Goal: Information Seeking & Learning: Learn about a topic

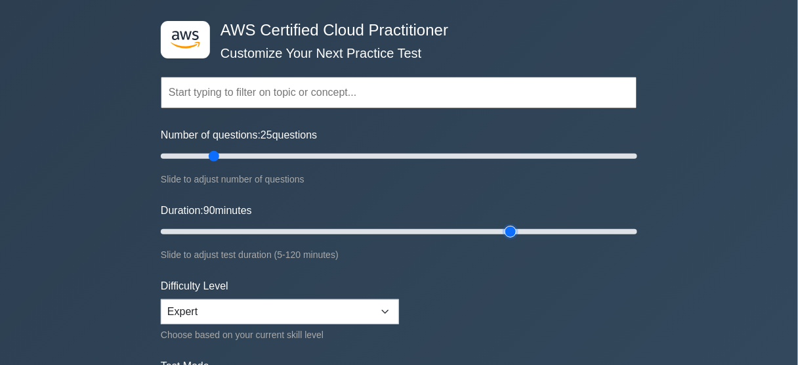
drag, startPoint x: 268, startPoint y: 228, endPoint x: 515, endPoint y: 228, distance: 247.4
type input "90"
click at [515, 228] on input "Duration: 90 minutes" at bounding box center [399, 232] width 476 height 16
drag, startPoint x: 213, startPoint y: 152, endPoint x: 701, endPoint y: 161, distance: 488.3
click at [637, 161] on input "Number of questions: 200 questions" at bounding box center [399, 156] width 476 height 16
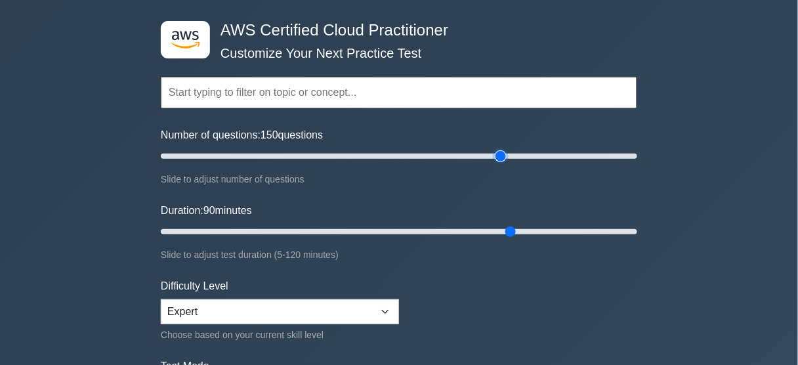
drag, startPoint x: 569, startPoint y: 160, endPoint x: 449, endPoint y: 154, distance: 120.2
click at [501, 157] on input "Number of questions: 150 questions" at bounding box center [399, 156] width 476 height 16
drag, startPoint x: 449, startPoint y: 154, endPoint x: 392, endPoint y: 148, distance: 56.7
type input "100"
click at [392, 148] on input "Number of questions: 100 questions" at bounding box center [399, 156] width 476 height 16
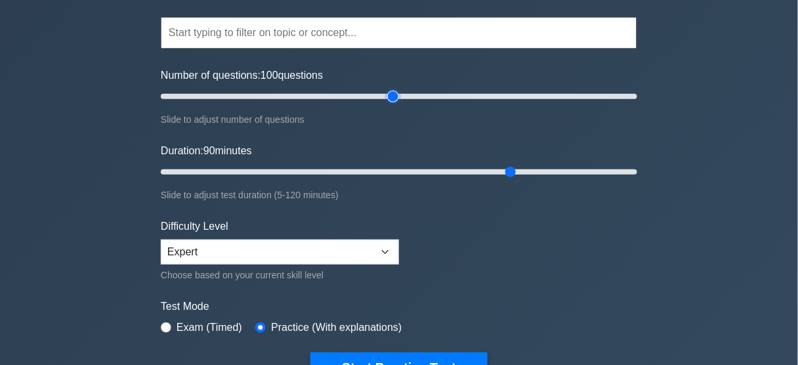
scroll to position [157, 0]
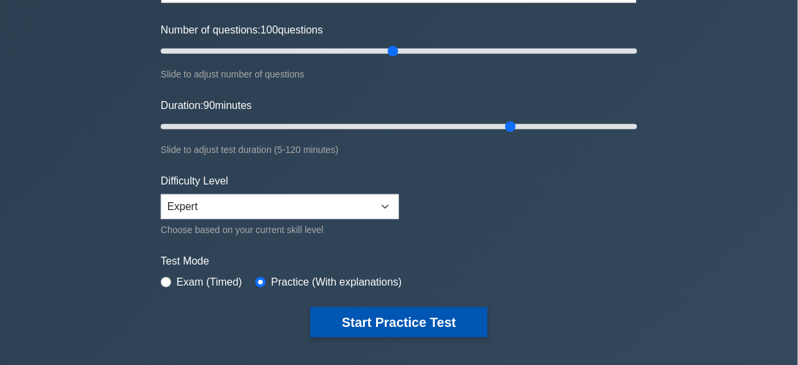
click at [423, 323] on button "Start Practice Test" at bounding box center [398, 322] width 177 height 30
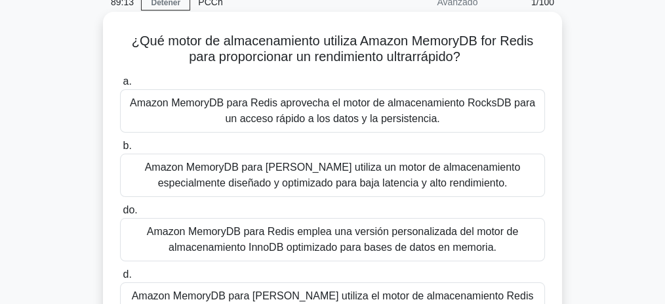
scroll to position [61, 0]
click at [360, 183] on font "Amazon MemoryDB para [PERSON_NAME] utiliza un motor de almacenamiento especialm…" at bounding box center [333, 175] width 376 height 27
click at [120, 151] on input "b. Amazon MemoryDB para Redis utiliza un motor de almacenamiento especialmente …" at bounding box center [120, 146] width 0 height 9
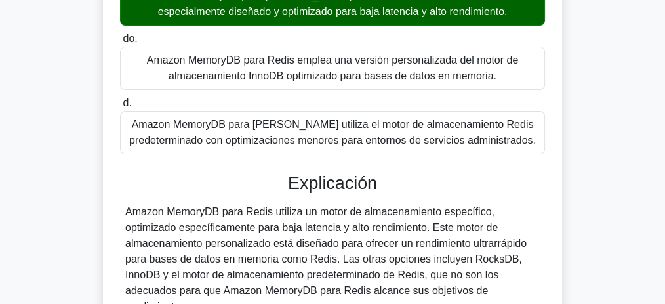
scroll to position [405, 0]
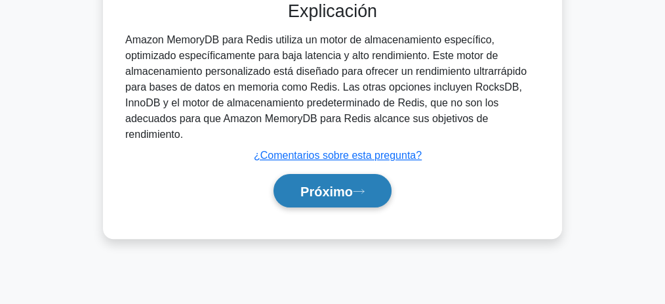
click at [343, 193] on font "Próximo" at bounding box center [327, 191] width 52 height 14
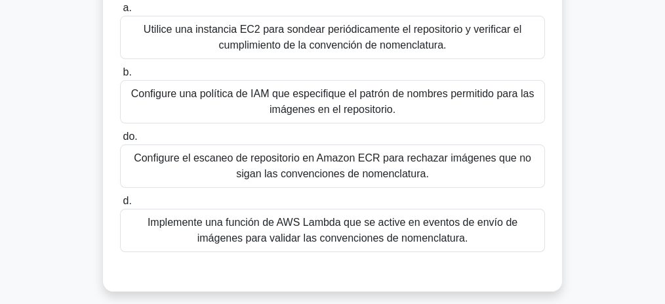
scroll to position [186, 0]
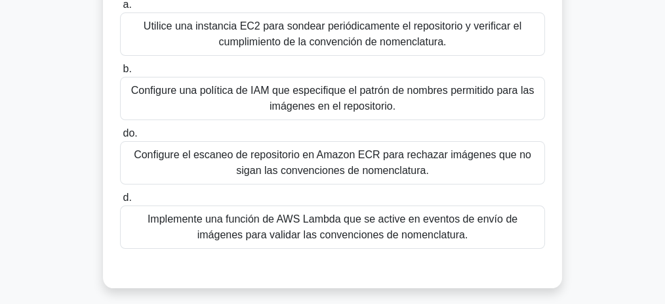
click at [367, 160] on font "Configure el escaneo de repositorio en Amazon ECR para rechazar imágenes que no…" at bounding box center [333, 162] width 398 height 27
click at [120, 138] on input "do. Configure el escaneo de repositorio en Amazon ECR para rechazar imágenes qu…" at bounding box center [120, 133] width 0 height 9
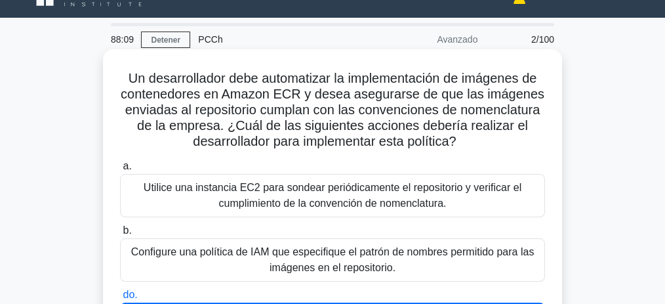
scroll to position [54, 0]
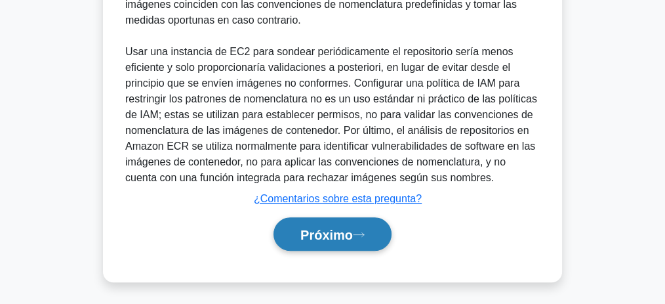
click at [348, 223] on button "Próximo" at bounding box center [333, 233] width 118 height 33
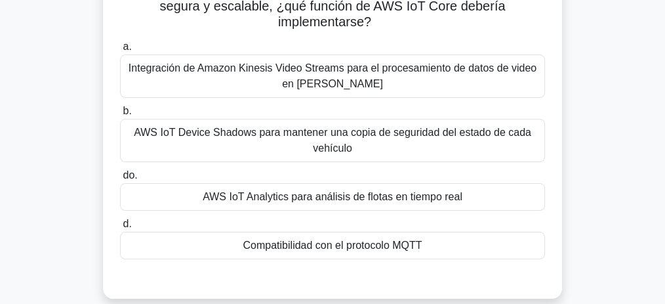
scroll to position [131, 0]
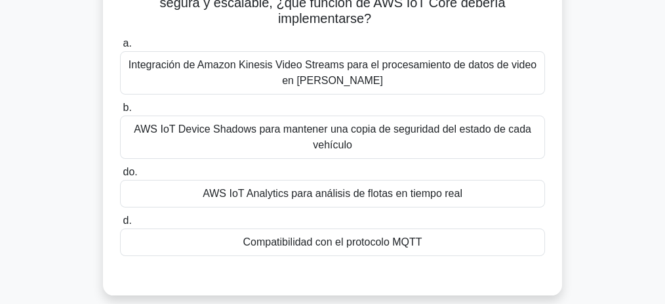
click at [425, 190] on font "AWS IoT Analytics para análisis de flotas en tiempo real" at bounding box center [333, 193] width 260 height 11
click at [120, 176] on input "do. AWS IoT Analytics para análisis de flotas en tiempo real" at bounding box center [120, 172] width 0 height 9
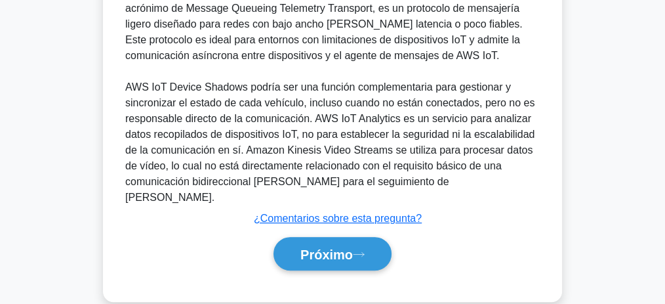
scroll to position [473, 0]
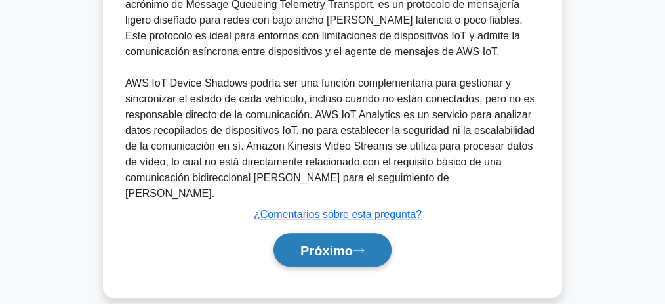
click at [364, 247] on icon at bounding box center [359, 250] width 12 height 7
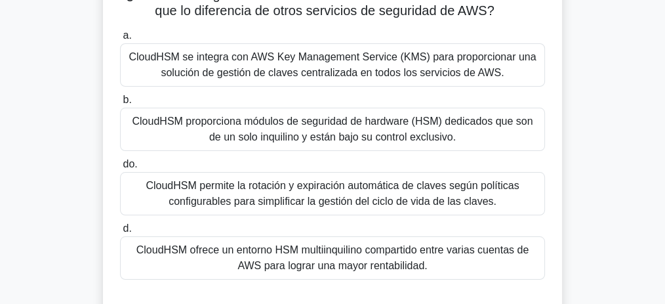
scroll to position [175, 0]
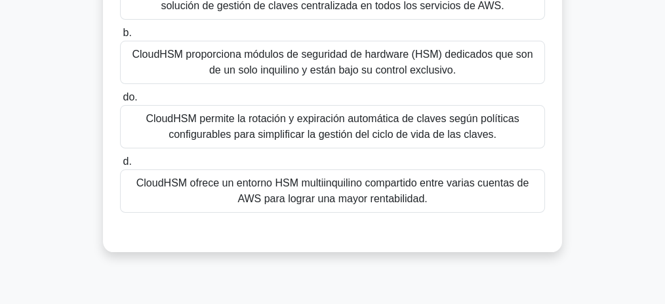
click at [270, 192] on font "CloudHSM ofrece un entorno HSM multiinquilino compartido entre varias cuentas d…" at bounding box center [332, 190] width 393 height 27
click at [120, 166] on input "d. CloudHSM ofrece un entorno HSM multiinquilino compartido entre varias cuenta…" at bounding box center [120, 161] width 0 height 9
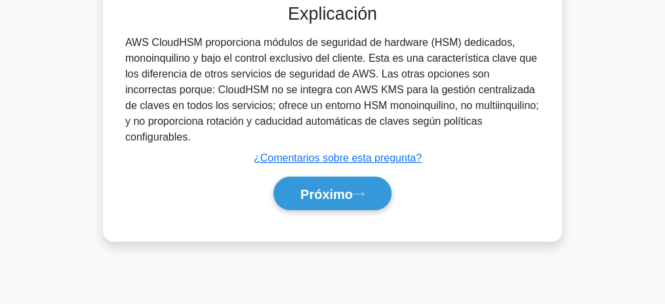
scroll to position [405, 0]
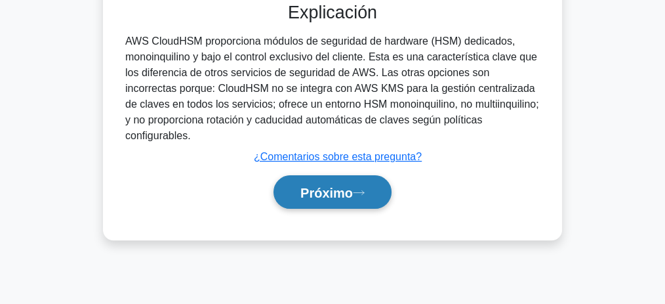
click at [287, 184] on button "Próximo" at bounding box center [333, 191] width 118 height 33
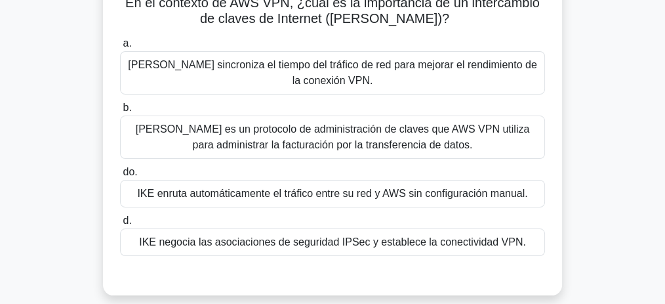
scroll to position [98, 0]
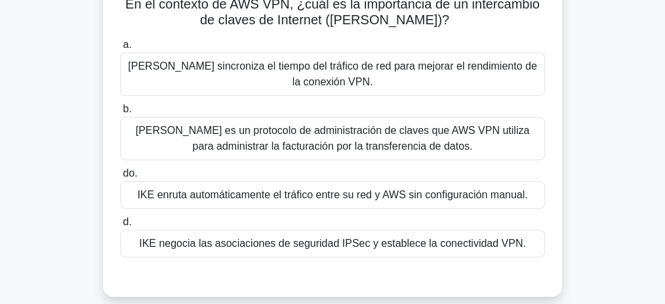
click at [313, 71] on font "[PERSON_NAME] sincroniza el tiempo del tráfico de red para mejorar el rendimien…" at bounding box center [332, 73] width 409 height 27
click at [120, 49] on input "a. IKE sincroniza el tiempo del tráfico de red para mejorar el rendimiento de l…" at bounding box center [120, 45] width 0 height 9
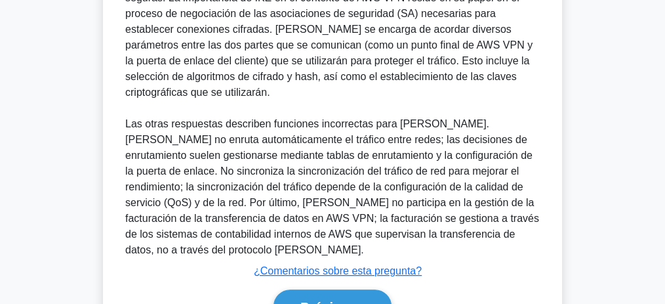
scroll to position [489, 0]
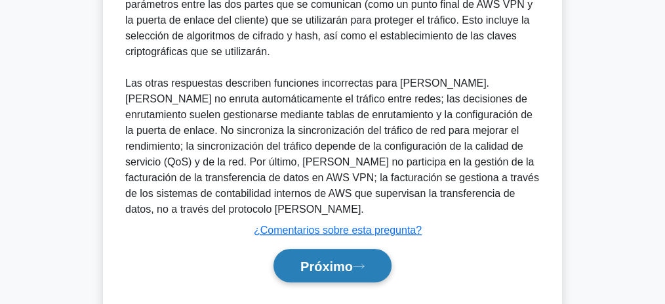
click at [335, 259] on font "Próximo" at bounding box center [327, 266] width 52 height 14
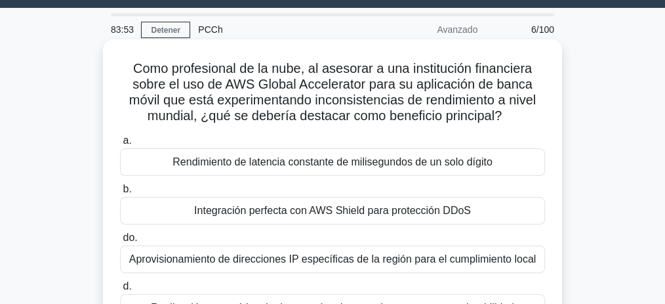
scroll to position [54, 0]
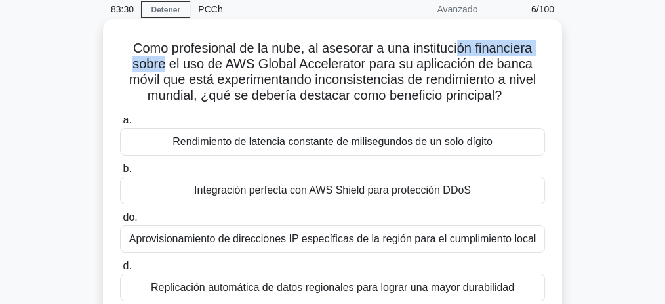
drag, startPoint x: 471, startPoint y: 45, endPoint x: 163, endPoint y: 64, distance: 308.3
click at [163, 64] on font "Como profesional de la nube, al asesorar a una institución financiera sobre el …" at bounding box center [332, 72] width 407 height 62
click at [227, 59] on font "Como profesional de la nube, al asesorar a una institución financiera sobre el …" at bounding box center [332, 72] width 407 height 62
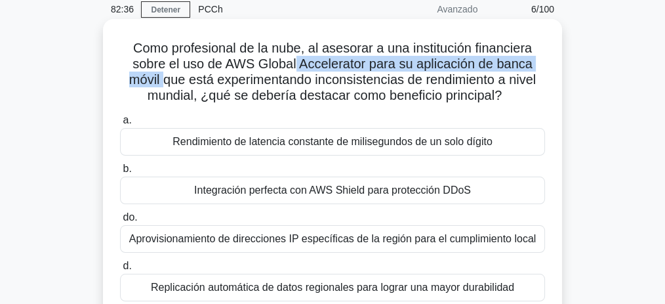
drag, startPoint x: 297, startPoint y: 62, endPoint x: 159, endPoint y: 77, distance: 138.0
click at [159, 77] on font "Como profesional de la nube, al asesorar a una institución financiera sobre el …" at bounding box center [332, 72] width 407 height 62
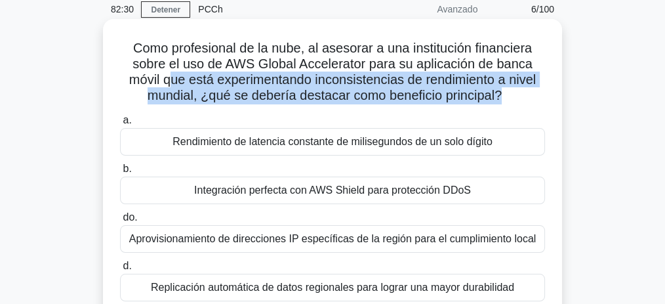
drag, startPoint x: 169, startPoint y: 79, endPoint x: 501, endPoint y: 101, distance: 332.7
click at [501, 101] on font "Como profesional de la nube, al asesorar a una institución financiera sobre el …" at bounding box center [332, 72] width 407 height 62
click at [270, 96] on font "Como profesional de la nube, al asesorar a una institución financiera sobre el …" at bounding box center [332, 72] width 407 height 62
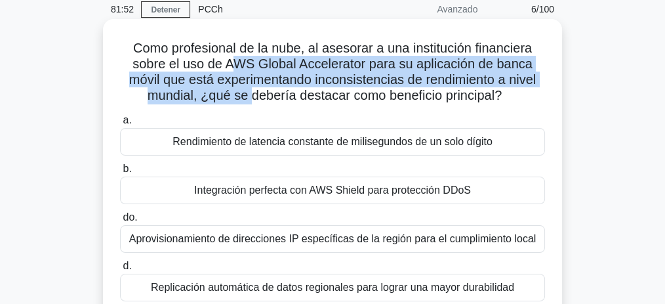
drag, startPoint x: 232, startPoint y: 62, endPoint x: 250, endPoint y: 90, distance: 33.7
click at [250, 90] on font "Como profesional de la nube, al asesorar a una institución financiera sobre el …" at bounding box center [332, 72] width 407 height 62
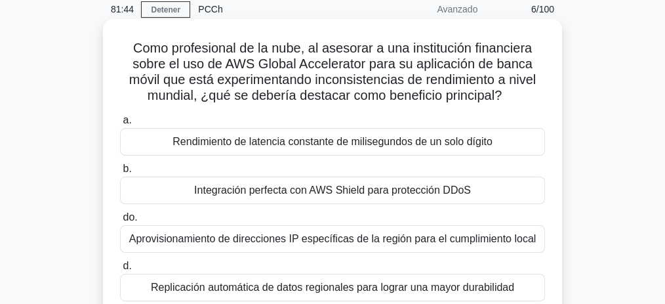
click at [381, 239] on font "Aprovisionamiento de direcciones IP específicas de la región para el cumplimien…" at bounding box center [332, 238] width 407 height 11
click at [120, 222] on input "do. Aprovisionamiento de direcciones IP específicas de la región para el cumpli…" at bounding box center [120, 217] width 0 height 9
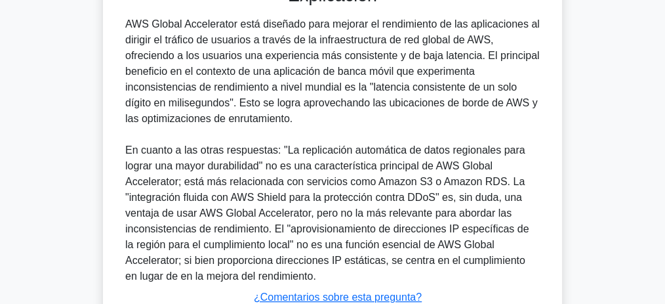
scroll to position [505, 0]
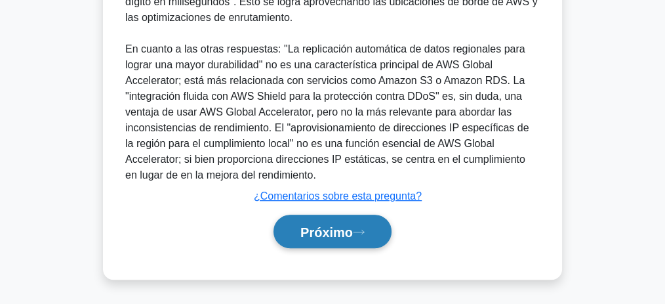
click at [321, 228] on font "Próximo" at bounding box center [327, 232] width 52 height 14
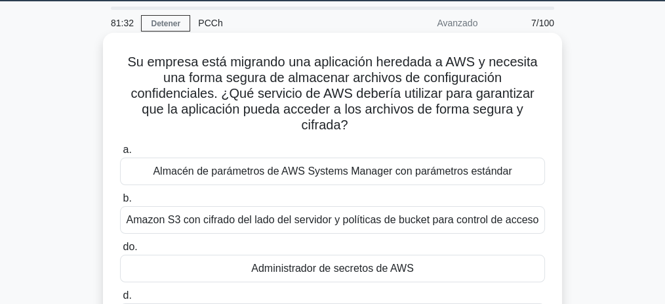
scroll to position [43, 0]
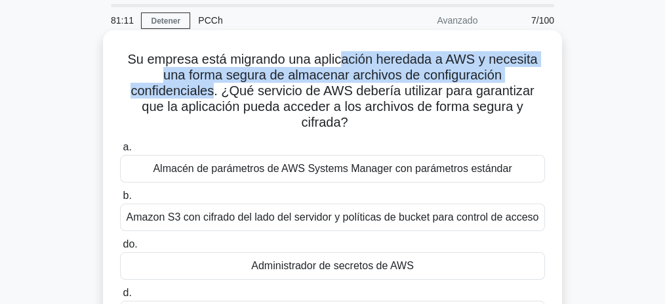
drag, startPoint x: 341, startPoint y: 52, endPoint x: 236, endPoint y: 93, distance: 112.6
click at [213, 94] on font "Su empresa está migrando una aplicación heredada a AWS y necesita una forma seg…" at bounding box center [332, 90] width 410 height 77
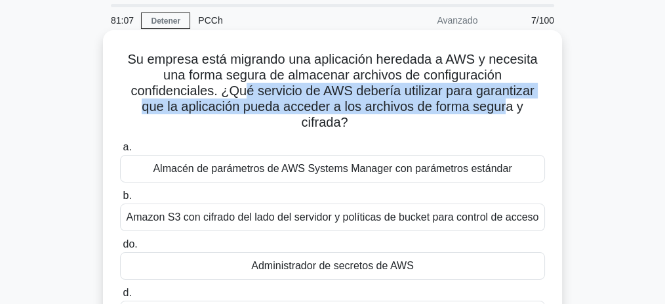
drag, startPoint x: 242, startPoint y: 93, endPoint x: 508, endPoint y: 108, distance: 266.2
click at [508, 108] on font "Su empresa está migrando una aplicación heredada a AWS y necesita una forma seg…" at bounding box center [332, 90] width 410 height 77
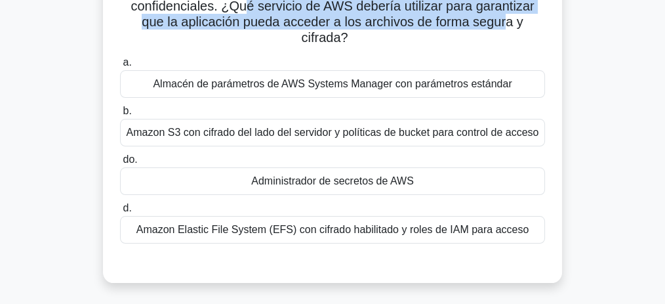
scroll to position [131, 0]
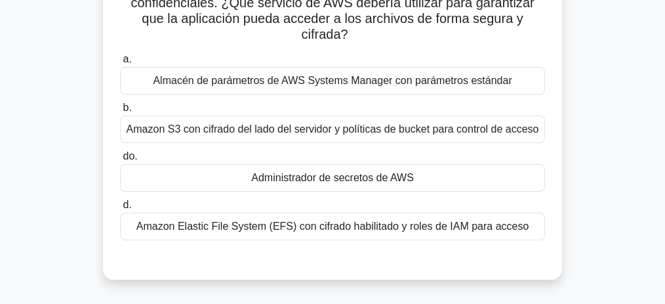
click at [377, 180] on font "Administrador de secretos de AWS" at bounding box center [332, 177] width 163 height 11
click at [120, 161] on input "do. Administrador de secretos de AWS" at bounding box center [120, 156] width 0 height 9
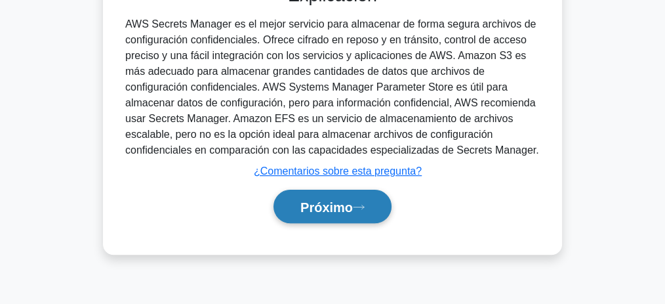
click at [353, 202] on font "Próximo" at bounding box center [327, 207] width 52 height 14
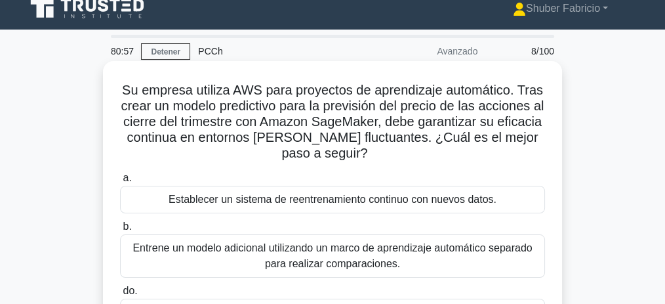
scroll to position [11, 0]
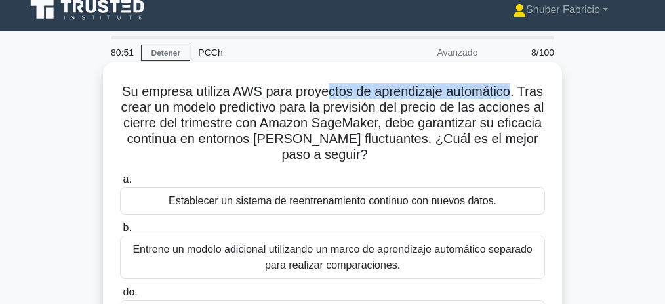
drag, startPoint x: 400, startPoint y: 91, endPoint x: 515, endPoint y: 89, distance: 115.5
click at [515, 89] on font "Su empresa utiliza AWS para proyectos de aprendizaje automático. Tras crear un …" at bounding box center [332, 122] width 423 height 77
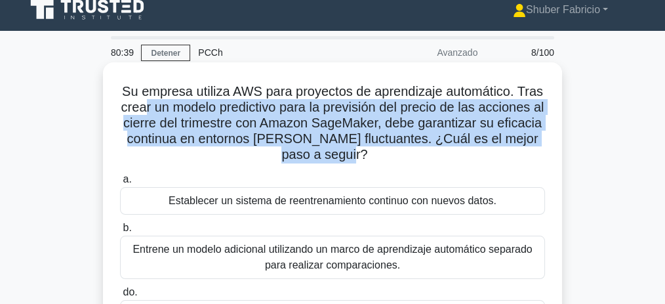
drag, startPoint x: 148, startPoint y: 108, endPoint x: 412, endPoint y: 154, distance: 267.7
click at [412, 154] on h5 "Su empresa utiliza AWS para proyectos de aprendizaje automático. Tras crear un …" at bounding box center [333, 123] width 428 height 80
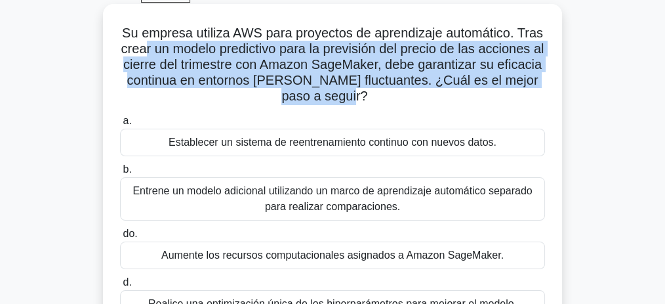
scroll to position [54, 0]
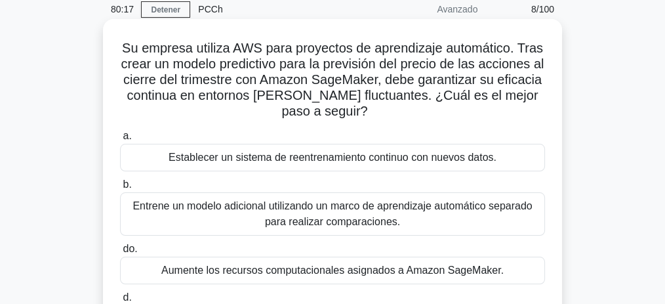
click at [405, 160] on font "Establecer un sistema de reentrenamiento continuo con nuevos datos." at bounding box center [333, 157] width 328 height 11
click at [120, 140] on input "a. Establecer un sistema de reentrenamiento continuo con nuevos datos." at bounding box center [120, 136] width 0 height 9
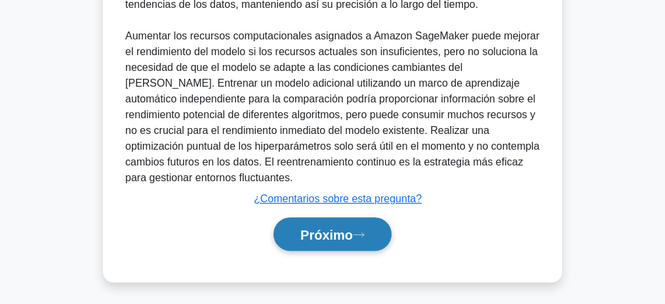
click at [341, 235] on font "Próximo" at bounding box center [327, 235] width 52 height 14
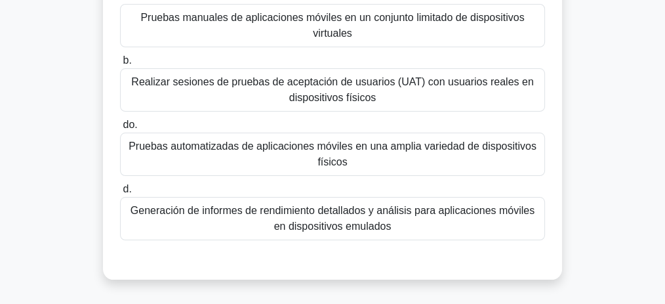
scroll to position [149, 0]
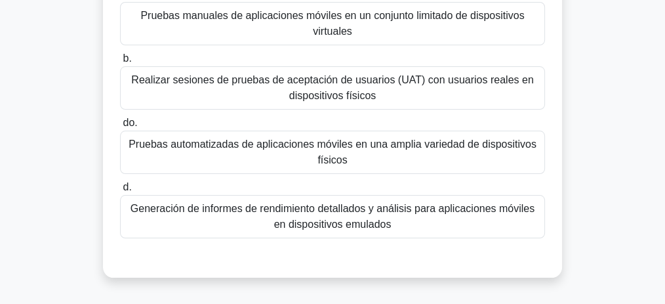
click at [350, 158] on font "Pruebas automatizadas de aplicaciones móviles en una amplia variedad de disposi…" at bounding box center [332, 151] width 413 height 31
click at [120, 127] on input "do. Pruebas automatizadas de aplicaciones móviles en una amplia variedad de dis…" at bounding box center [120, 123] width 0 height 9
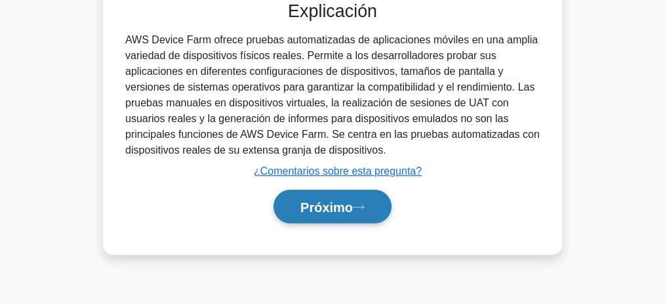
click at [353, 201] on font "Próximo" at bounding box center [327, 207] width 52 height 14
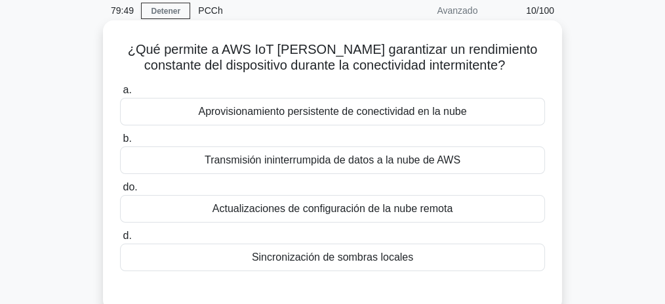
scroll to position [54, 0]
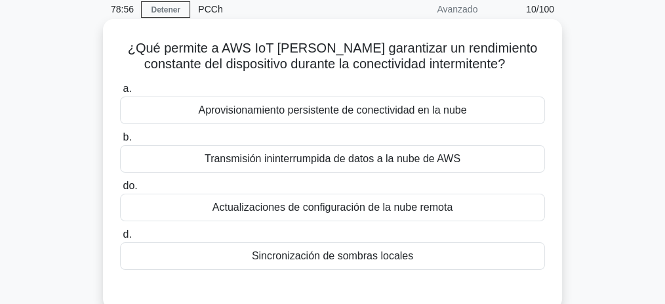
click at [342, 250] on font "Sincronización de sombras locales" at bounding box center [332, 255] width 161 height 11
click at [120, 239] on input "d. Sincronización de sombras locales" at bounding box center [120, 234] width 0 height 9
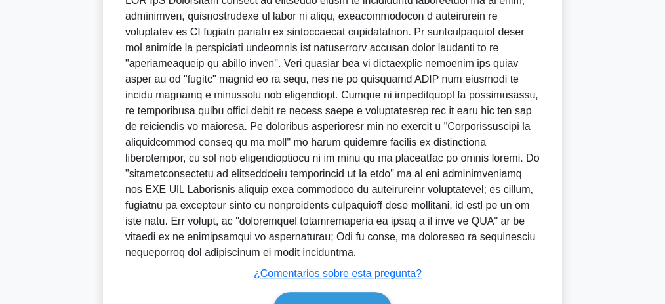
scroll to position [405, 0]
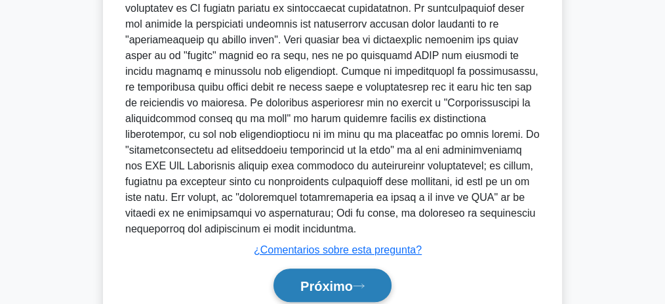
click at [325, 282] on font "Próximo" at bounding box center [327, 286] width 52 height 14
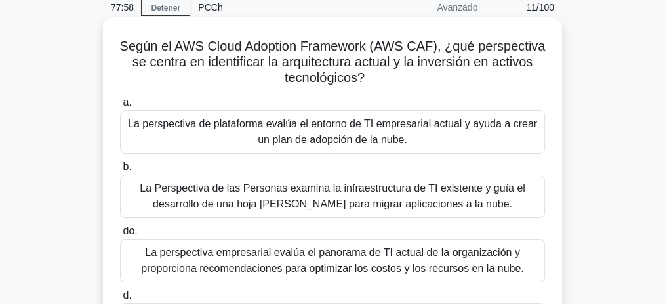
scroll to position [54, 0]
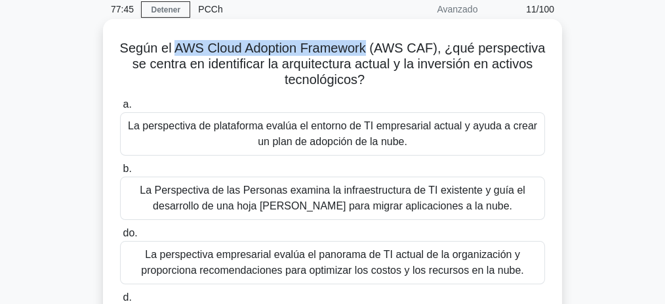
drag, startPoint x: 174, startPoint y: 47, endPoint x: 370, endPoint y: 47, distance: 196.2
click at [370, 47] on font "Según el AWS Cloud Adoption Framework (AWS CAF), ¿qué perspectiva se centra en …" at bounding box center [333, 64] width 426 height 46
copy font "AWS Cloud Adoption Framework"
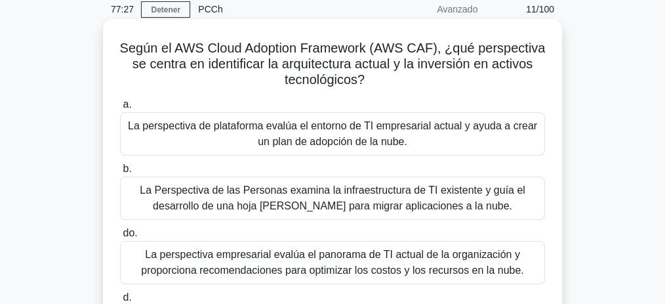
click at [335, 141] on font "La perspectiva de plataforma evalúa el entorno de TI empresarial actual y ayuda…" at bounding box center [332, 133] width 409 height 27
click at [120, 109] on input "a. La perspectiva de plataforma evalúa el entorno de TI empresarial actual y ay…" at bounding box center [120, 104] width 0 height 9
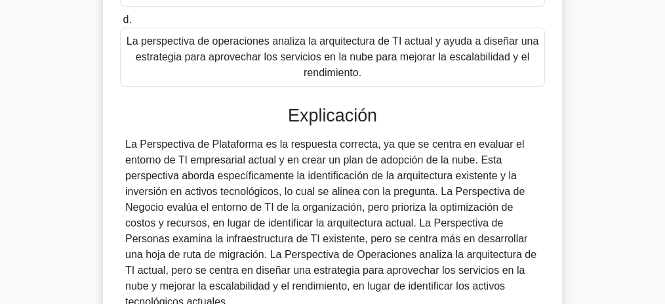
scroll to position [456, 0]
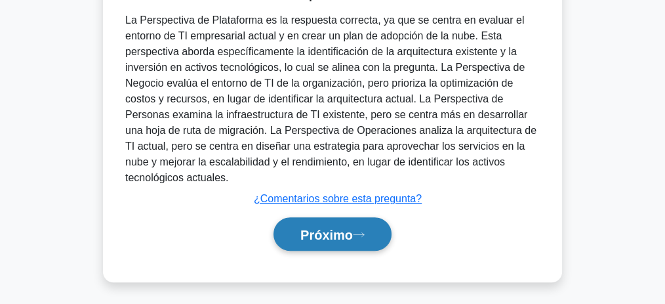
click at [343, 229] on font "Próximo" at bounding box center [327, 235] width 52 height 14
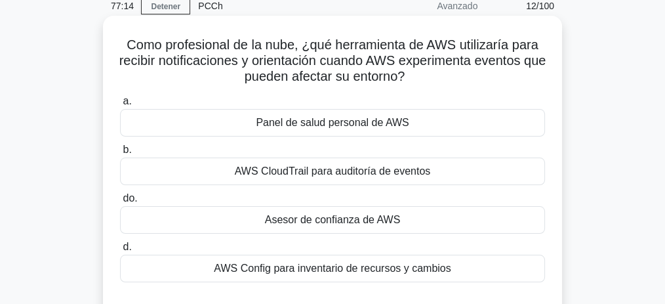
scroll to position [54, 0]
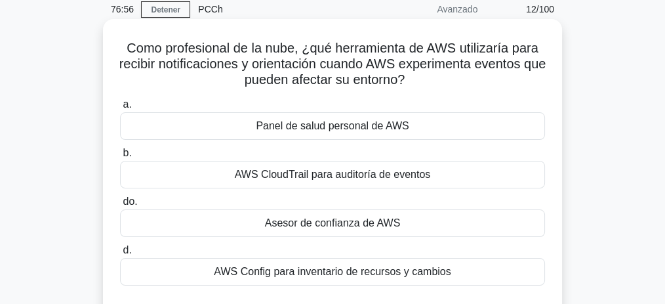
click at [350, 228] on font "Asesor de confianza de AWS" at bounding box center [333, 222] width 136 height 11
click at [120, 206] on input "do. Asesor de confianza de AWS" at bounding box center [120, 201] width 0 height 9
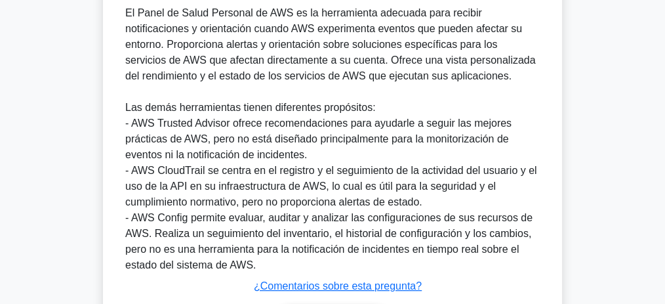
scroll to position [361, 0]
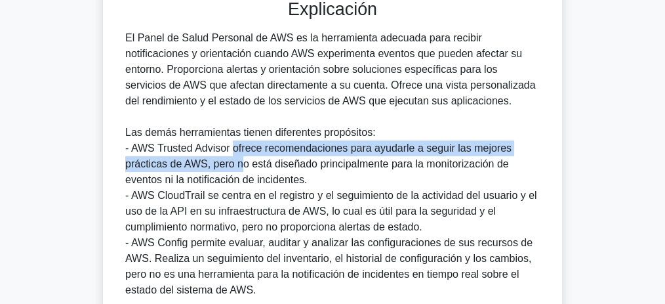
drag, startPoint x: 232, startPoint y: 150, endPoint x: 237, endPoint y: 168, distance: 18.9
click at [238, 169] on font "- AWS Trusted Advisor ofrece recomendaciones para ayudarle a seguir las mejores…" at bounding box center [318, 163] width 386 height 43
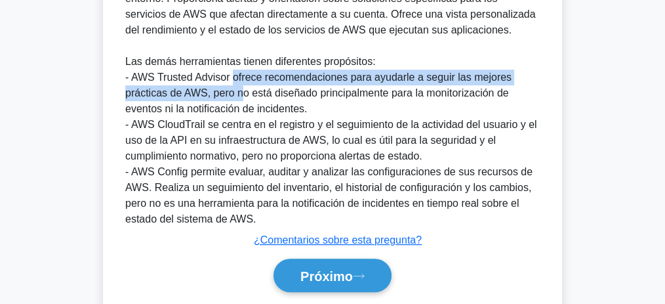
scroll to position [429, 0]
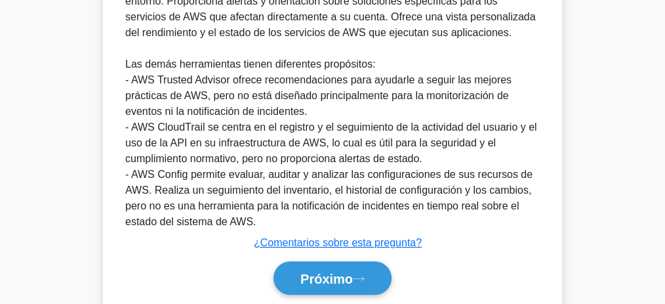
click at [247, 96] on font "- AWS Trusted Advisor ofrece recomendaciones para ayudarle a seguir las mejores…" at bounding box center [318, 95] width 386 height 43
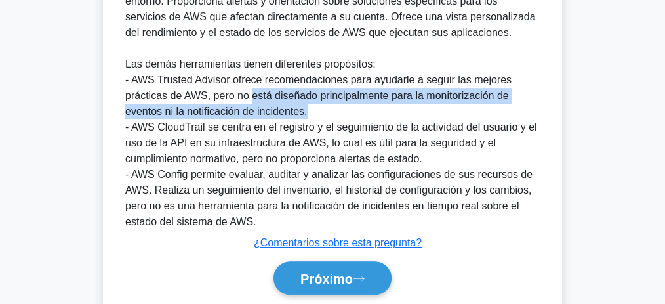
drag, startPoint x: 281, startPoint y: 96, endPoint x: 310, endPoint y: 115, distance: 34.6
click at [310, 115] on div "El Panel de Salud Personal de AWS es la herramienta adecuada para recibir notif…" at bounding box center [332, 96] width 415 height 268
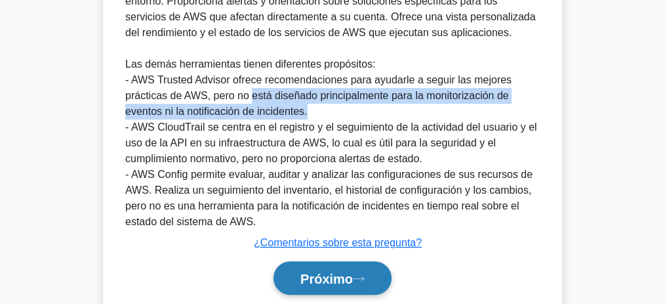
click at [332, 275] on font "Próximo" at bounding box center [327, 279] width 52 height 14
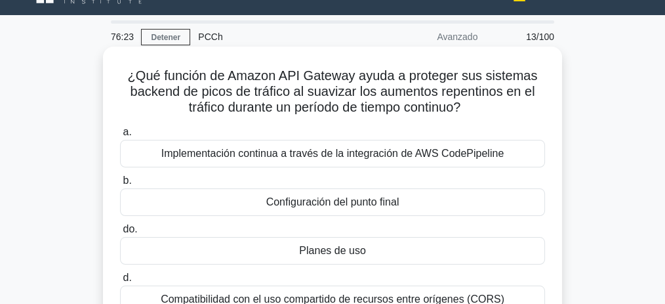
scroll to position [14, 0]
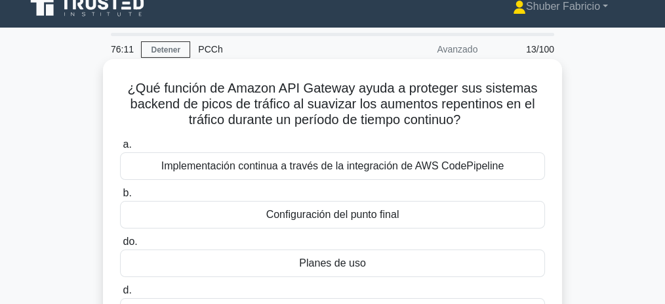
drag, startPoint x: 425, startPoint y: 91, endPoint x: 478, endPoint y: 130, distance: 65.6
click at [478, 130] on div "¿Qué función de Amazon API Gateway ayuda a proteger sus sistemas backend de pic…" at bounding box center [332, 211] width 449 height 295
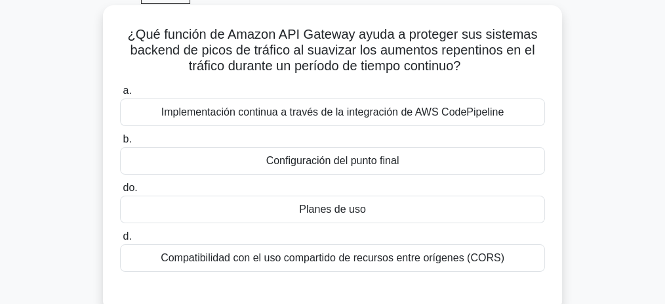
scroll to position [58, 0]
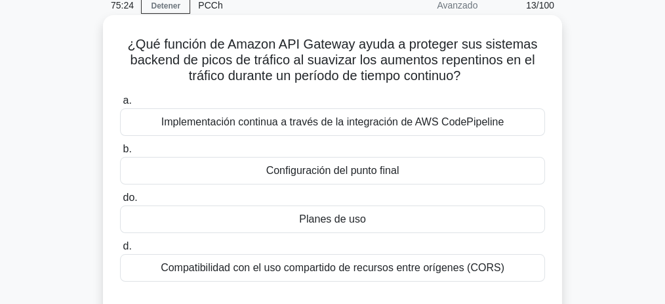
click at [379, 218] on div "Planes de uso" at bounding box center [332, 219] width 425 height 28
click at [120, 202] on input "do. Planes de uso" at bounding box center [120, 198] width 0 height 9
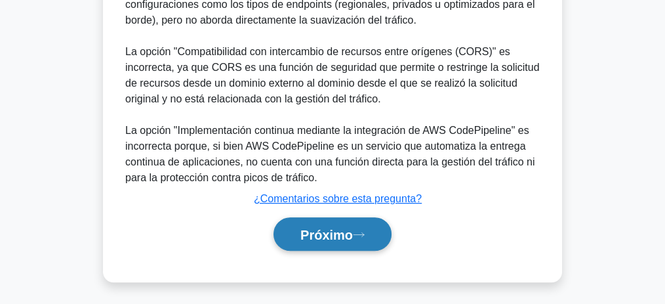
click at [371, 230] on button "Próximo" at bounding box center [333, 233] width 118 height 33
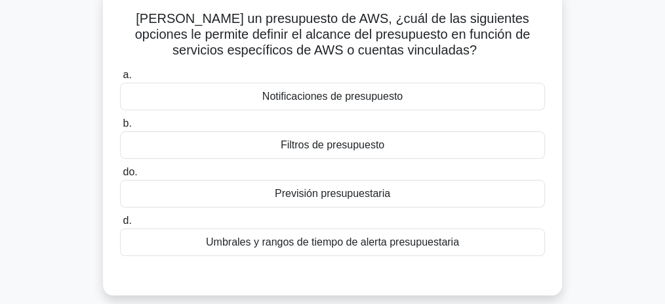
scroll to position [81, 0]
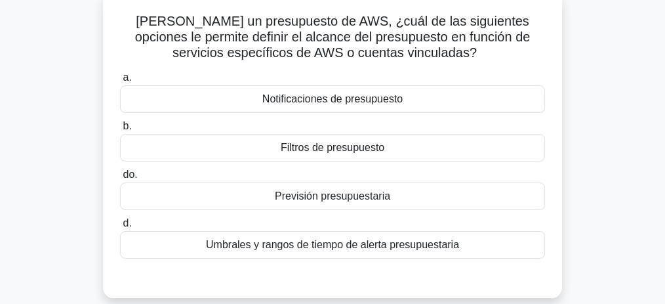
click at [398, 196] on div "Previsión presupuestaria" at bounding box center [332, 196] width 425 height 28
click at [120, 179] on input "do. Previsión presupuestaria" at bounding box center [120, 175] width 0 height 9
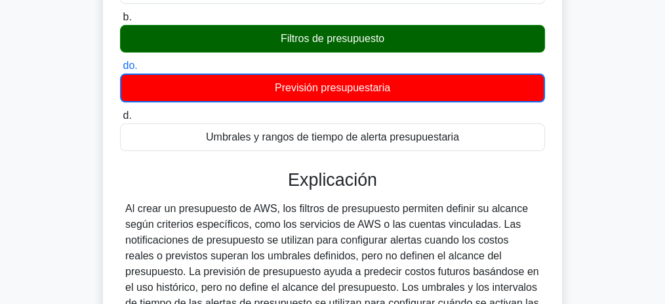
scroll to position [257, 0]
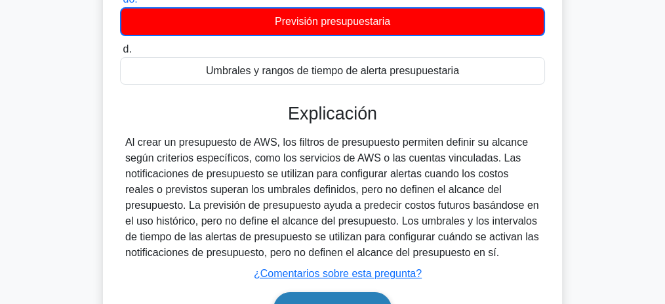
click at [360, 292] on button "Próximo" at bounding box center [333, 308] width 118 height 33
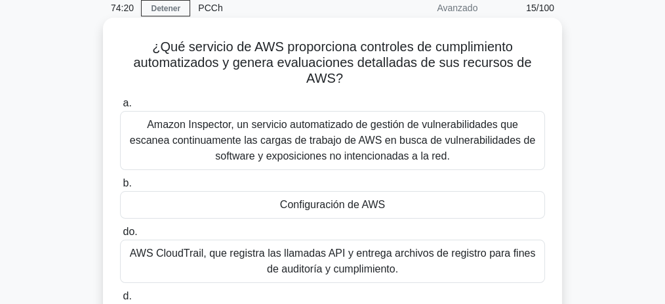
scroll to position [54, 0]
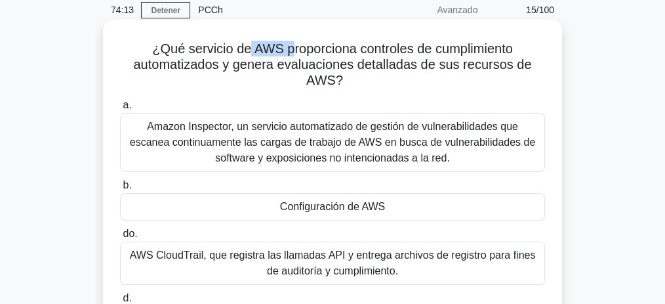
drag, startPoint x: 251, startPoint y: 48, endPoint x: 289, endPoint y: 46, distance: 38.1
click at [289, 46] on font "¿Qué servicio de AWS proporciona controles de cumplimiento automatizados y gene…" at bounding box center [332, 64] width 398 height 46
drag, startPoint x: 305, startPoint y: 47, endPoint x: 407, endPoint y: 49, distance: 101.7
click at [377, 49] on font "¿Qué servicio de AWS proporciona controles de cumplimiento automatizados y gene…" at bounding box center [332, 64] width 398 height 46
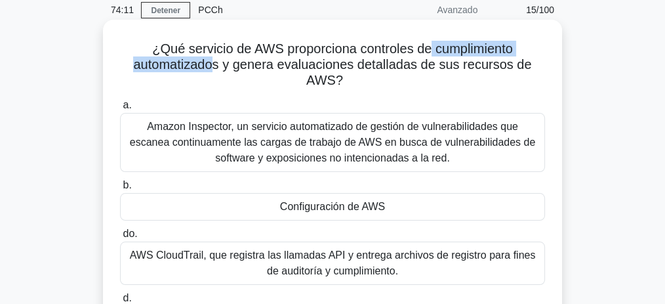
drag, startPoint x: 442, startPoint y: 47, endPoint x: 217, endPoint y: 68, distance: 226.7
click at [217, 68] on font "¿Qué servicio de AWS proporciona controles de cumplimiento automatizados y gene…" at bounding box center [332, 64] width 398 height 46
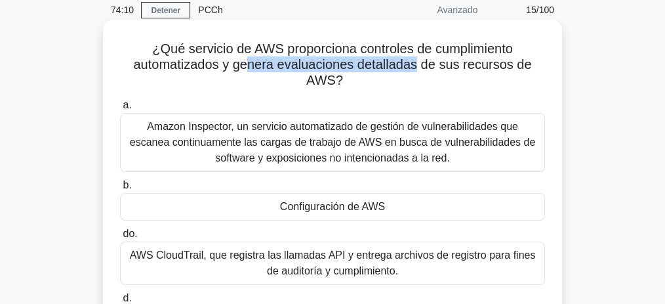
drag, startPoint x: 276, startPoint y: 66, endPoint x: 421, endPoint y: 68, distance: 145.0
click at [421, 68] on font "¿Qué servicio de AWS proporciona controles de cumplimiento automatizados y gene…" at bounding box center [332, 64] width 398 height 46
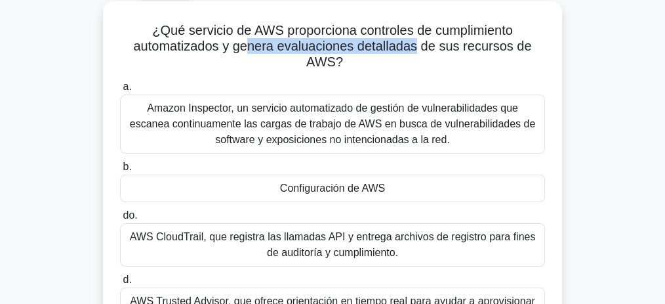
scroll to position [97, 0]
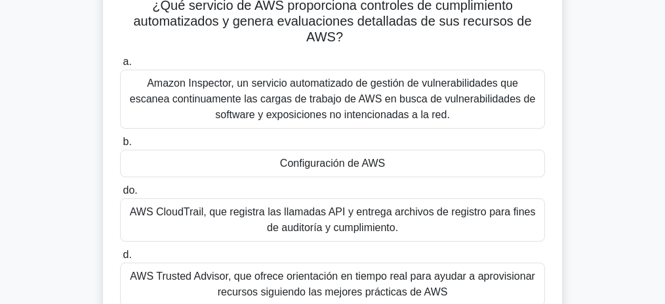
click at [400, 157] on div "Configuración de AWS" at bounding box center [332, 164] width 425 height 28
click at [120, 146] on input "b. Configuración de AWS" at bounding box center [120, 142] width 0 height 9
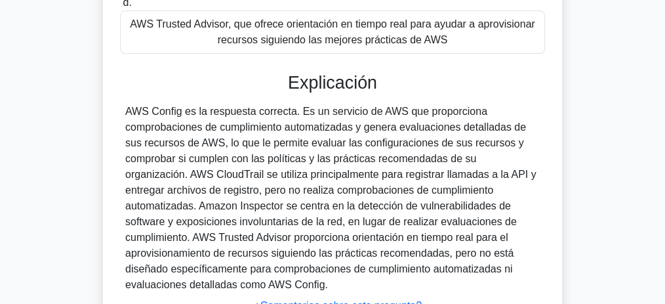
scroll to position [456, 0]
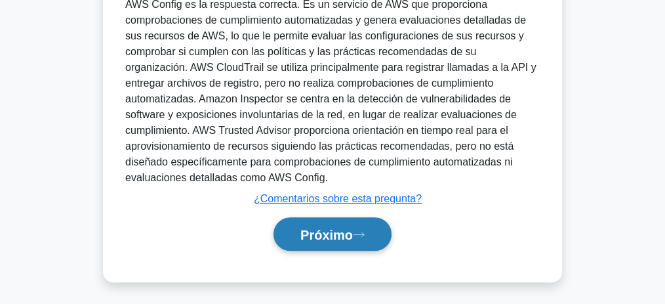
click at [333, 245] on button "Próximo" at bounding box center [333, 233] width 118 height 33
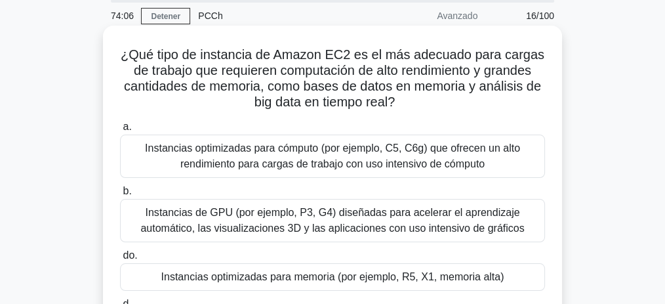
scroll to position [45, 0]
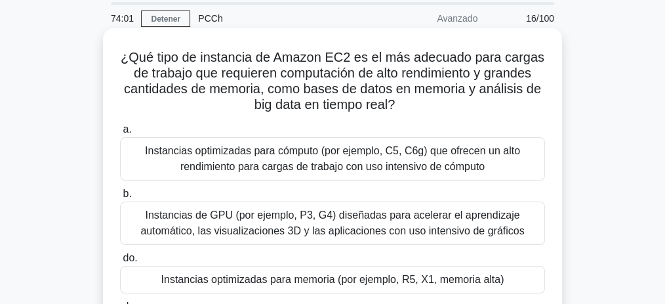
click at [260, 77] on font "¿Qué tipo de instancia de Amazon EC2 es el más adecuado para cargas de trabajo …" at bounding box center [333, 81] width 424 height 62
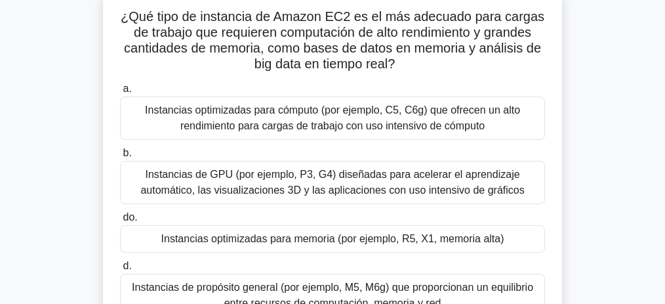
scroll to position [89, 0]
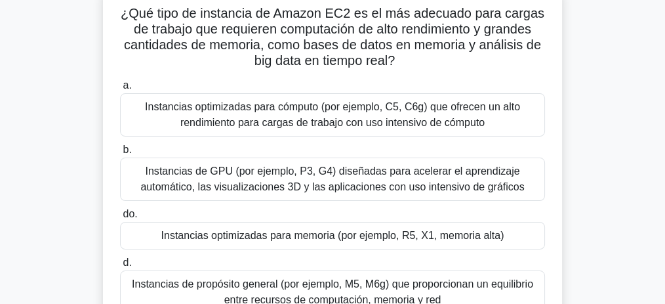
click at [384, 119] on font "Instancias optimizadas para cómputo (por ejemplo, C5, C6g) que ofrecen un alto …" at bounding box center [332, 114] width 375 height 27
click at [120, 90] on input "a. Instancias optimizadas para cómputo (por ejemplo, C5, C6g) que ofrecen un al…" at bounding box center [120, 85] width 0 height 9
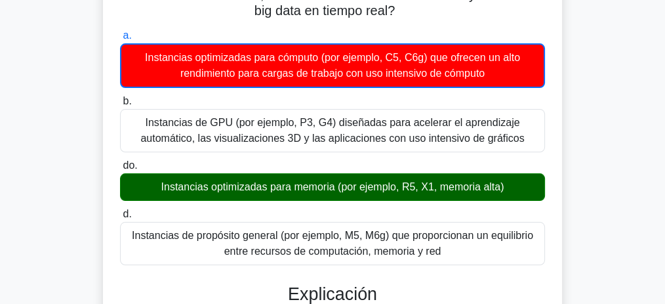
scroll to position [133, 0]
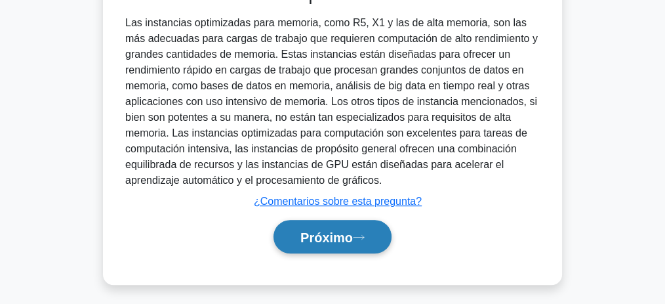
click at [346, 243] on button "Próximo" at bounding box center [333, 236] width 118 height 33
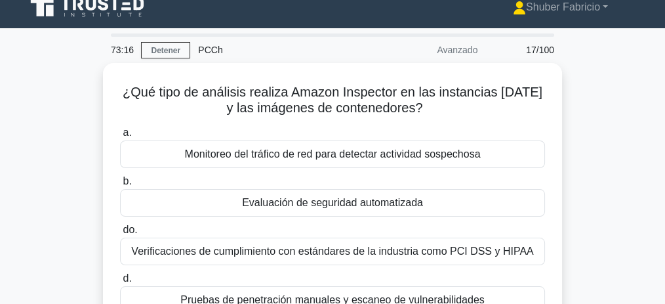
scroll to position [13, 0]
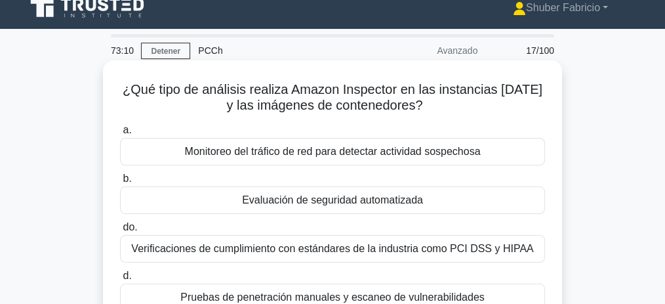
click at [349, 208] on div "Evaluación de seguridad automatizada" at bounding box center [332, 200] width 425 height 28
click at [120, 183] on input "b. Evaluación de seguridad automatizada" at bounding box center [120, 179] width 0 height 9
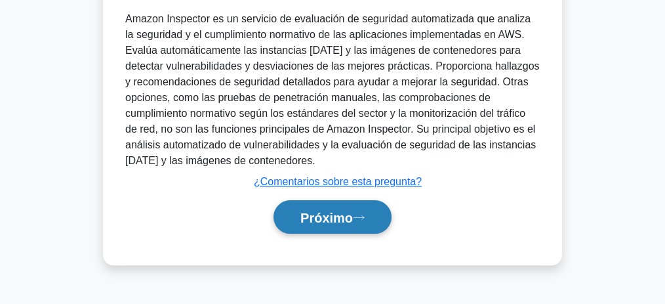
click at [339, 218] on font "Próximo" at bounding box center [327, 218] width 52 height 14
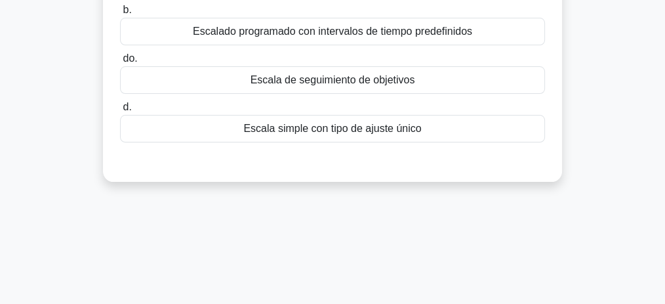
scroll to position [72, 0]
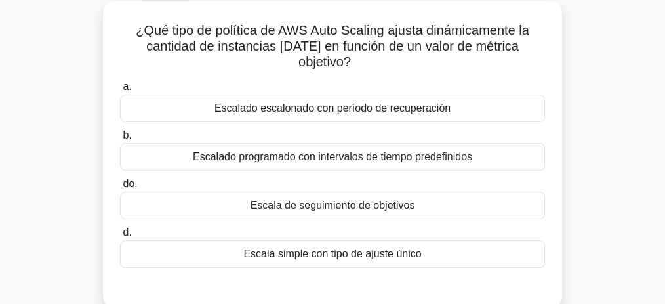
click at [350, 204] on font "Escala de seguimiento de objetivos" at bounding box center [333, 204] width 165 height 11
click at [120, 188] on input "do. Escala de seguimiento de objetivos" at bounding box center [120, 184] width 0 height 9
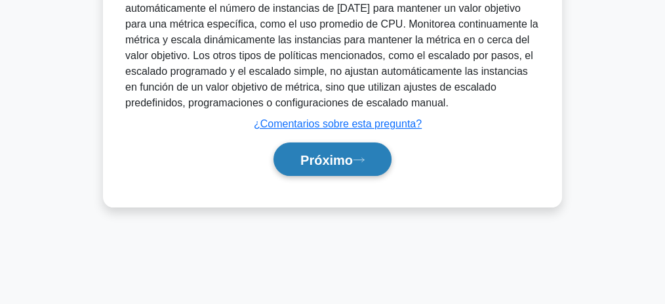
click at [346, 165] on button "Próximo" at bounding box center [333, 158] width 118 height 33
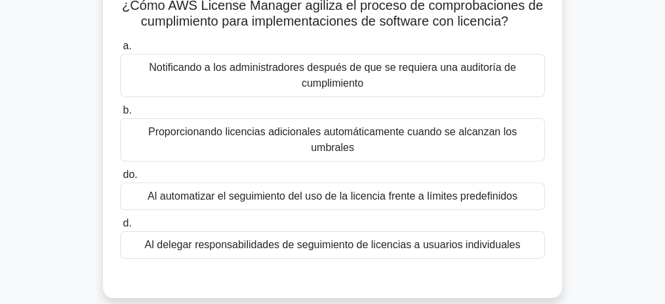
scroll to position [98, 0]
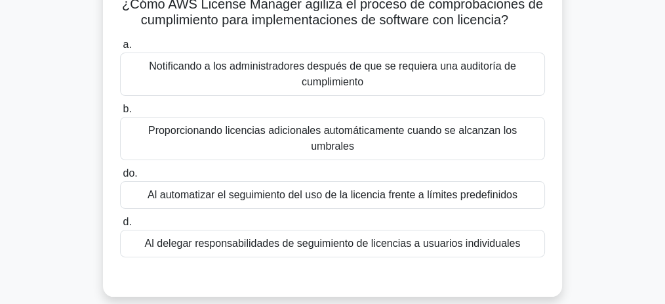
click at [310, 189] on font "Al automatizar el seguimiento del uso de la licencia frente a límites predefini…" at bounding box center [333, 194] width 370 height 11
click at [120, 178] on input "do. Al automatizar el seguimiento del uso de la licencia frente a límites prede…" at bounding box center [120, 173] width 0 height 9
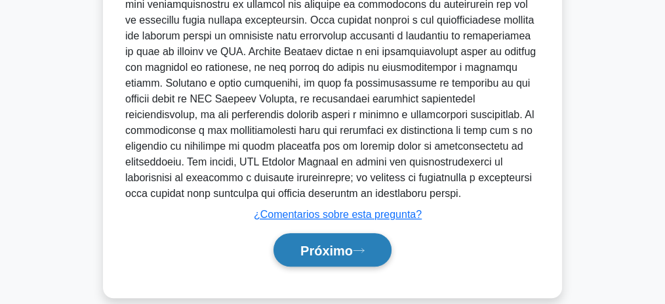
click at [331, 243] on font "Próximo" at bounding box center [327, 250] width 52 height 14
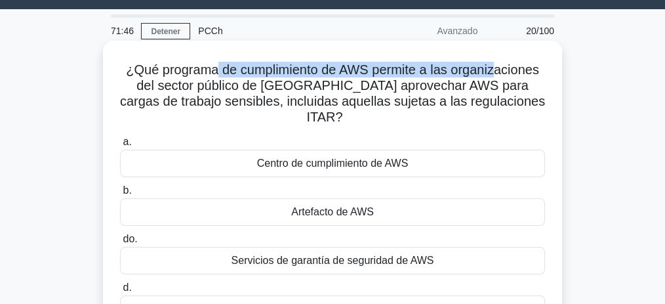
scroll to position [31, 0]
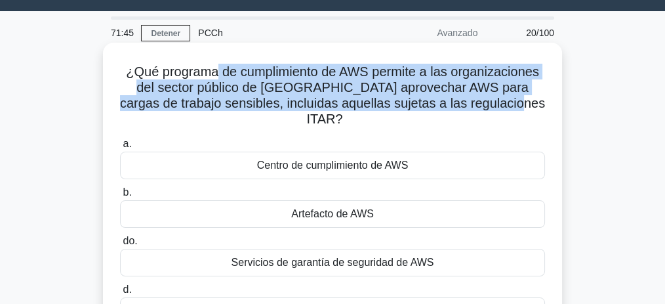
drag, startPoint x: 217, startPoint y: 30, endPoint x: 507, endPoint y: 98, distance: 298.6
click at [507, 98] on h5 "¿Qué programa de cumplimiento de AWS permite a las organizaciones del sector pú…" at bounding box center [333, 96] width 428 height 64
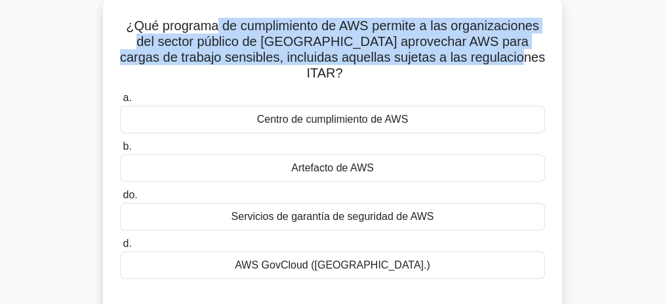
scroll to position [75, 0]
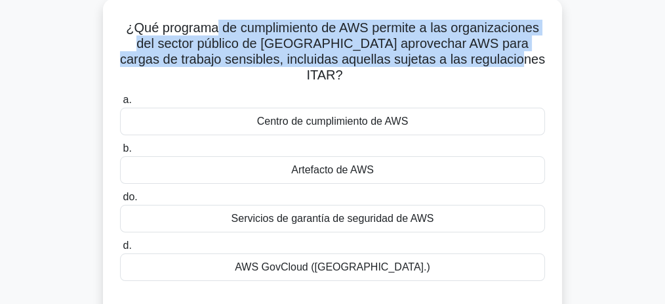
click at [285, 31] on font "¿Qué programa de cumplimiento de AWS permite a las organizaciones del sector pú…" at bounding box center [332, 51] width 425 height 62
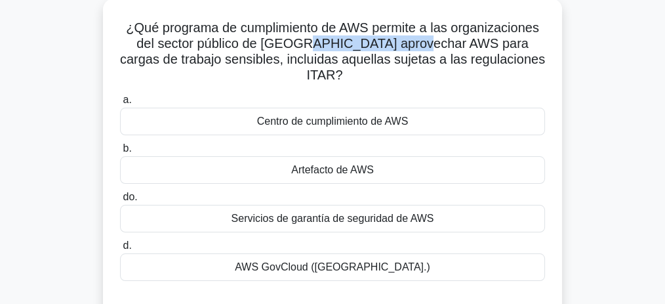
drag, startPoint x: 315, startPoint y: 45, endPoint x: 403, endPoint y: 50, distance: 88.1
click at [403, 50] on font "¿Qué programa de cumplimiento de AWS permite a las organizaciones del sector pú…" at bounding box center [332, 51] width 425 height 62
click at [424, 43] on font "¿Qué programa de cumplimiento de AWS permite a las organizaciones del sector pú…" at bounding box center [332, 51] width 425 height 62
click at [336, 261] on font "AWS GovCloud ([GEOGRAPHIC_DATA].)" at bounding box center [333, 266] width 196 height 11
click at [120, 249] on input "d. AWS GovCloud (EE. [GEOGRAPHIC_DATA].)" at bounding box center [120, 245] width 0 height 9
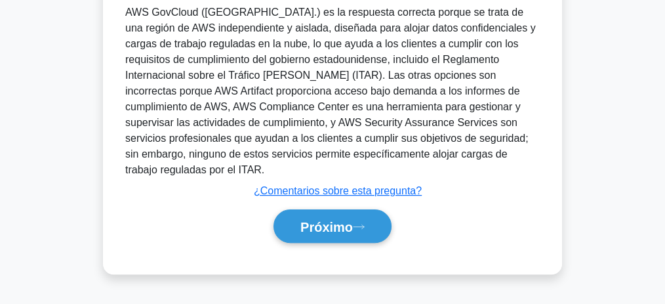
scroll to position [405, 0]
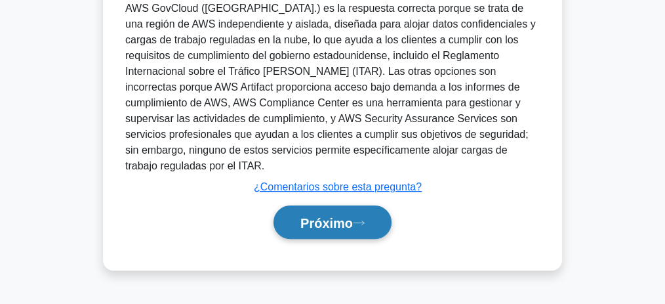
click at [314, 216] on font "Próximo" at bounding box center [327, 223] width 52 height 14
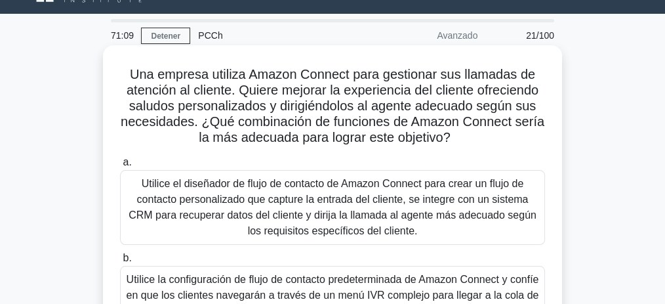
scroll to position [27, 0]
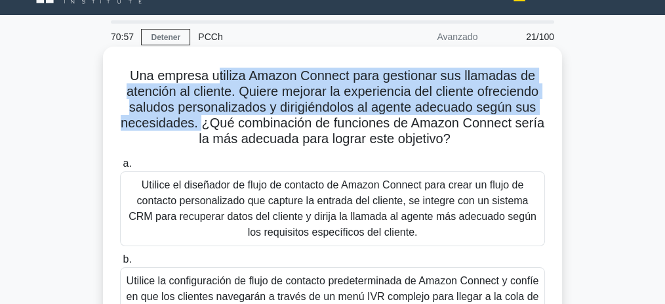
drag, startPoint x: 217, startPoint y: 77, endPoint x: 227, endPoint y: 127, distance: 51.6
click at [201, 127] on font "Una empresa utiliza Amazon Connect para gestionar sus llamadas de atención al c…" at bounding box center [333, 106] width 424 height 77
drag, startPoint x: 235, startPoint y: 123, endPoint x: 452, endPoint y: 144, distance: 218.2
click at [452, 144] on font "Una empresa utiliza Amazon Connect para gestionar sus llamadas de atención al c…" at bounding box center [333, 106] width 424 height 77
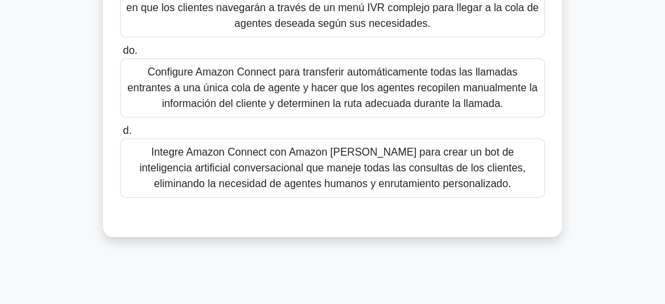
scroll to position [333, 0]
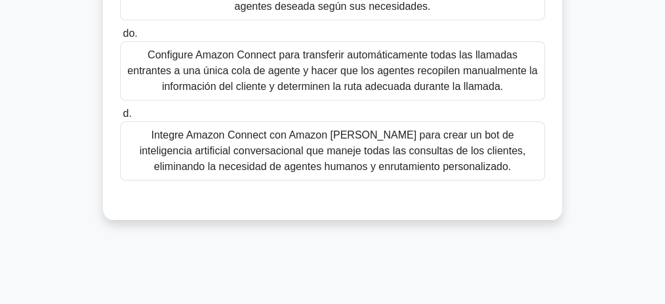
click at [386, 148] on font "Integre Amazon Connect con Amazon [PERSON_NAME] para crear un bot de inteligenc…" at bounding box center [333, 150] width 386 height 43
click at [120, 118] on input "d. Integre Amazon Connect con Amazon Lex para crear un bot de inteligencia arti…" at bounding box center [120, 114] width 0 height 9
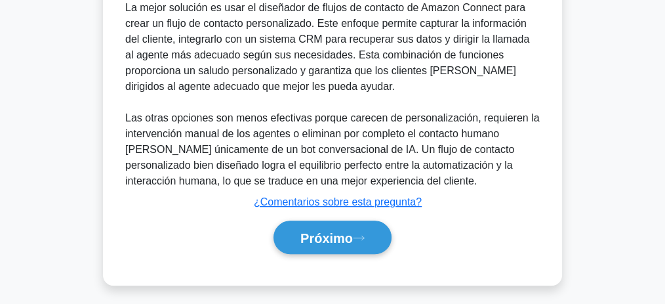
scroll to position [568, 0]
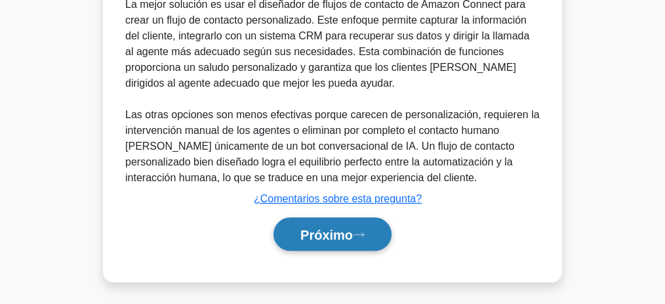
click at [364, 224] on button "Próximo" at bounding box center [333, 233] width 118 height 33
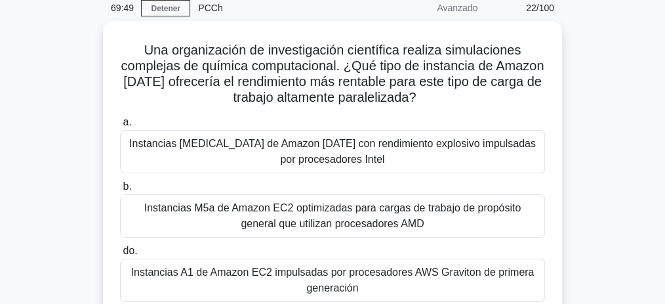
scroll to position [14, 0]
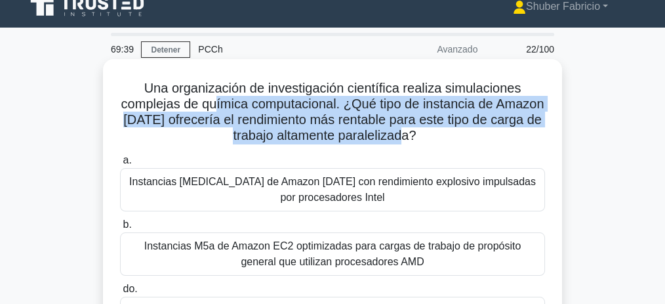
drag, startPoint x: 241, startPoint y: 104, endPoint x: 476, endPoint y: 131, distance: 236.4
click at [476, 131] on h5 "Una organización de investigación científica realiza simulaciones complejas de …" at bounding box center [333, 112] width 428 height 64
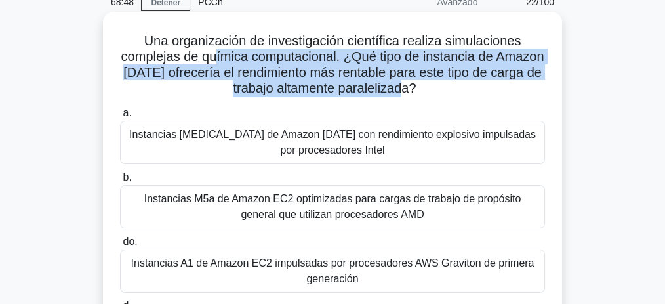
scroll to position [58, 0]
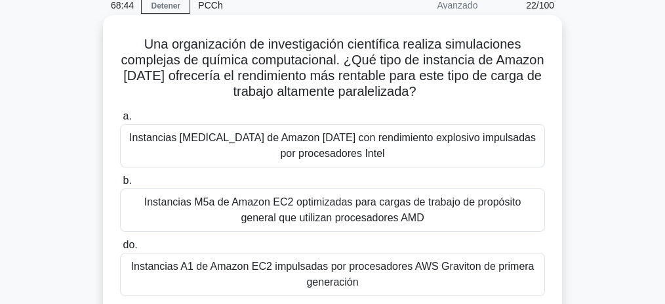
click at [360, 150] on font "Instancias [MEDICAL_DATA] de Amazon [DATE] con rendimiento explosivo impulsadas…" at bounding box center [332, 145] width 413 height 31
click at [120, 121] on input "a. Instancias [MEDICAL_DATA] de Amazon EC2 con rendimiento explosivo impulsadas…" at bounding box center [120, 116] width 0 height 9
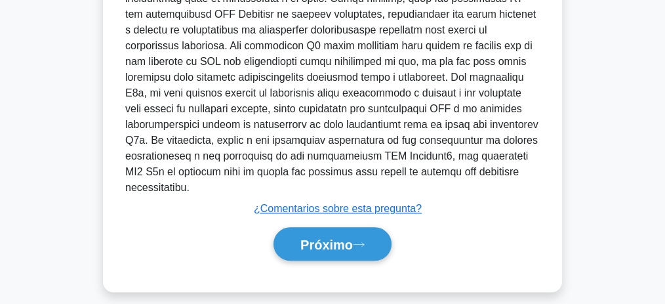
scroll to position [583, 0]
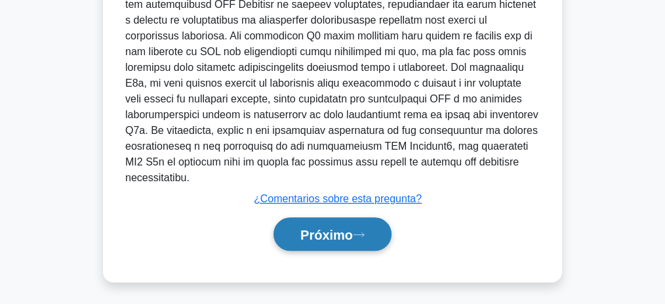
click at [356, 223] on button "Próximo" at bounding box center [333, 233] width 118 height 33
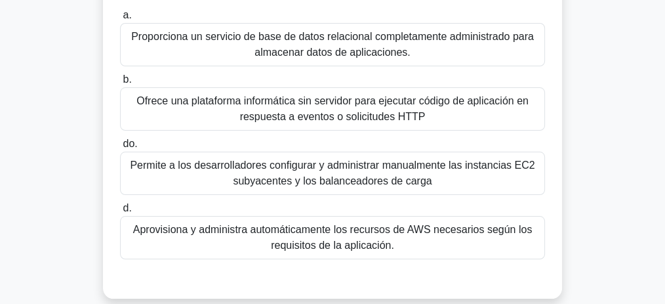
scroll to position [131, 0]
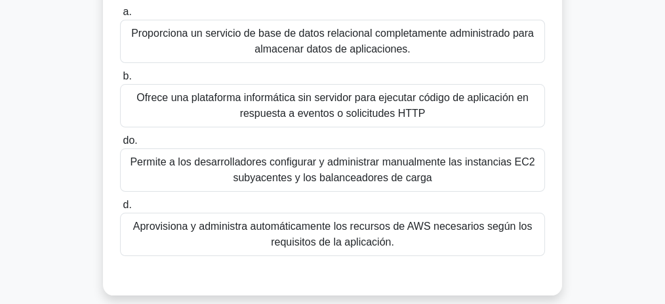
click at [356, 234] on font "Aprovisiona y administra automáticamente los recursos de AWS necesarios según l…" at bounding box center [333, 233] width 400 height 27
click at [120, 209] on input "d. Aprovisiona y administra automáticamente los recursos de AWS necesarios segú…" at bounding box center [120, 205] width 0 height 9
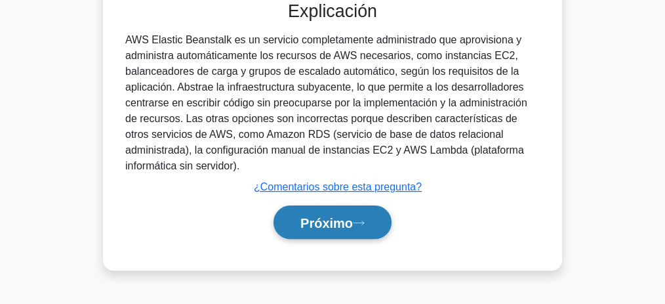
click at [321, 229] on button "Próximo" at bounding box center [333, 221] width 118 height 33
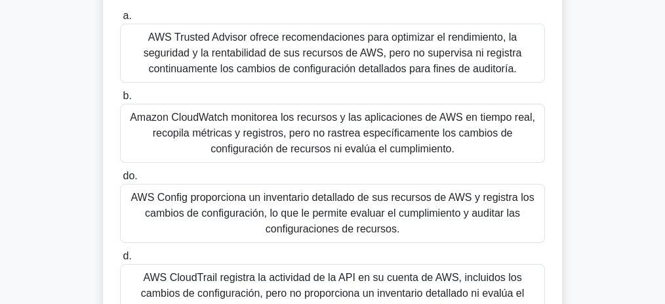
scroll to position [186, 0]
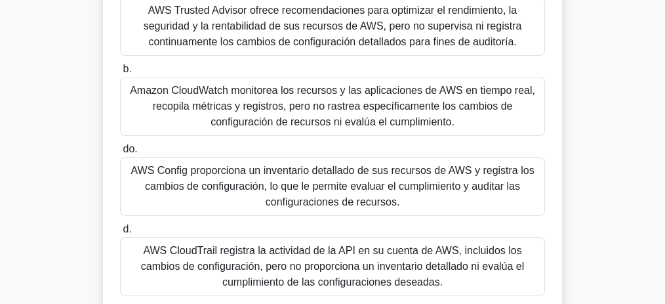
click at [319, 186] on font "AWS Config proporciona un inventario detallado de sus recursos de AWS y registr…" at bounding box center [333, 186] width 404 height 43
click at [120, 154] on input "do. AWS Config proporciona un inventario detallado de sus recursos de AWS y reg…" at bounding box center [120, 149] width 0 height 9
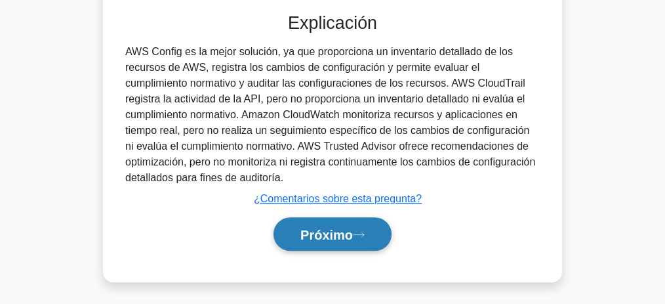
click at [325, 226] on font "Próximo" at bounding box center [327, 233] width 52 height 14
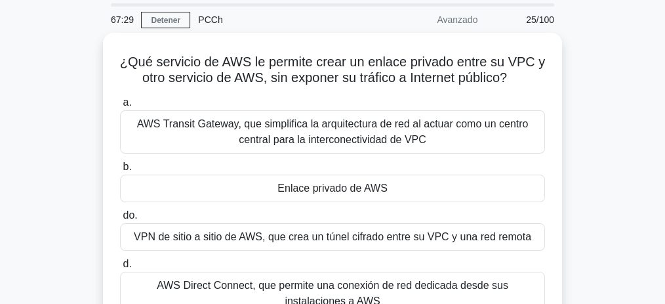
scroll to position [39, 0]
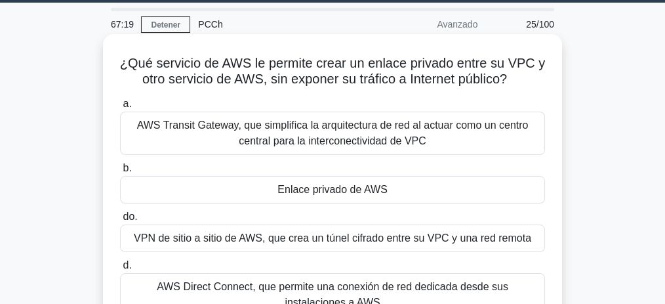
click at [337, 193] on font "Enlace privado de AWS" at bounding box center [333, 189] width 110 height 11
click at [120, 173] on input "b. Enlace privado de AWS" at bounding box center [120, 168] width 0 height 9
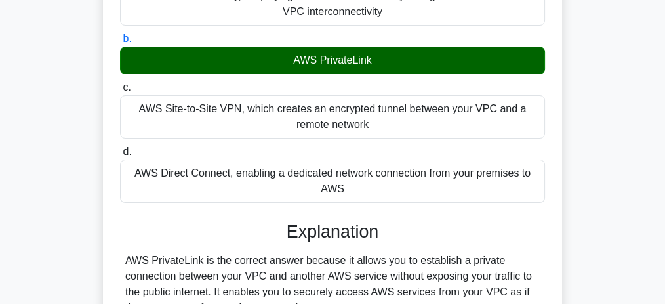
scroll to position [186, 0]
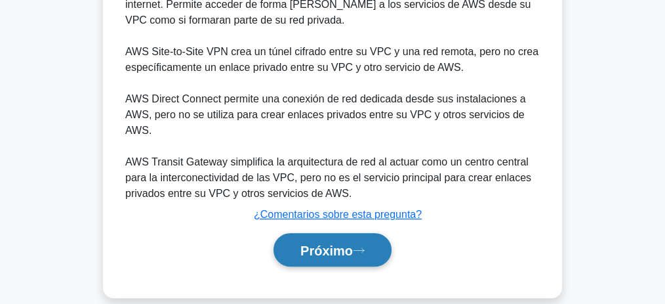
click at [361, 233] on button "Próximo" at bounding box center [333, 249] width 118 height 33
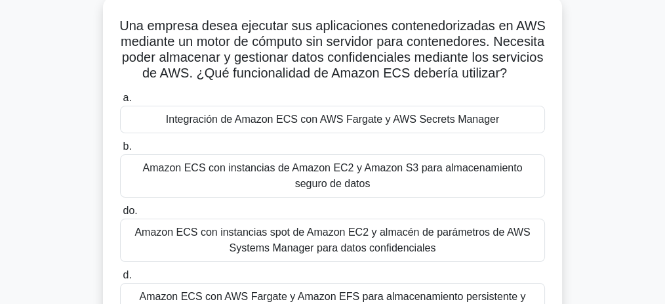
scroll to position [63, 0]
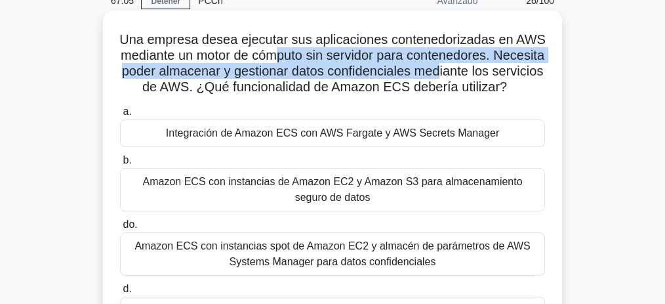
drag, startPoint x: 308, startPoint y: 62, endPoint x: 355, endPoint y: 68, distance: 47.5
click at [504, 66] on font "Una empresa desea ejecutar sus aplicaciones contenedorizadas en AWS mediante un…" at bounding box center [332, 63] width 426 height 62
click at [197, 73] on font "Una empresa desea ejecutar sus aplicaciones contenedorizadas en AWS mediante un…" at bounding box center [332, 63] width 426 height 62
click at [226, 72] on font "Una empresa desea ejecutar sus aplicaciones contenedorizadas en AWS mediante un…" at bounding box center [332, 63] width 426 height 62
click at [267, 71] on font "Una empresa desea ejecutar sus aplicaciones contenedorizadas en AWS mediante un…" at bounding box center [332, 63] width 426 height 62
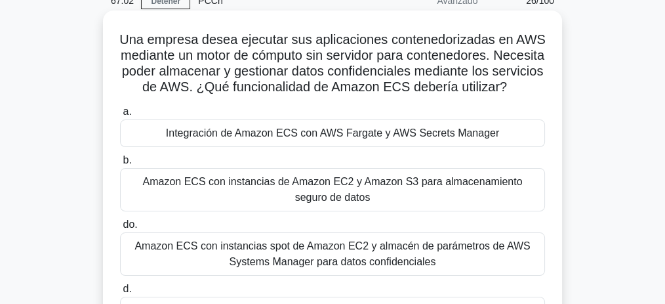
click at [373, 96] on h5 "Una empresa desea ejecutar sus aplicaciones contenedorizadas en AWS mediante un…" at bounding box center [333, 63] width 428 height 64
drag, startPoint x: 394, startPoint y: 72, endPoint x: 440, endPoint y: 71, distance: 46.6
click at [440, 71] on font "Una empresa desea ejecutar sus aplicaciones contenedorizadas en AWS mediante un…" at bounding box center [332, 63] width 426 height 62
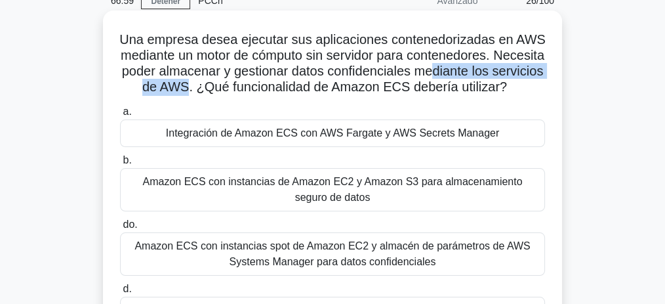
drag, startPoint x: 510, startPoint y: 72, endPoint x: 261, endPoint y: 89, distance: 249.3
click at [261, 89] on font "Una empresa desea ejecutar sus aplicaciones contenedorizadas en AWS mediante un…" at bounding box center [332, 63] width 426 height 62
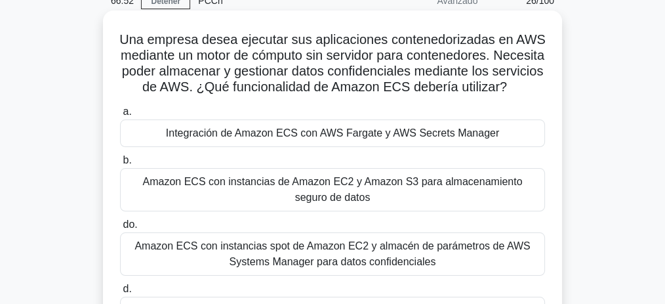
click at [400, 74] on font "Una empresa desea ejecutar sus aplicaciones contenedorizadas en AWS mediante un…" at bounding box center [332, 63] width 426 height 62
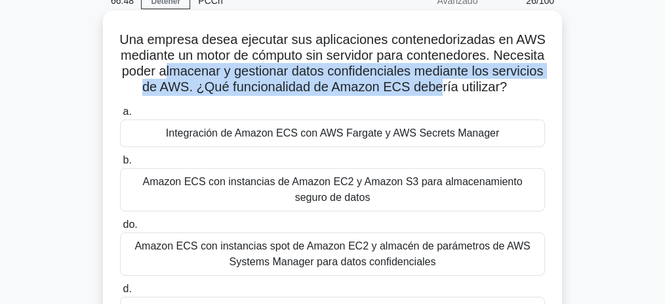
drag, startPoint x: 233, startPoint y: 72, endPoint x: 514, endPoint y: 80, distance: 280.9
click at [514, 80] on font "Una empresa desea ejecutar sus aplicaciones contenedorizadas en AWS mediante un…" at bounding box center [332, 63] width 426 height 62
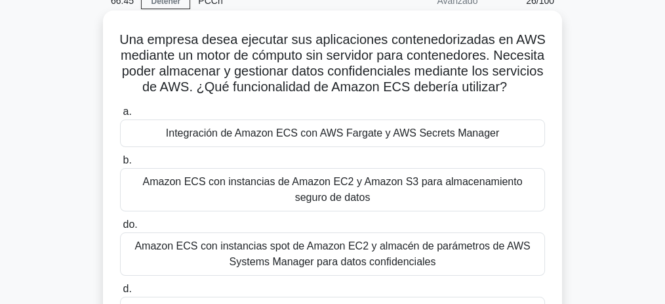
click at [198, 96] on h5 "Una empresa desea ejecutar sus aplicaciones contenedorizadas en AWS mediante un…" at bounding box center [333, 63] width 428 height 64
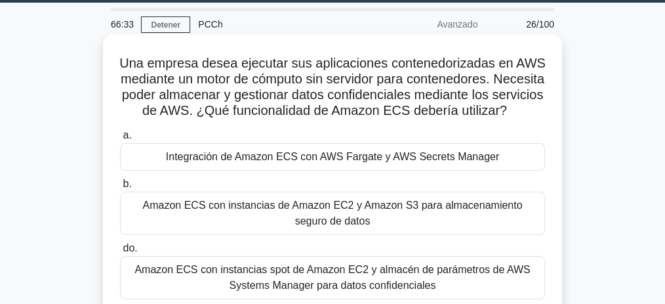
scroll to position [19, 0]
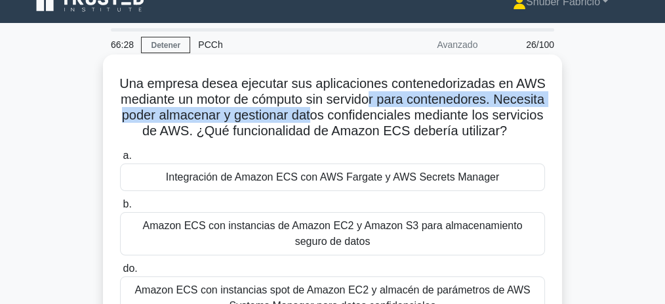
drag, startPoint x: 402, startPoint y: 97, endPoint x: 377, endPoint y: 109, distance: 27.6
click at [377, 109] on font "Una empresa desea ejecutar sus aplicaciones contenedorizadas en AWS mediante un…" at bounding box center [332, 107] width 426 height 62
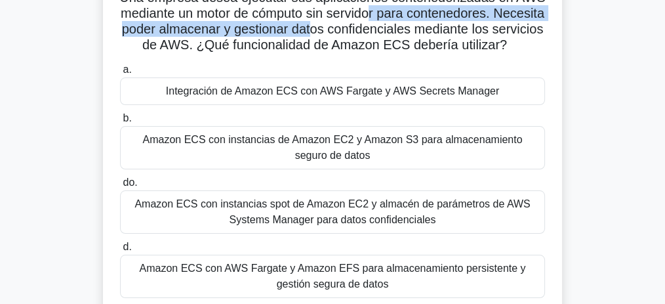
scroll to position [106, 0]
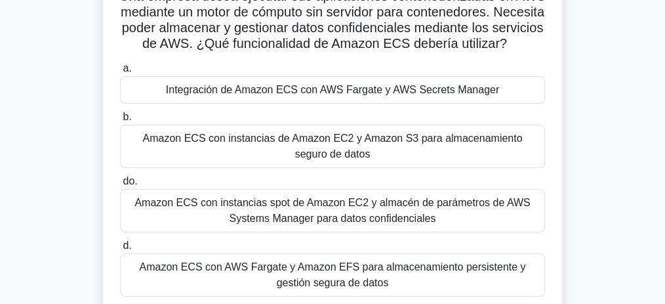
click at [350, 95] on font "Integración de Amazon ECS con AWS Fargate y AWS Secrets Manager" at bounding box center [332, 89] width 333 height 11
click at [120, 73] on input "a. Integración de Amazon ECS con AWS Fargate y AWS Secrets Manager" at bounding box center [120, 68] width 0 height 9
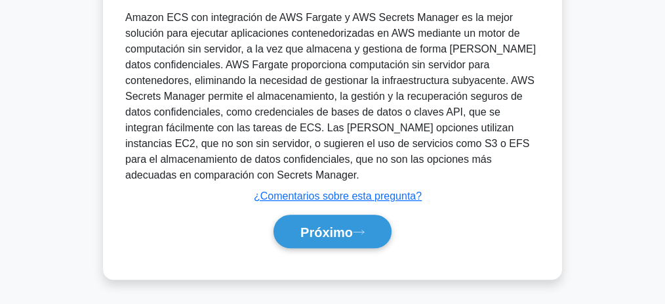
scroll to position [456, 0]
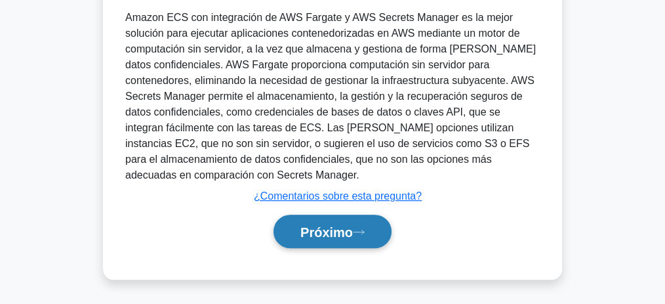
click at [348, 223] on button "Próximo" at bounding box center [333, 231] width 118 height 33
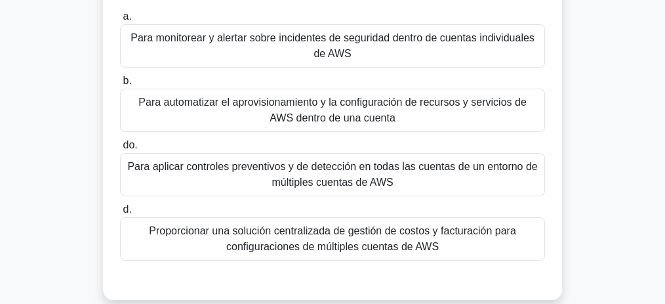
scroll to position [131, 0]
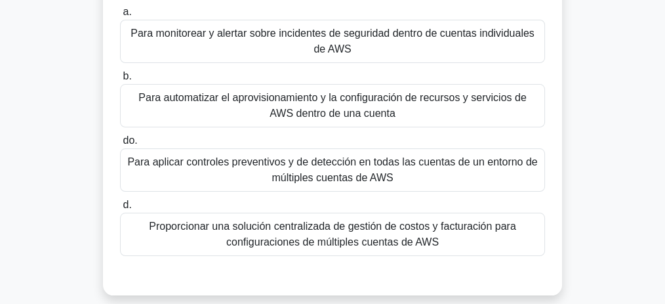
click at [362, 169] on font "Para aplicar controles preventivos y de detección en todas las cuentas de un en…" at bounding box center [332, 169] width 413 height 31
click at [120, 145] on input "do. Para aplicar controles preventivos y de detección en todas las cuentas de u…" at bounding box center [120, 140] width 0 height 9
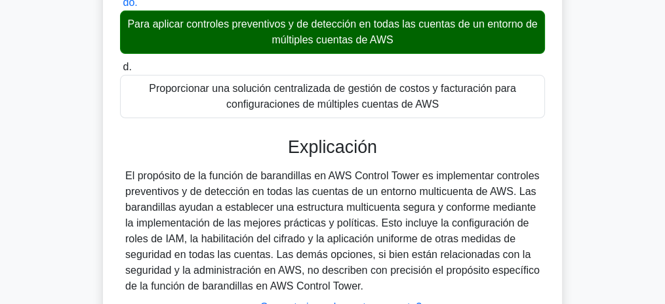
scroll to position [405, 0]
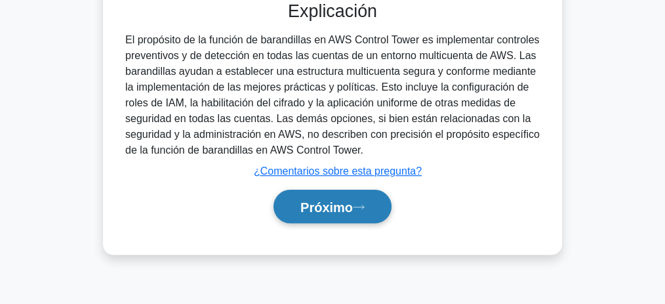
click at [361, 197] on button "Próximo" at bounding box center [333, 206] width 118 height 33
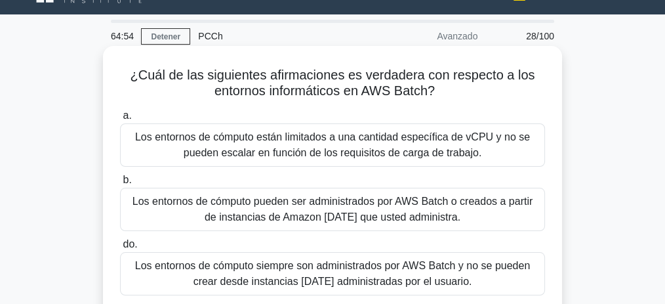
scroll to position [11, 0]
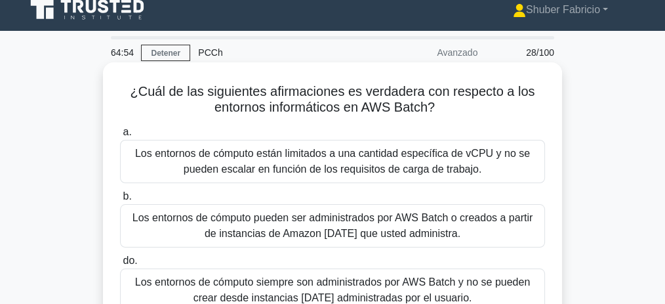
click at [411, 108] on font "¿Cuál de las siguientes afirmaciones es verdadera con respecto a los entornos i…" at bounding box center [333, 99] width 405 height 30
copy font "Batch"
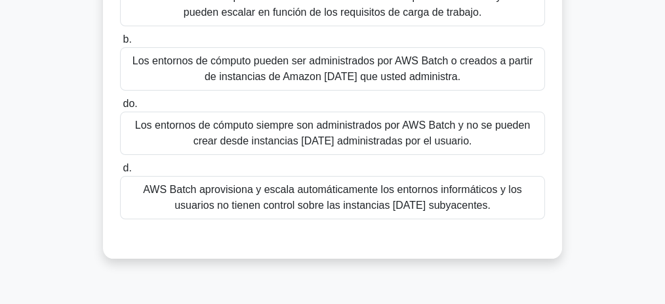
scroll to position [186, 0]
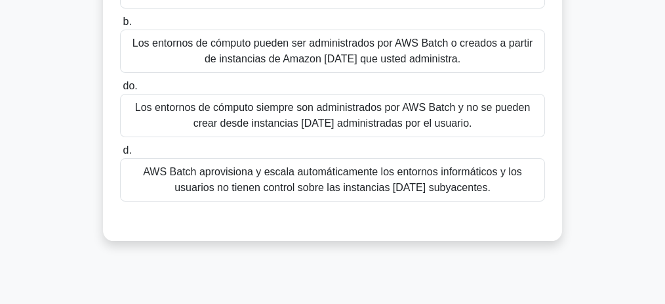
click at [364, 182] on font "AWS Batch aprovisiona y escala automáticamente los entornos informáticos y los …" at bounding box center [332, 179] width 379 height 27
click at [120, 155] on input "d. AWS Batch aprovisiona y escala automáticamente los entornos informáticos y l…" at bounding box center [120, 150] width 0 height 9
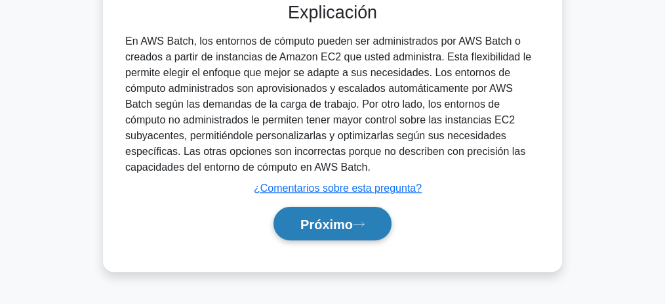
click at [360, 226] on button "Próximo" at bounding box center [333, 223] width 118 height 33
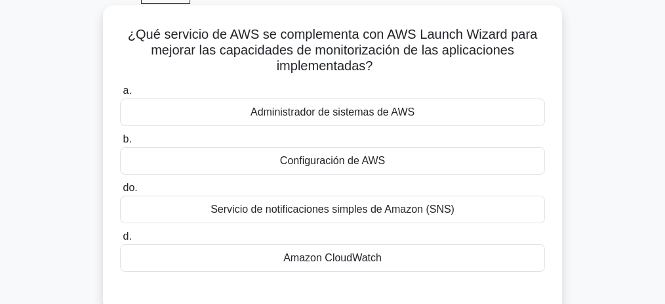
scroll to position [70, 0]
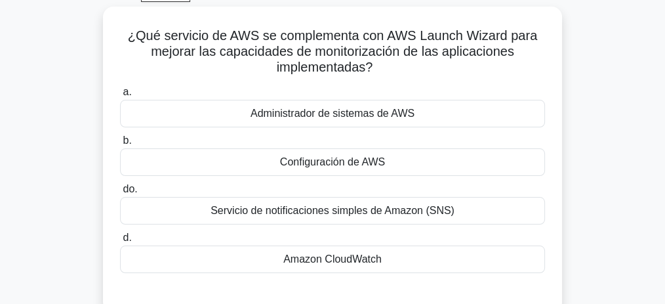
click at [589, 121] on div "¿Qué servicio de AWS se complementa con AWS Launch Wizard para mejorar las capa…" at bounding box center [333, 167] width 630 height 321
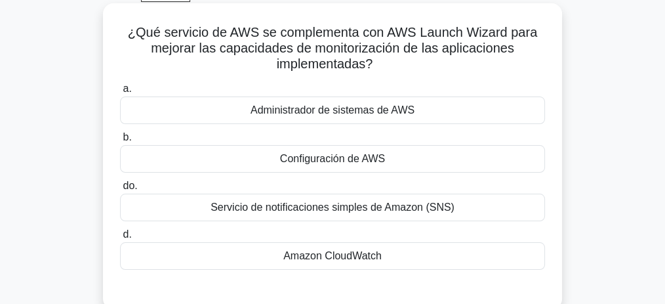
click at [359, 255] on font "Amazon CloudWatch" at bounding box center [332, 255] width 98 height 11
click at [120, 239] on input "d. Amazon CloudWatch" at bounding box center [120, 234] width 0 height 9
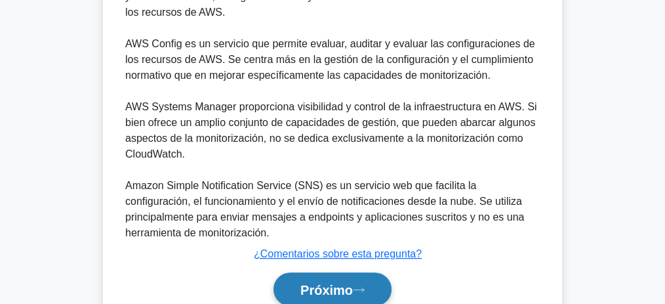
click at [339, 275] on button "Próximo" at bounding box center [333, 288] width 118 height 33
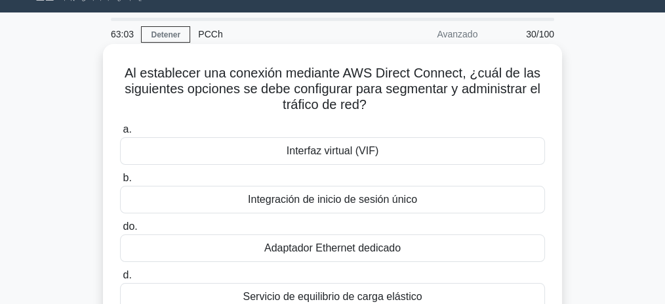
scroll to position [54, 0]
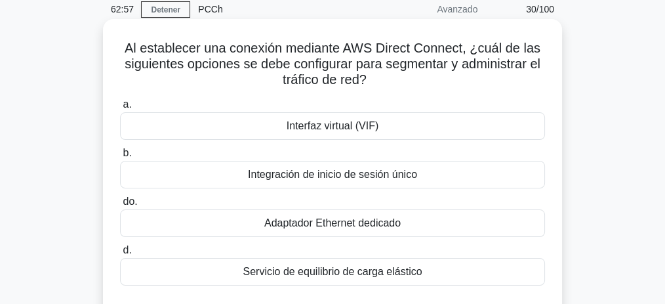
click at [358, 124] on font "Interfaz virtual (VIF)" at bounding box center [333, 125] width 92 height 11
click at [120, 109] on input "a. Interfaz virtual (VIF)" at bounding box center [120, 104] width 0 height 9
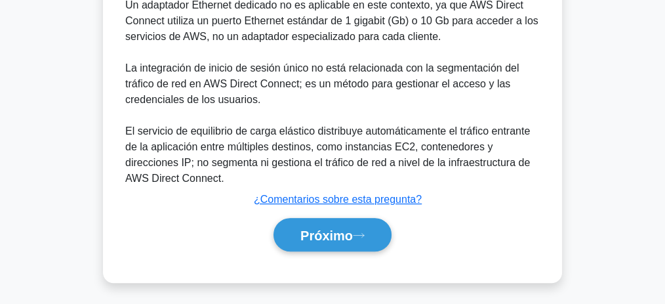
scroll to position [472, 0]
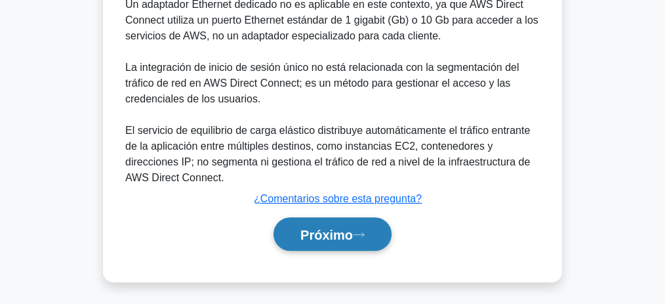
click at [344, 228] on font "Próximo" at bounding box center [327, 235] width 52 height 14
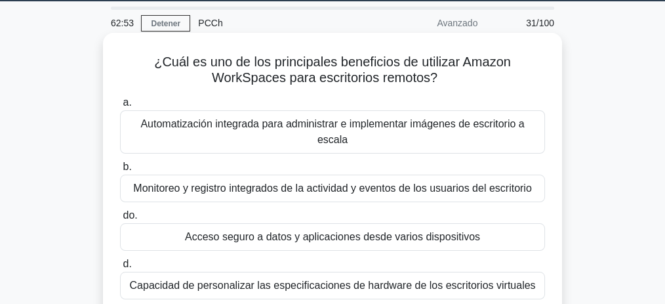
scroll to position [38, 0]
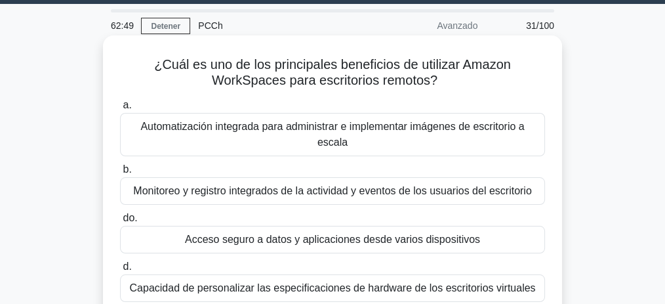
drag, startPoint x: 430, startPoint y: 72, endPoint x: 439, endPoint y: 82, distance: 13.5
click at [439, 82] on h5 "¿Cuál es uno de los principales beneficios de utilizar Amazon WorkSpaces para e…" at bounding box center [333, 72] width 428 height 33
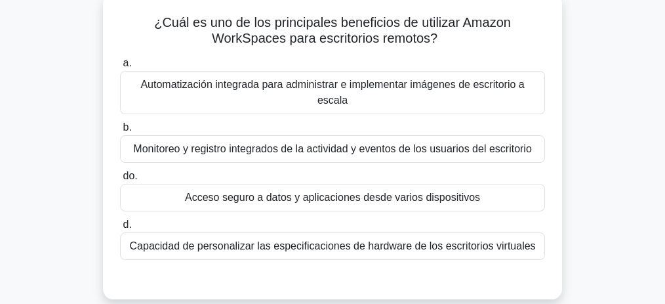
scroll to position [81, 0]
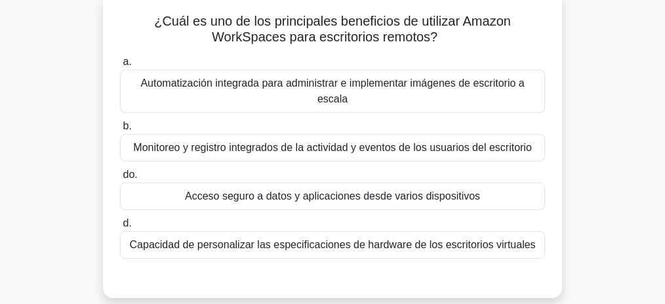
click at [331, 194] on font "Acceso seguro a datos y aplicaciones desde varios dispositivos" at bounding box center [332, 195] width 295 height 11
click at [120, 179] on input "do. Acceso seguro a datos y aplicaciones desde varios dispositivos" at bounding box center [120, 175] width 0 height 9
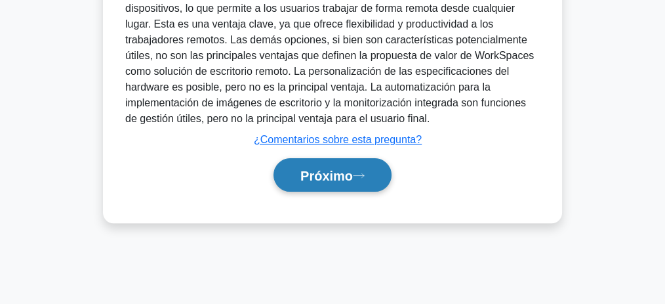
click at [342, 178] on font "Próximo" at bounding box center [327, 176] width 52 height 14
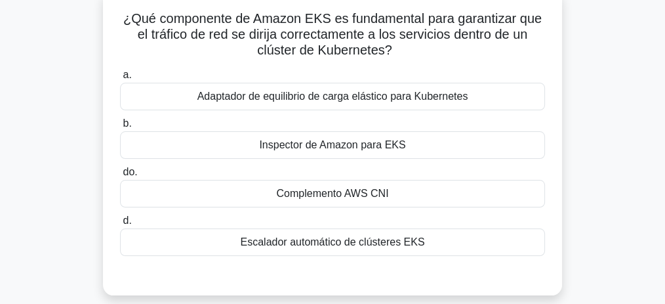
scroll to position [87, 0]
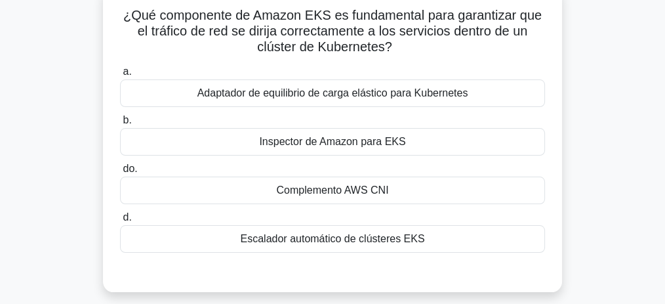
click at [389, 138] on font "Inspector de Amazon para EKS" at bounding box center [332, 141] width 146 height 11
click at [120, 125] on input "b. Inspector de Amazon para EKS" at bounding box center [120, 120] width 0 height 9
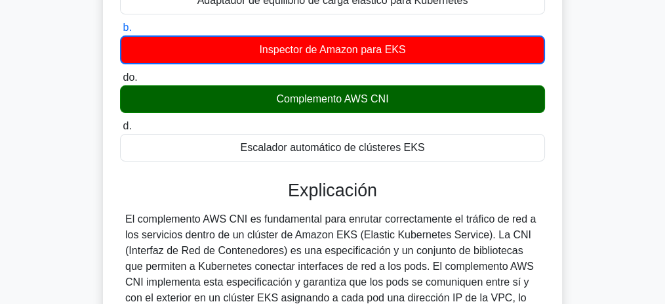
scroll to position [218, 0]
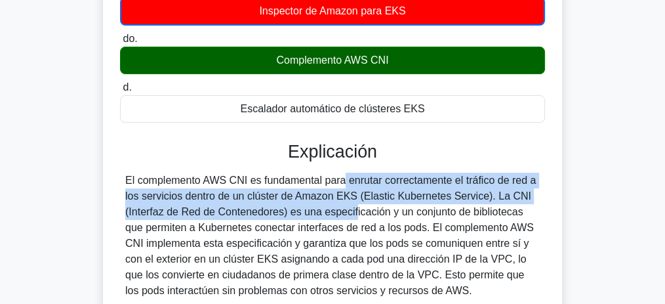
drag, startPoint x: 260, startPoint y: 182, endPoint x: 277, endPoint y: 216, distance: 38.1
click at [277, 216] on font "El complemento AWS CNI es fundamental para enrutar correctamente el tráfico de …" at bounding box center [330, 235] width 411 height 121
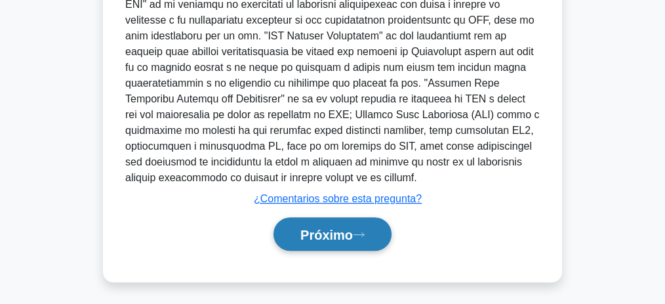
click at [317, 228] on font "Próximo" at bounding box center [327, 235] width 52 height 14
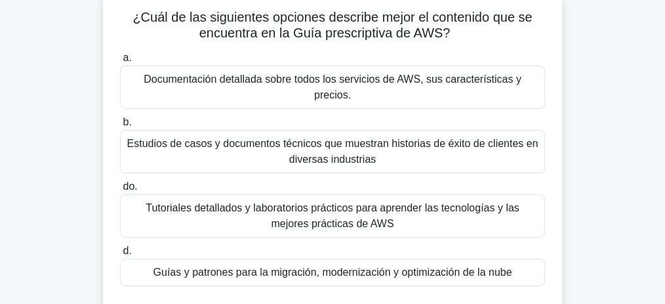
scroll to position [87, 0]
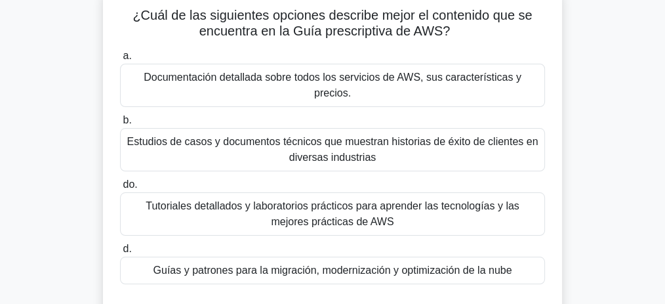
click at [375, 200] on font "Tutoriales detallados y laboratorios prácticos para aprender las tecnologías y …" at bounding box center [333, 213] width 374 height 27
click at [120, 189] on input "do. Tutoriales detallados y laboratorios prácticos para aprender las tecnología…" at bounding box center [120, 184] width 0 height 9
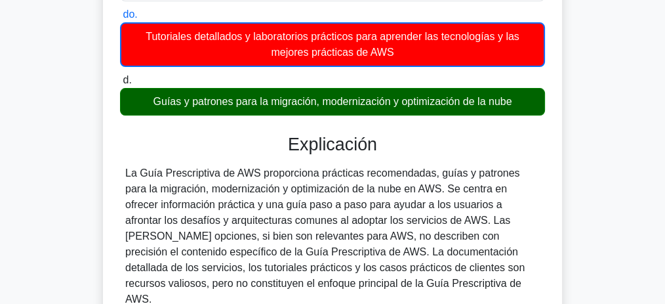
scroll to position [262, 0]
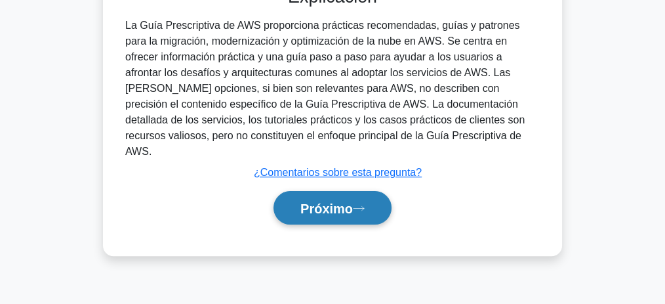
click at [375, 191] on button "Próximo" at bounding box center [333, 207] width 118 height 33
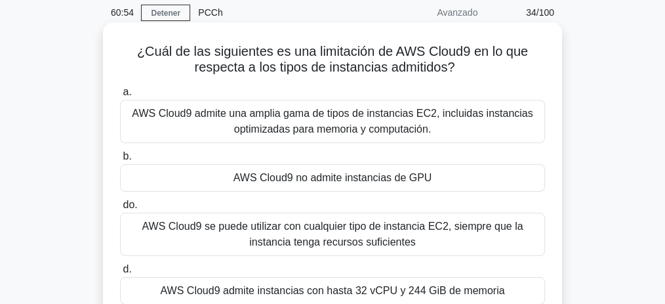
scroll to position [54, 0]
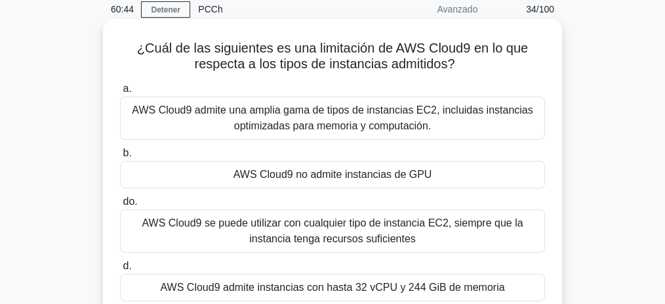
click at [451, 44] on font "¿Cuál de las siguientes es una limitación de AWS Cloud9 en lo que respecta a lo…" at bounding box center [332, 56] width 391 height 30
copy font "Cloud9"
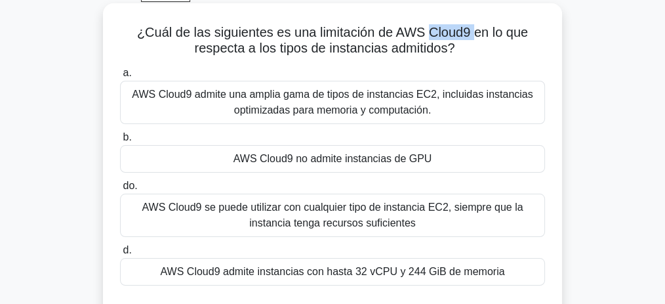
scroll to position [98, 0]
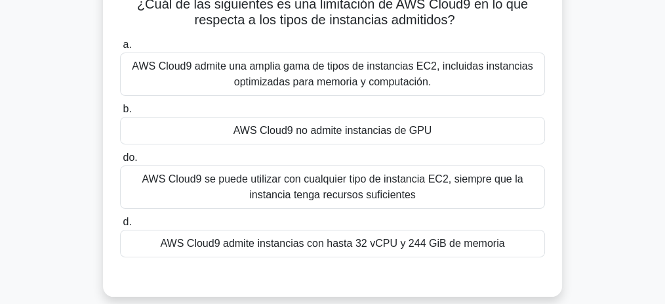
click at [362, 138] on div "AWS Cloud9 no admite instancias de GPU" at bounding box center [332, 131] width 425 height 28
click at [120, 114] on input "b. AWS Cloud9 no admite instancias de GPU" at bounding box center [120, 109] width 0 height 9
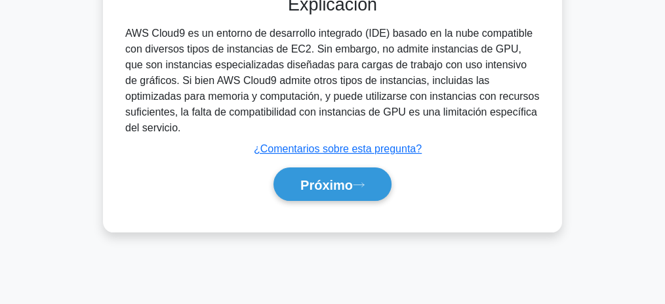
scroll to position [405, 0]
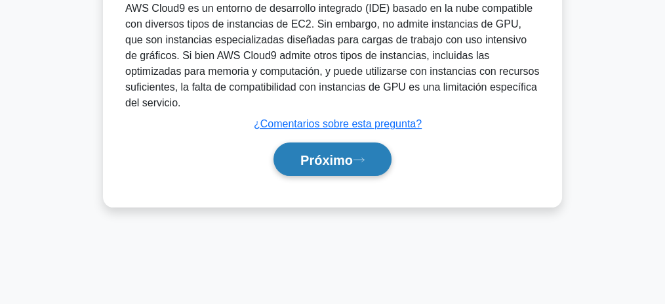
click at [344, 153] on font "Próximo" at bounding box center [327, 160] width 52 height 14
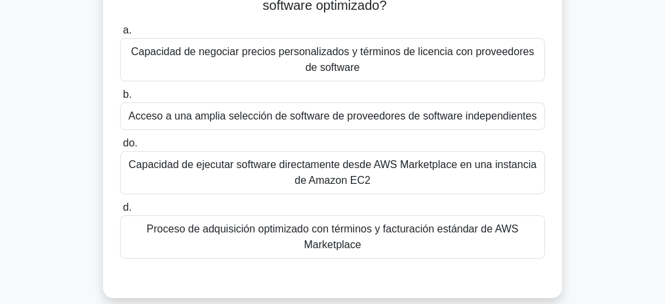
scroll to position [131, 0]
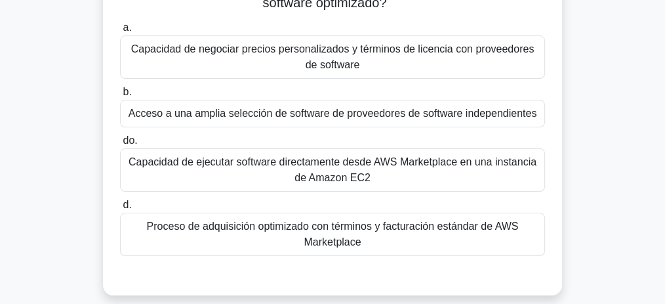
click at [344, 236] on font "Proceso de adquisición optimizado con términos y facturación estándar de AWS Ma…" at bounding box center [333, 233] width 372 height 27
click at [120, 209] on input "d. Proceso de adquisición optimizado con términos y facturación estándar de AWS…" at bounding box center [120, 205] width 0 height 9
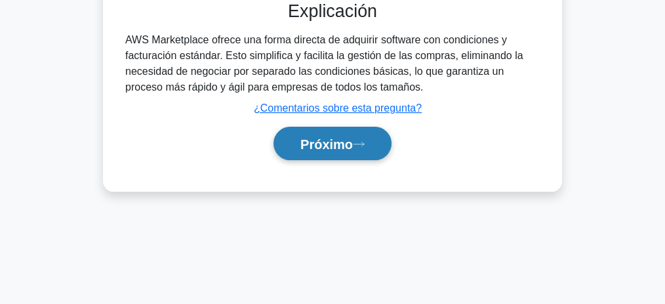
click at [328, 141] on font "Próximo" at bounding box center [327, 144] width 52 height 14
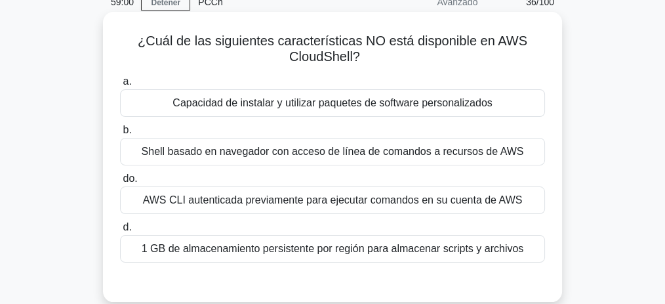
scroll to position [87, 0]
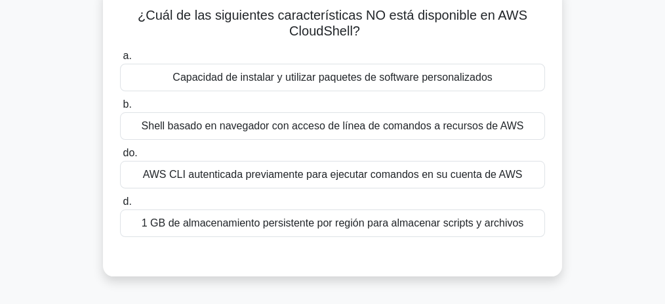
click at [314, 224] on font "1 GB de almacenamiento persistente por región para almacenar scripts y archivos" at bounding box center [333, 222] width 383 height 11
click at [120, 206] on input "d. 1 GB de almacenamiento persistente por región para almacenar scripts y archi…" at bounding box center [120, 201] width 0 height 9
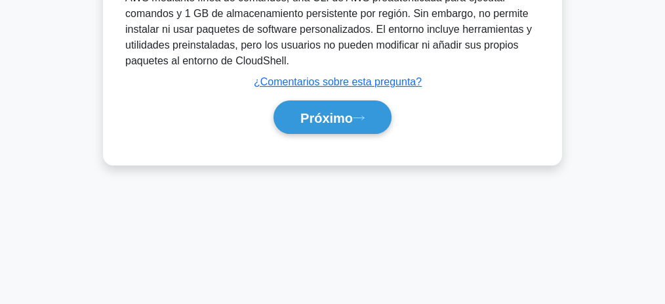
scroll to position [405, 0]
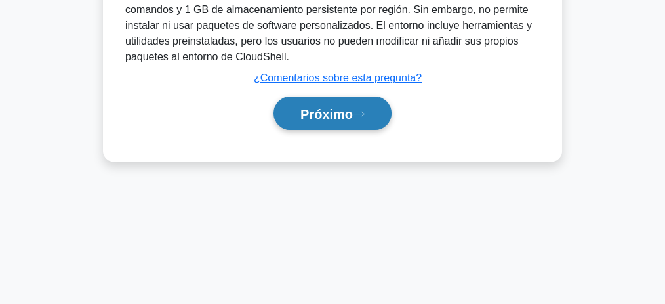
click at [329, 118] on font "Próximo" at bounding box center [327, 114] width 52 height 14
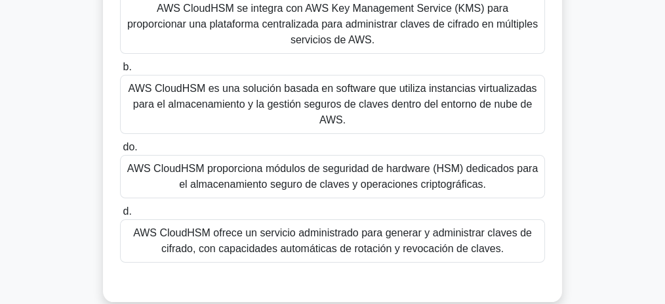
scroll to position [175, 0]
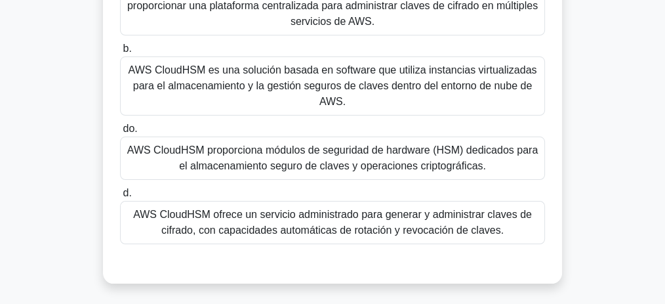
click at [294, 152] on font "AWS CloudHSM proporciona módulos de seguridad de hardware (HSM) dedicados para …" at bounding box center [332, 157] width 411 height 27
click at [120, 133] on input "do. AWS CloudHSM proporciona módulos de seguridad de hardware (HSM) dedicados p…" at bounding box center [120, 129] width 0 height 9
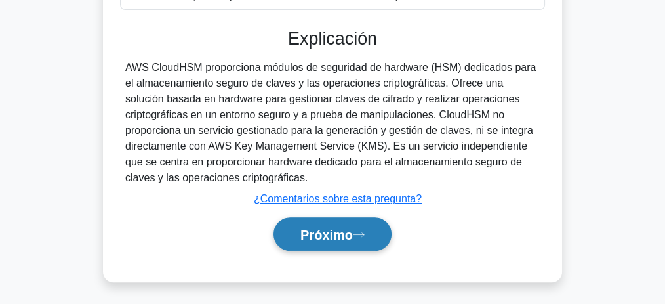
click at [344, 223] on button "Próximo" at bounding box center [333, 233] width 118 height 33
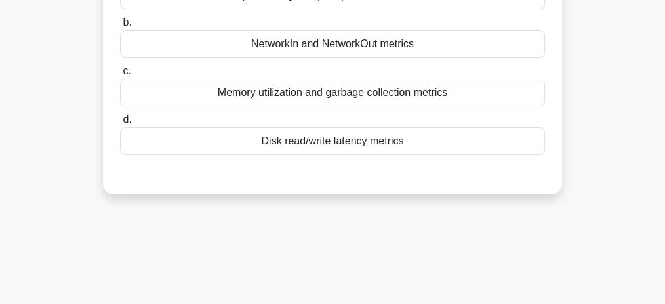
scroll to position [59, 0]
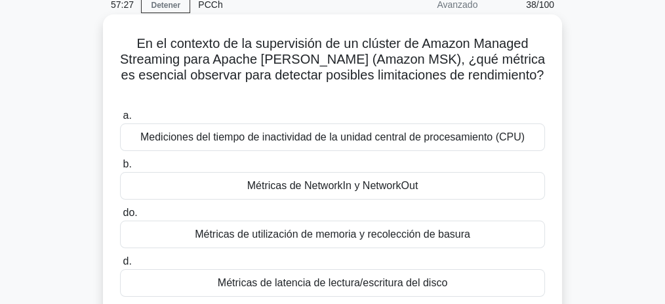
click at [330, 180] on font "Métricas de NetworkIn y NetworkOut" at bounding box center [332, 185] width 171 height 11
click at [120, 169] on input "b. Métricas de NetworkIn y NetworkOut" at bounding box center [120, 164] width 0 height 9
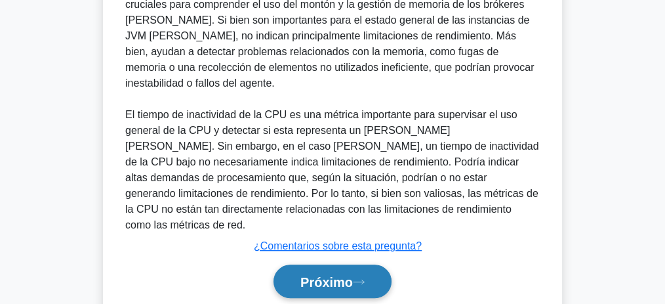
click at [368, 264] on button "Próximo" at bounding box center [333, 280] width 118 height 33
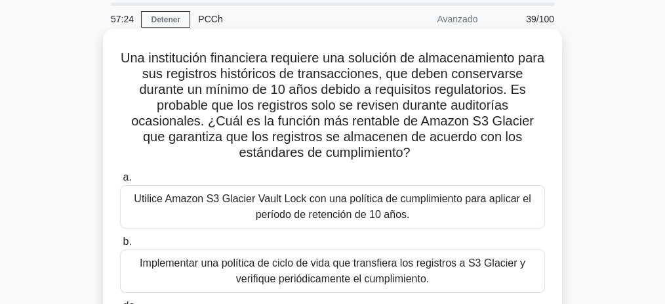
scroll to position [40, 0]
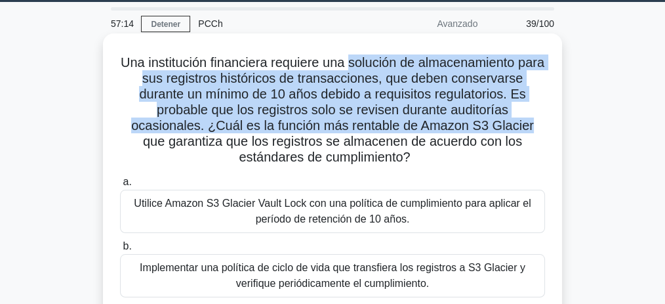
drag, startPoint x: 381, startPoint y: 66, endPoint x: 522, endPoint y: 117, distance: 150.5
click at [521, 118] on font "Una institución financiera requiere una solución de almacenamiento para sus reg…" at bounding box center [333, 109] width 424 height 109
click at [249, 131] on font "Una institución financiera requiere una solución de almacenamiento para sus reg…" at bounding box center [333, 109] width 424 height 109
click at [244, 122] on font "Una institución financiera requiere una solución de almacenamiento para sus reg…" at bounding box center [333, 109] width 424 height 109
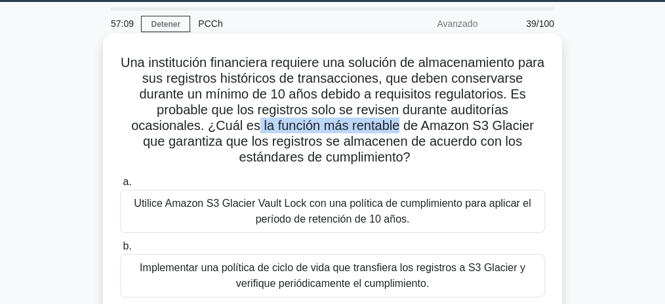
drag, startPoint x: 243, startPoint y: 122, endPoint x: 376, endPoint y: 126, distance: 132.6
click at [376, 126] on font "Una institución financiera requiere una solución de almacenamiento para sus reg…" at bounding box center [333, 109] width 424 height 109
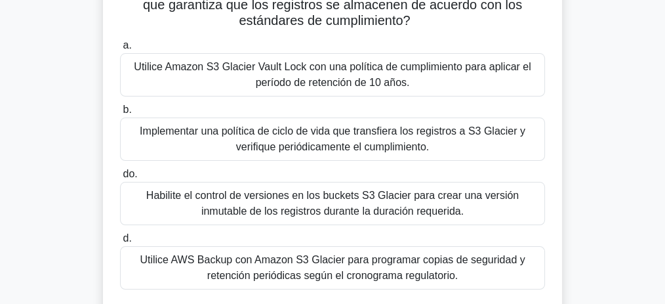
scroll to position [215, 0]
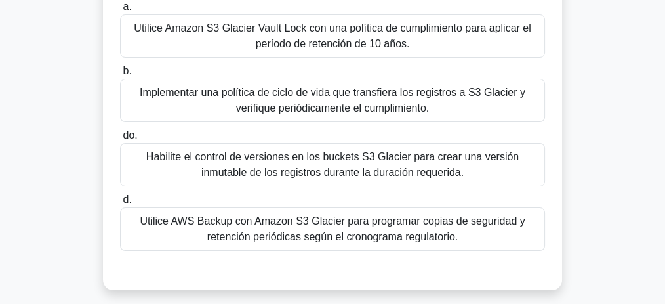
click at [327, 231] on font "Utilice AWS Backup con Amazon S3 Glacier para programar copias de seguridad y r…" at bounding box center [332, 228] width 385 height 27
click at [120, 204] on input "d. Utilice AWS Backup con Amazon S3 Glacier para programar copias de seguridad …" at bounding box center [120, 200] width 0 height 9
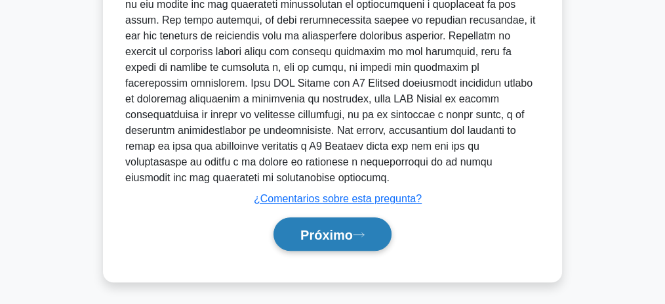
click at [325, 234] on font "Próximo" at bounding box center [327, 235] width 52 height 14
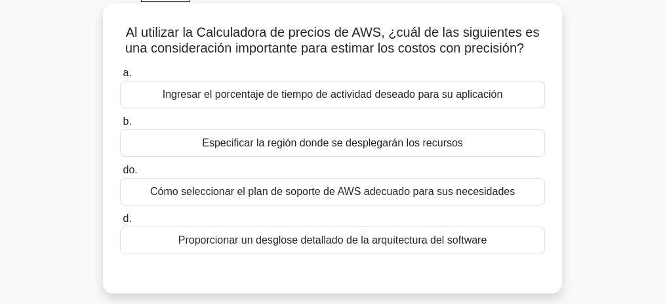
scroll to position [87, 0]
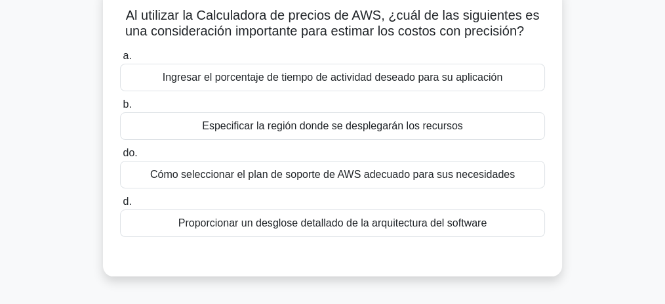
click at [348, 222] on font "Proporcionar un desglose detallado de la arquitectura del software" at bounding box center [332, 222] width 309 height 11
click at [120, 206] on input "d. Proporcionar un desglose detallado de la arquitectura del software" at bounding box center [120, 201] width 0 height 9
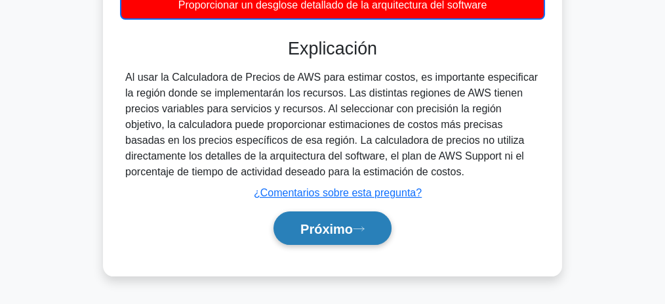
click at [353, 232] on font "Próximo" at bounding box center [327, 229] width 52 height 14
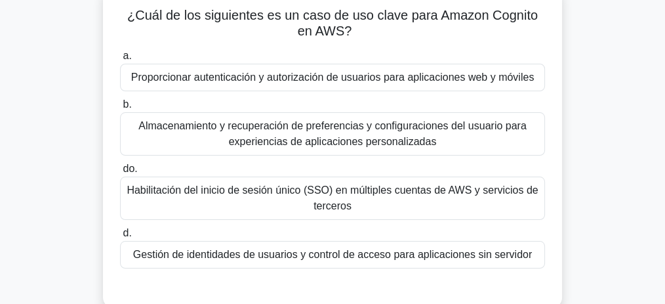
click at [345, 78] on font "Proporcionar autenticación y autorización de usuarios para aplicaciones web y m…" at bounding box center [333, 77] width 404 height 11
click at [120, 60] on input "a. Proporcionar autenticación y autorización de usuarios para aplicaciones web …" at bounding box center [120, 56] width 0 height 9
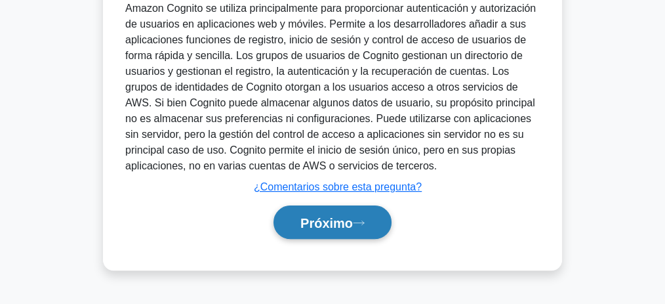
click at [353, 216] on font "Próximo" at bounding box center [327, 223] width 52 height 14
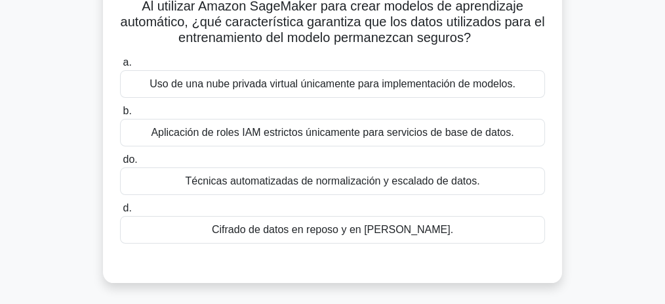
scroll to position [98, 0]
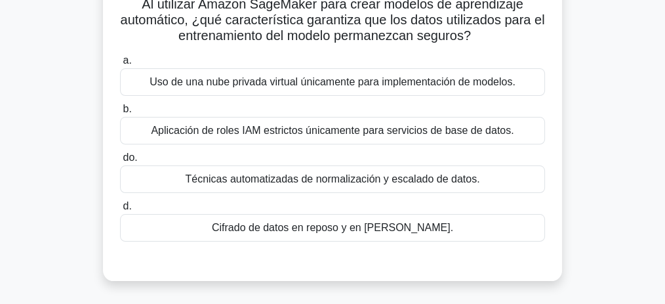
click at [365, 227] on font "Cifrado de datos en reposo y en [PERSON_NAME]." at bounding box center [332, 227] width 241 height 11
click at [120, 211] on input "d. Cifrado de datos en reposo y en [PERSON_NAME]." at bounding box center [120, 206] width 0 height 9
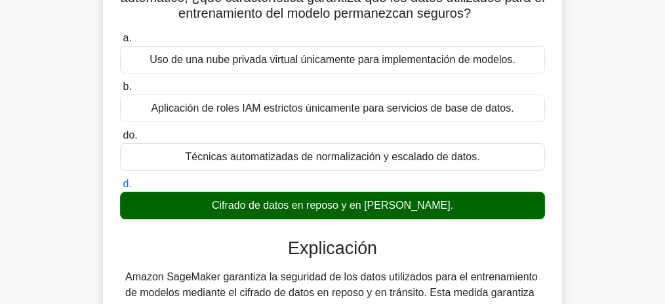
scroll to position [317, 0]
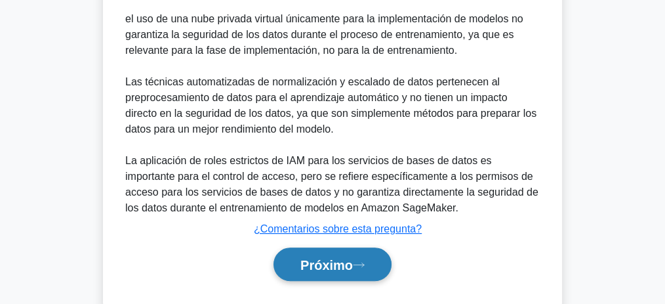
click at [361, 262] on icon at bounding box center [359, 264] width 12 height 7
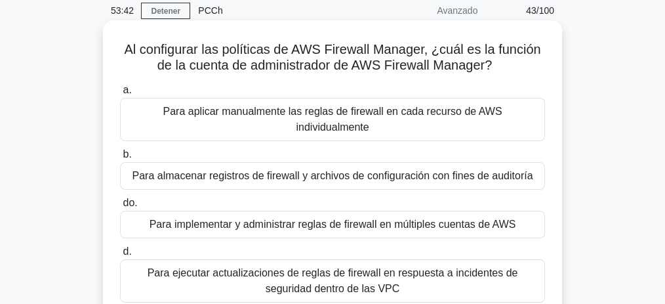
scroll to position [54, 0]
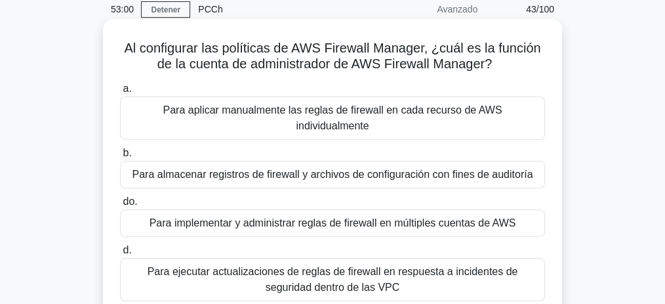
click at [355, 217] on font "Para implementar y administrar reglas de firewall en múltiples cuentas de AWS" at bounding box center [333, 222] width 367 height 11
click at [120, 206] on input "do. Para implementar y administrar reglas de firewall en múltiples cuentas de A…" at bounding box center [120, 201] width 0 height 9
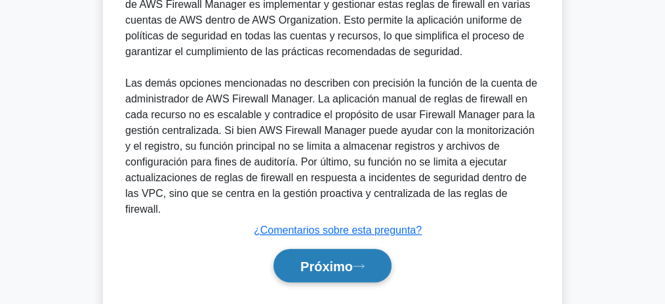
click at [339, 258] on font "Próximo" at bounding box center [327, 265] width 52 height 14
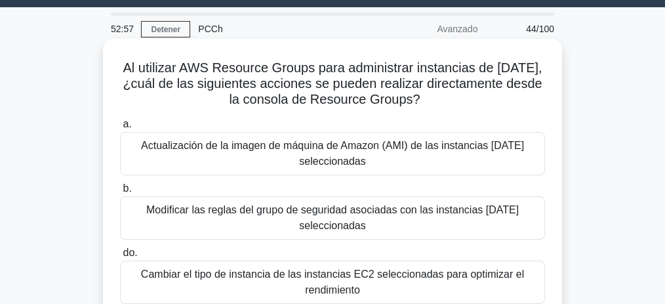
scroll to position [34, 0]
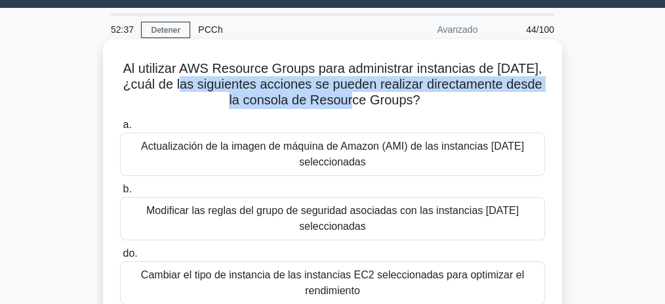
drag, startPoint x: 234, startPoint y: 85, endPoint x: 369, endPoint y: 98, distance: 136.5
click at [369, 98] on font "Al utilizar AWS Resource Groups para administrar instancias de [DATE], ¿cuál de…" at bounding box center [332, 84] width 419 height 46
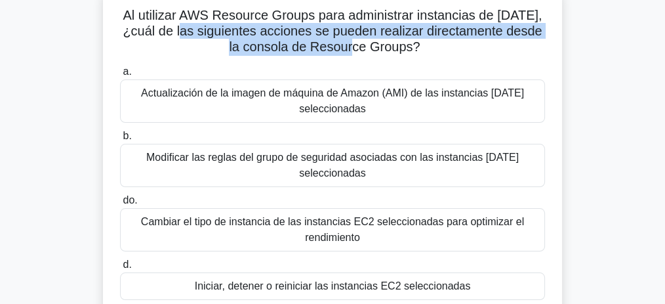
scroll to position [122, 0]
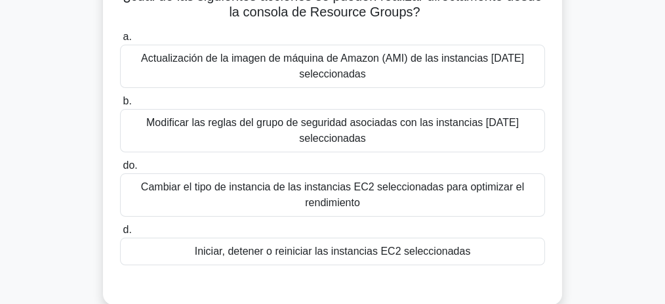
click at [419, 248] on font "Iniciar, detener o reiniciar las instancias EC2 seleccionadas" at bounding box center [333, 250] width 276 height 11
click at [120, 234] on input "d. Iniciar, detener o reiniciar las instancias EC2 seleccionadas" at bounding box center [120, 230] width 0 height 9
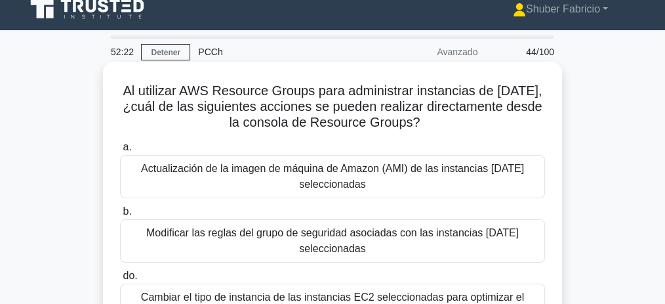
scroll to position [0, 0]
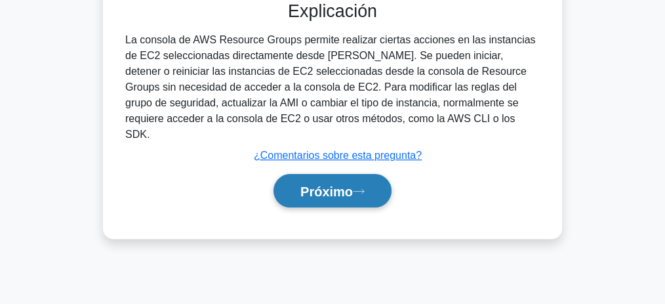
click at [339, 186] on button "Próximo" at bounding box center [333, 190] width 118 height 33
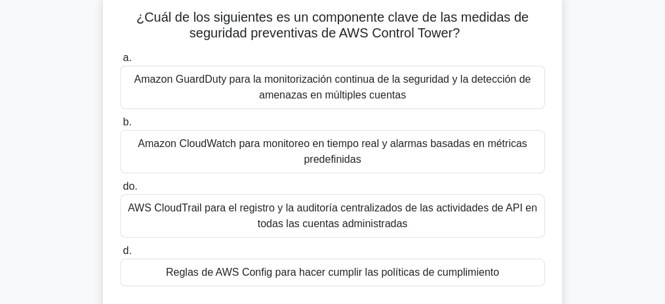
scroll to position [87, 0]
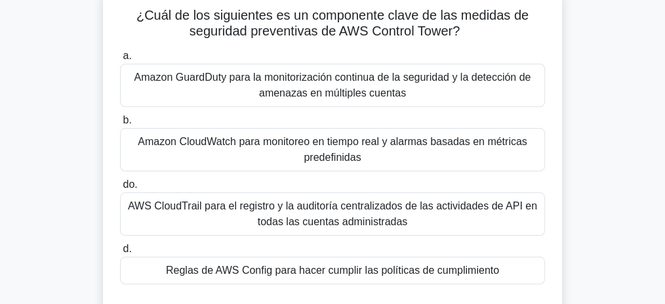
click at [358, 271] on font "Reglas de AWS Config para hacer cumplir las políticas de cumplimiento" at bounding box center [332, 269] width 333 height 11
click at [120, 253] on input "d. Reglas de AWS Config para hacer cumplir las políticas de cumplimiento" at bounding box center [120, 249] width 0 height 9
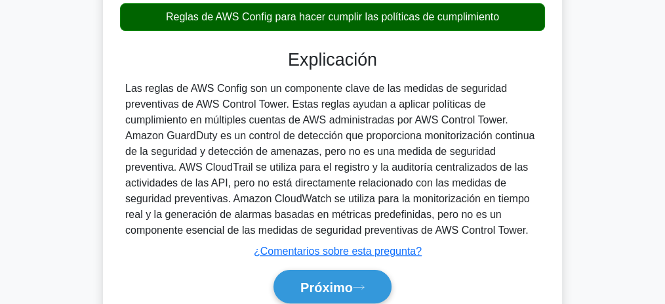
scroll to position [350, 0]
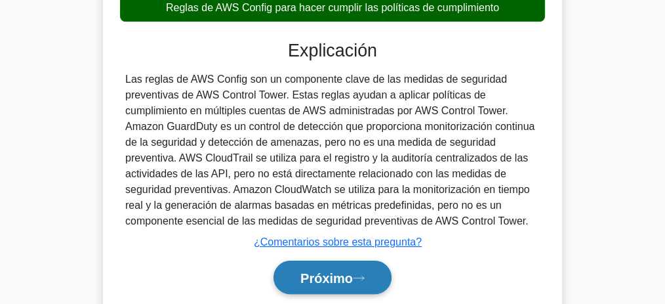
click at [329, 271] on font "Próximo" at bounding box center [327, 278] width 52 height 14
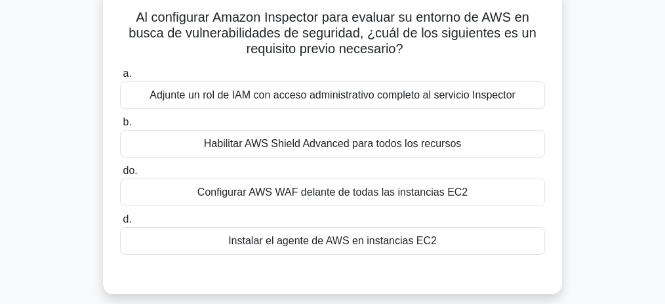
scroll to position [87, 0]
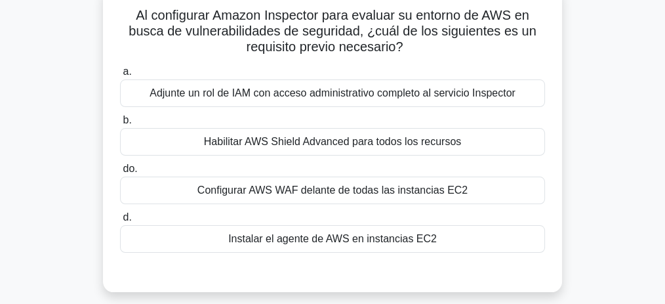
click at [360, 231] on font "Instalar el agente de AWS en instancias EC2" at bounding box center [332, 239] width 209 height 16
click at [120, 222] on input "d. Instalar el agente de AWS en instancias [DATE]" at bounding box center [120, 217] width 0 height 9
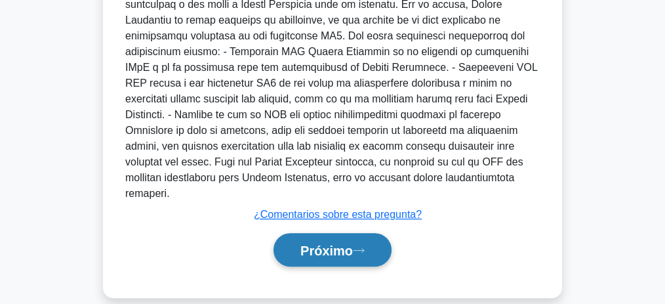
click at [339, 243] on font "Próximo" at bounding box center [327, 250] width 52 height 14
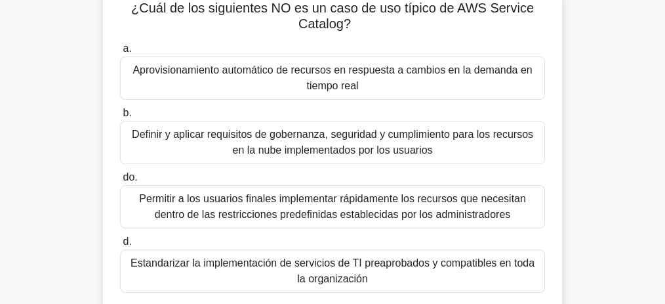
scroll to position [114, 0]
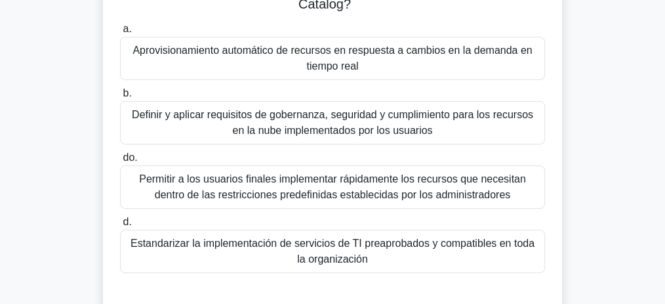
click at [325, 256] on font "Estandarizar la implementación de servicios de TI preaprobados y compatibles en…" at bounding box center [333, 251] width 404 height 27
click at [120, 226] on input "d. Estandarizar la implementación de servicios de TI preaprobados y compatibles…" at bounding box center [120, 222] width 0 height 9
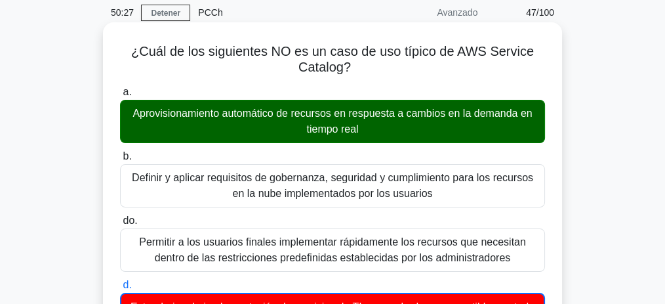
scroll to position [0, 0]
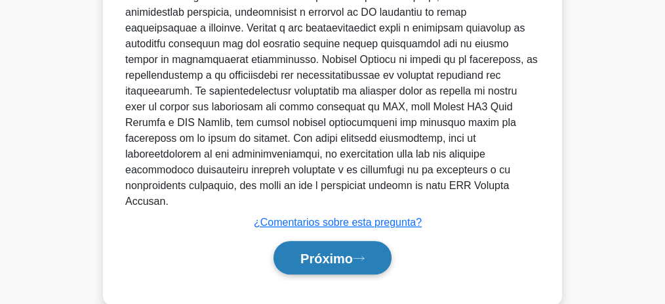
click at [330, 251] on font "Próximo" at bounding box center [327, 258] width 52 height 14
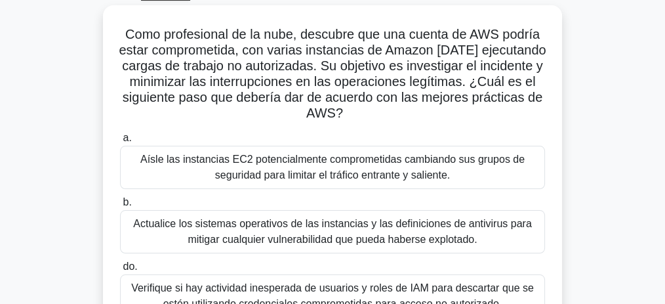
scroll to position [70, 0]
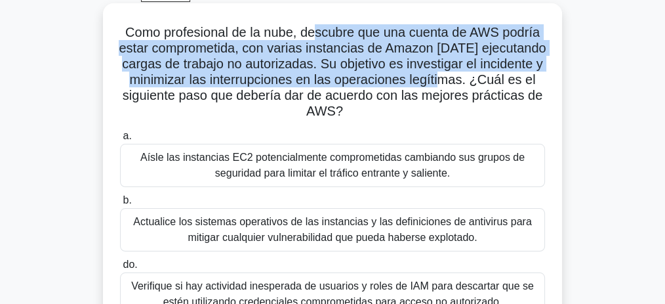
drag, startPoint x: 352, startPoint y: 35, endPoint x: 473, endPoint y: 85, distance: 130.6
click at [473, 85] on font "Como profesional de la nube, descubre que una cuenta de AWS podría estar compro…" at bounding box center [332, 71] width 427 height 93
click at [316, 36] on font "Como profesional de la nube, descubre que una cuenta de AWS podría estar compro…" at bounding box center [332, 71] width 427 height 93
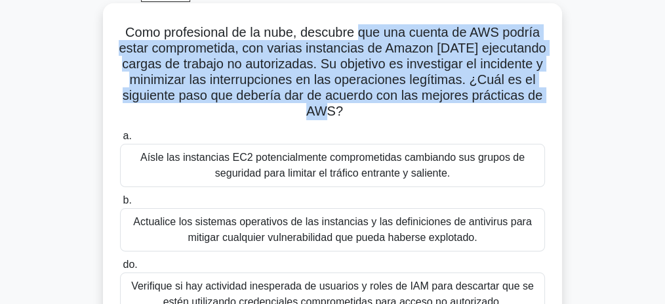
drag, startPoint x: 360, startPoint y: 36, endPoint x: 533, endPoint y: 114, distance: 189.7
click at [533, 114] on h5 "Como profesional de la nube, descubre que una cuenta de AWS podría estar compro…" at bounding box center [333, 72] width 428 height 96
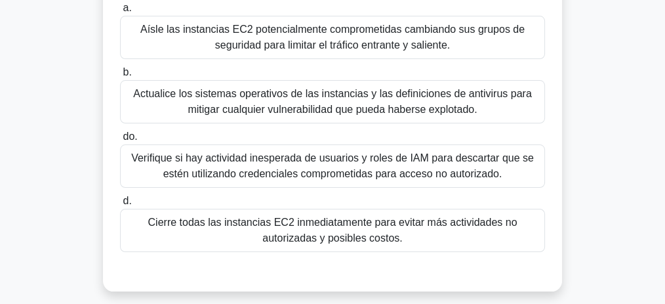
scroll to position [201, 0]
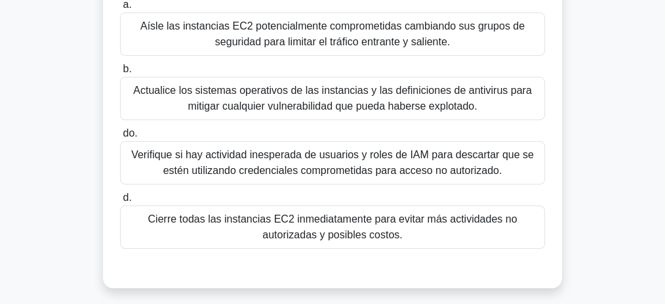
click at [350, 159] on font "Verifique si hay actividad inesperada de usuarios y roles de IAM para descartar…" at bounding box center [332, 162] width 403 height 27
click at [120, 138] on input "do. Verifique si hay actividad inesperada de usuarios y roles de IAM para desca…" at bounding box center [120, 133] width 0 height 9
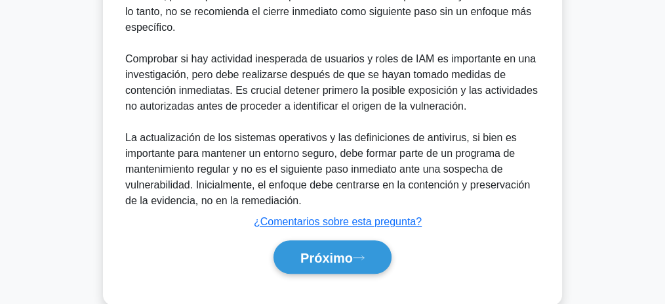
scroll to position [694, 0]
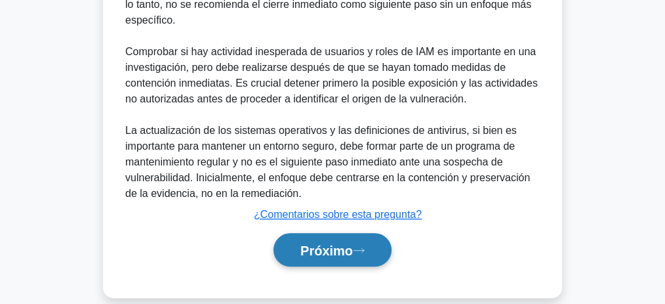
click at [362, 247] on icon at bounding box center [359, 250] width 12 height 7
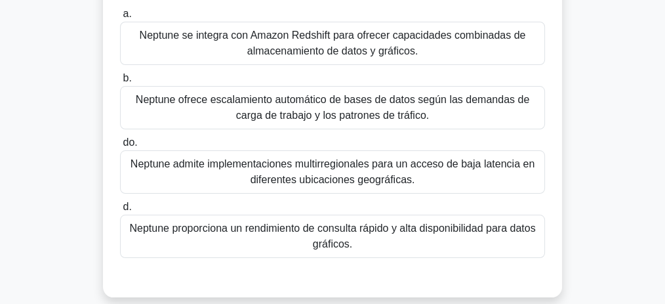
scroll to position [131, 0]
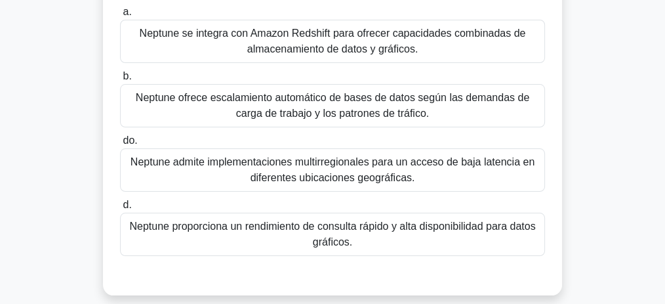
click at [354, 38] on font "Neptune se integra con Amazon Redshift para ofrecer capacidades combinadas de a…" at bounding box center [333, 41] width 386 height 27
click at [120, 16] on input "a. Neptune se integra con Amazon Redshift para ofrecer capacidades combinadas d…" at bounding box center [120, 12] width 0 height 9
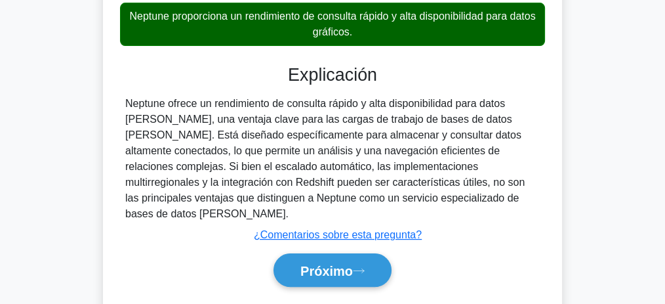
scroll to position [361, 0]
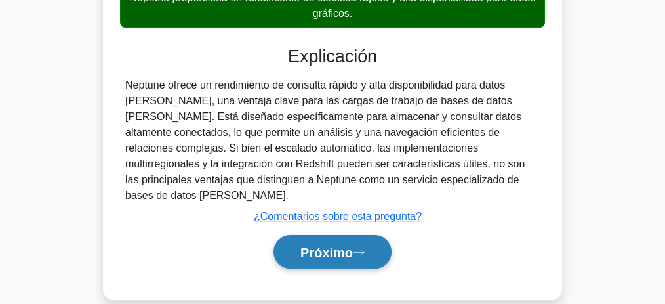
click at [344, 245] on button "Próximo" at bounding box center [333, 251] width 118 height 33
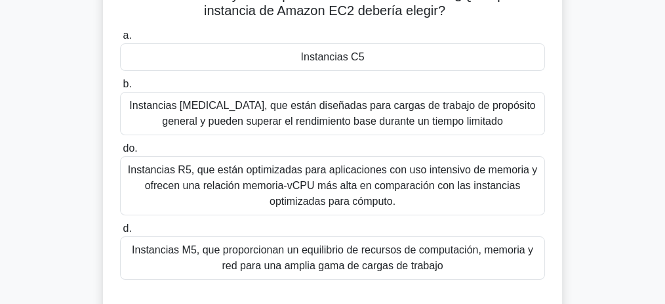
scroll to position [98, 0]
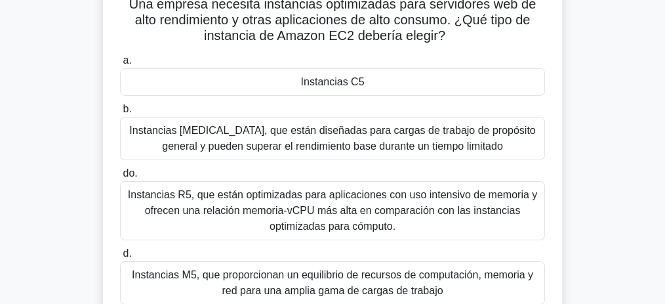
click at [354, 84] on font "Instancias C5" at bounding box center [333, 81] width 64 height 11
click at [120, 65] on input "a. Instancias C5" at bounding box center [120, 60] width 0 height 9
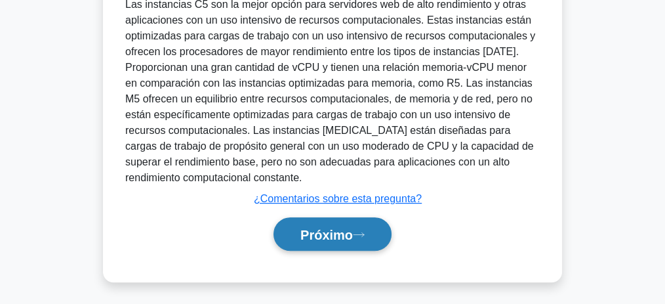
click at [355, 222] on button "Próximo" at bounding box center [333, 233] width 118 height 33
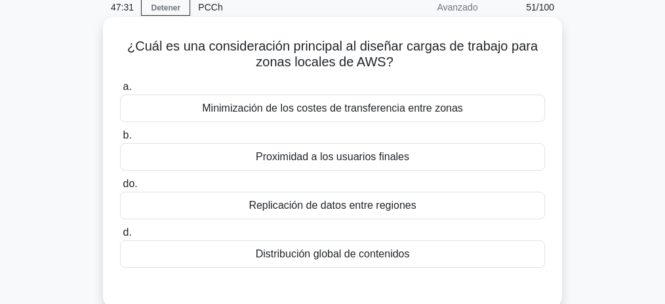
scroll to position [58, 0]
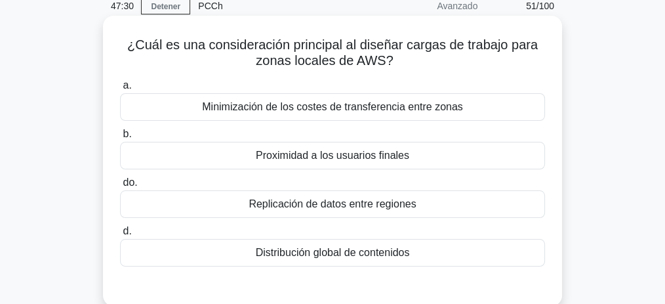
click at [333, 159] on font "Proximidad a los usuarios finales" at bounding box center [333, 155] width 154 height 11
click at [120, 138] on input "b. Proximidad a los usuarios finales" at bounding box center [120, 134] width 0 height 9
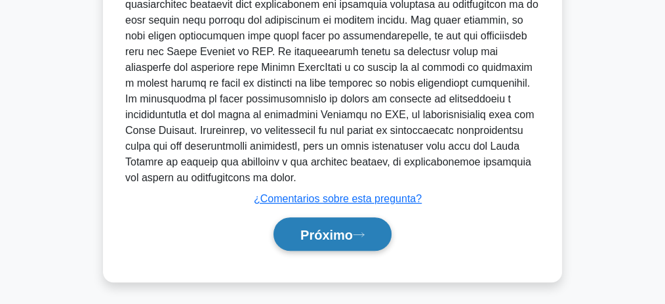
click at [342, 219] on button "Próximo" at bounding box center [333, 233] width 118 height 33
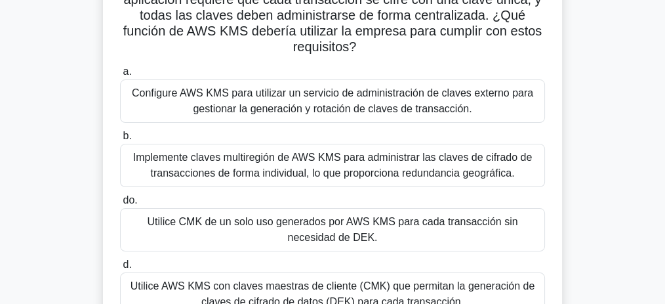
scroll to position [47, 0]
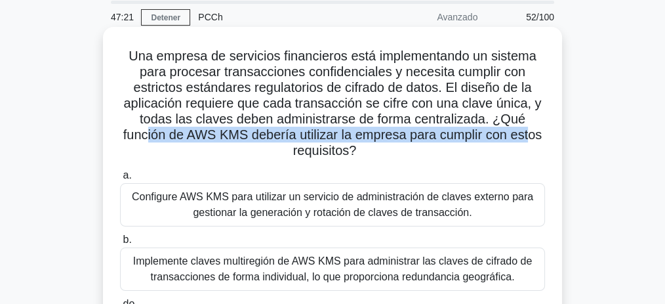
drag, startPoint x: 152, startPoint y: 138, endPoint x: 506, endPoint y: 130, distance: 353.7
click at [532, 140] on font "Una empresa de servicios financieros está implementando un sistema para procesa…" at bounding box center [332, 103] width 419 height 109
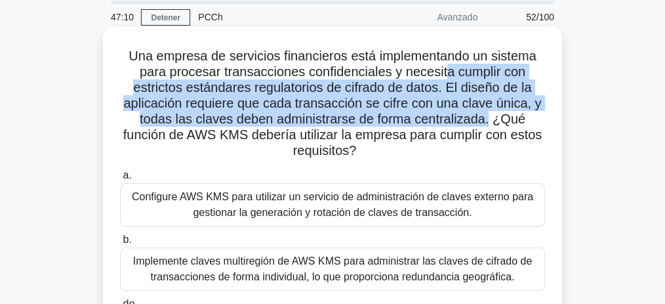
drag, startPoint x: 469, startPoint y: 73, endPoint x: 491, endPoint y: 120, distance: 52.2
click at [491, 120] on font "Una empresa de servicios financieros está implementando un sistema para procesa…" at bounding box center [332, 103] width 419 height 109
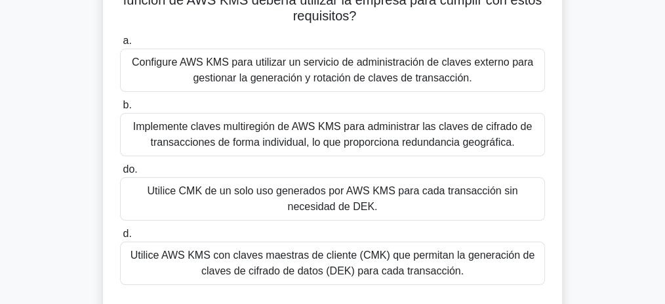
scroll to position [178, 0]
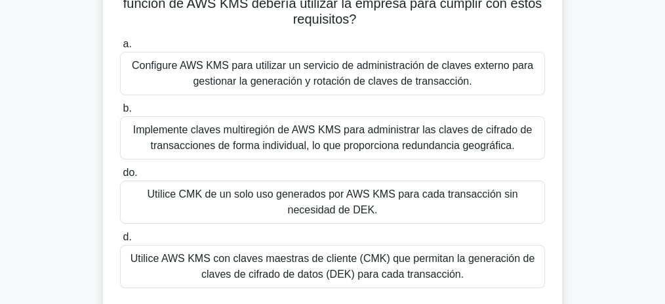
click at [353, 80] on font "Configure AWS KMS para utilizar un servicio de administración de claves externo…" at bounding box center [333, 73] width 402 height 27
click at [120, 49] on input "a. Configure AWS KMS para utilizar un servicio de administración de claves exte…" at bounding box center [120, 44] width 0 height 9
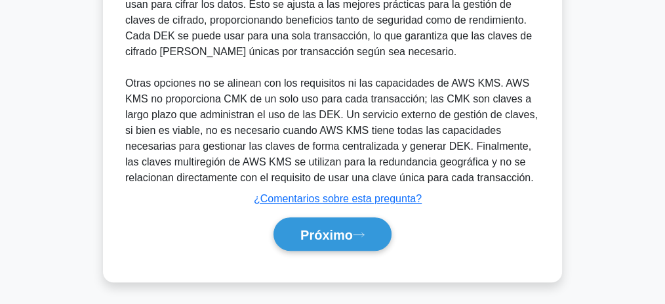
scroll to position [568, 0]
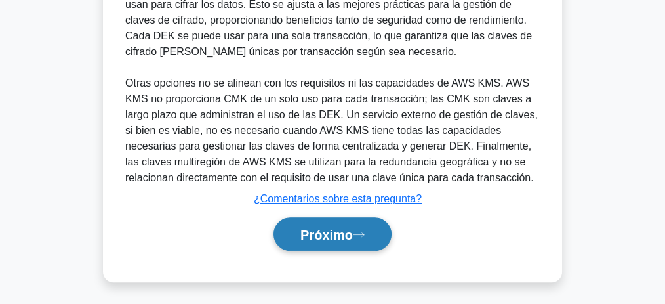
click at [353, 231] on font "Próximo" at bounding box center [327, 235] width 52 height 14
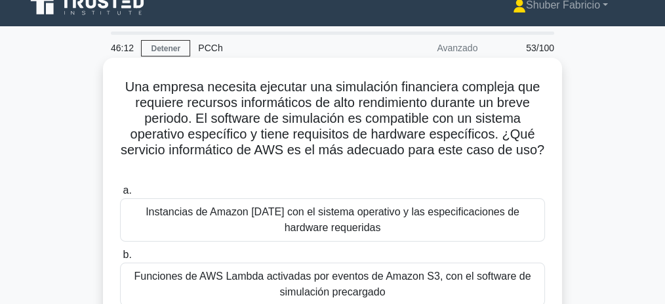
scroll to position [0, 0]
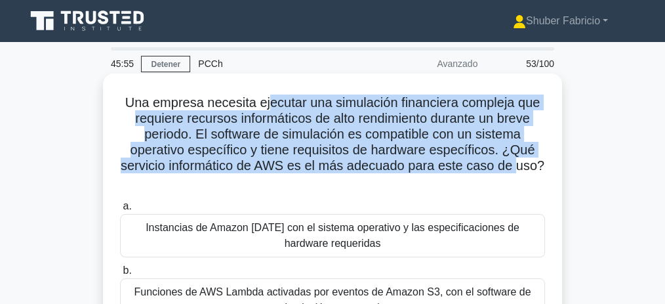
drag, startPoint x: 268, startPoint y: 108, endPoint x: 517, endPoint y: 169, distance: 256.8
click at [517, 169] on font "Una empresa necesita ejecutar una simulación financiera compleja que requiere r…" at bounding box center [333, 133] width 424 height 77
click at [231, 117] on font "Una empresa necesita ejecutar una simulación financiera compleja que requiere r…" at bounding box center [333, 133] width 424 height 77
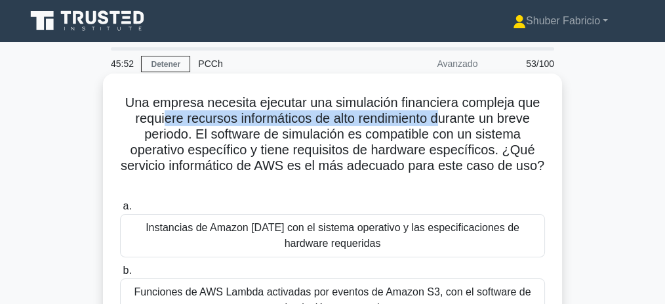
drag, startPoint x: 159, startPoint y: 118, endPoint x: 444, endPoint y: 127, distance: 284.9
click at [444, 127] on font "Una empresa necesita ejecutar una simulación financiera compleja que requiere r…" at bounding box center [333, 133] width 424 height 77
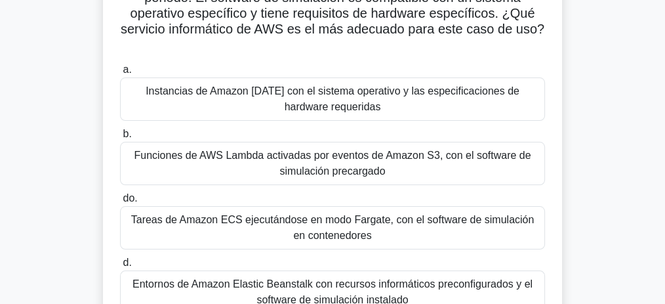
scroll to position [87, 0]
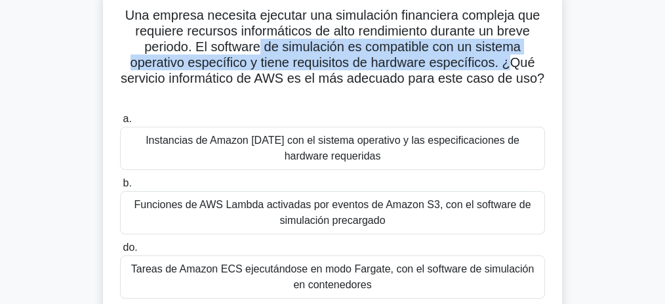
drag, startPoint x: 257, startPoint y: 48, endPoint x: 513, endPoint y: 68, distance: 256.7
click at [513, 68] on font "Una empresa necesita ejecutar una simulación financiera compleja que requiere r…" at bounding box center [333, 46] width 424 height 77
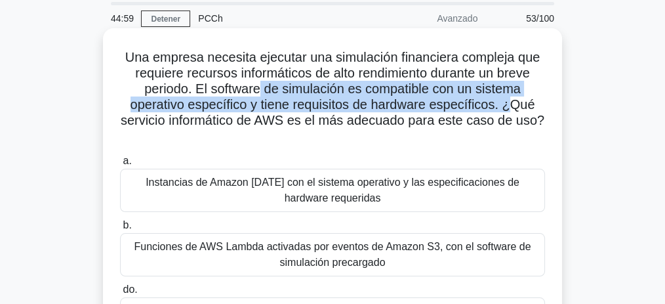
scroll to position [43, 0]
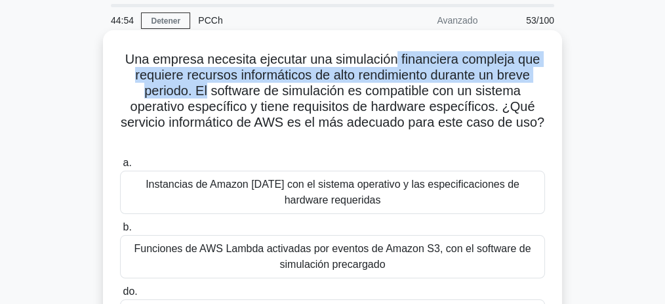
drag, startPoint x: 397, startPoint y: 56, endPoint x: 203, endPoint y: 91, distance: 197.4
click at [203, 91] on font "Una empresa necesita ejecutar una simulación financiera compleja que requiere r…" at bounding box center [333, 90] width 424 height 77
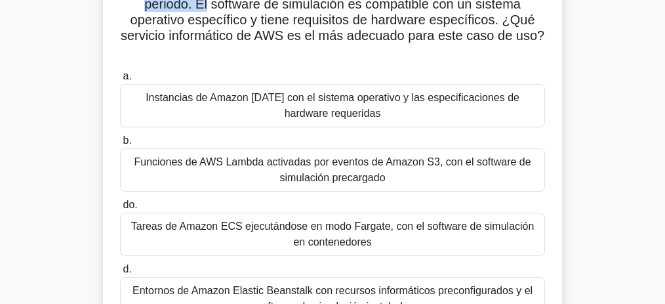
scroll to position [175, 0]
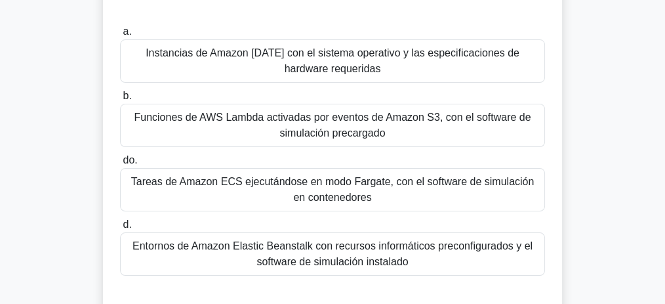
click at [377, 182] on font "Tareas de Amazon ECS ejecutándose en modo Fargate, con el software de simulació…" at bounding box center [333, 189] width 404 height 27
click at [120, 165] on input "do. Tareas de Amazon ECS ejecutándose en modo Fargate, con el software de simul…" at bounding box center [120, 160] width 0 height 9
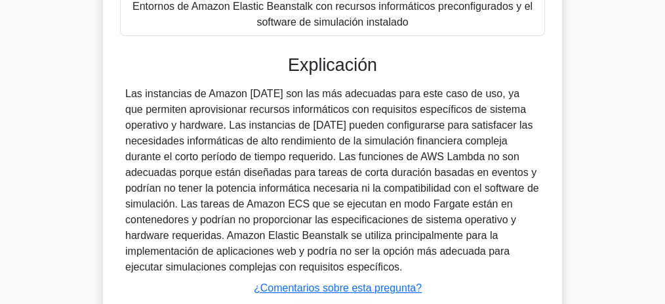
scroll to position [505, 0]
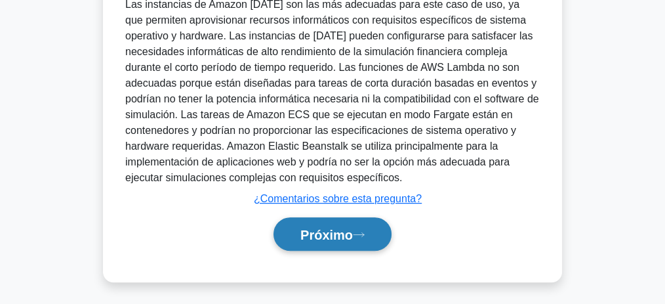
click at [377, 224] on button "Próximo" at bounding box center [333, 233] width 118 height 33
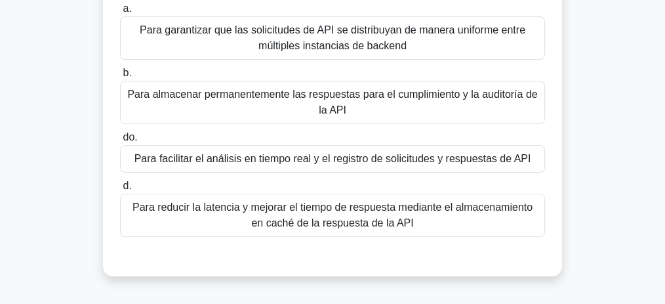
scroll to position [186, 0]
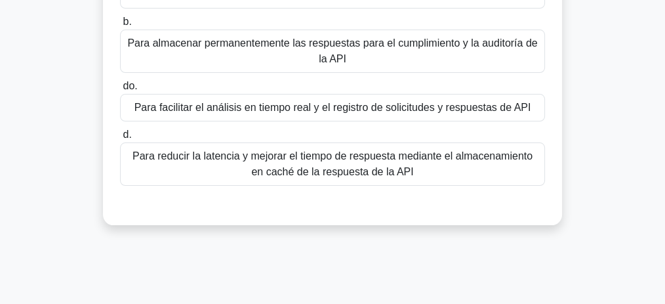
click at [405, 173] on font "Para reducir la latencia y mejorar el tiempo de respuesta mediante el almacenam…" at bounding box center [332, 163] width 413 height 31
click at [120, 139] on input "d. Para reducir la latencia y mejorar el tiempo de respuesta mediante el almace…" at bounding box center [120, 135] width 0 height 9
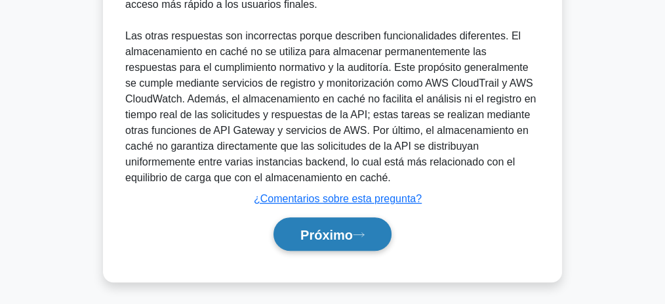
click at [369, 226] on button "Próximo" at bounding box center [333, 233] width 118 height 33
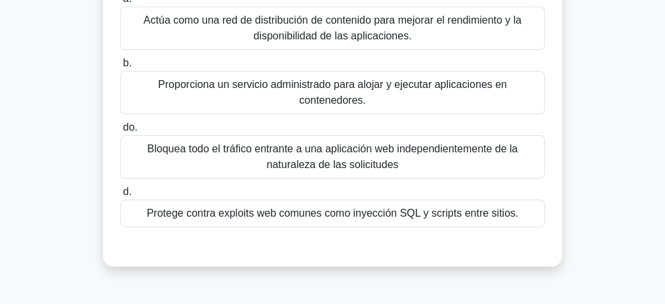
scroll to position [131, 0]
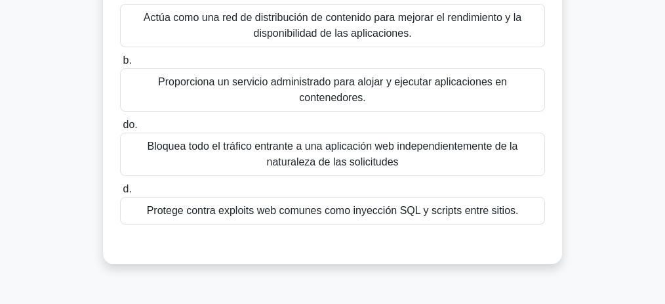
click at [417, 209] on font "Protege contra exploits web comunes como inyección SQL y scripts entre sitios." at bounding box center [333, 210] width 372 height 11
click at [120, 194] on input "d. Protege contra exploits web comunes como inyección SQL y scripts entre sitio…" at bounding box center [120, 189] width 0 height 9
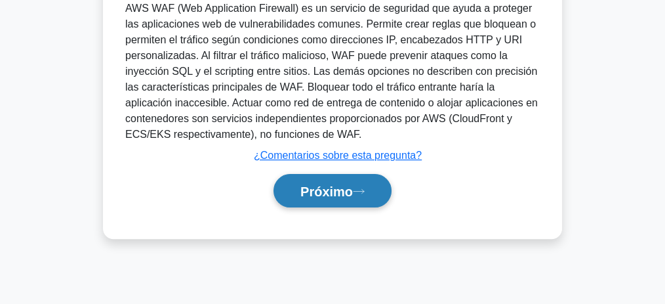
click at [337, 192] on font "Próximo" at bounding box center [327, 191] width 52 height 14
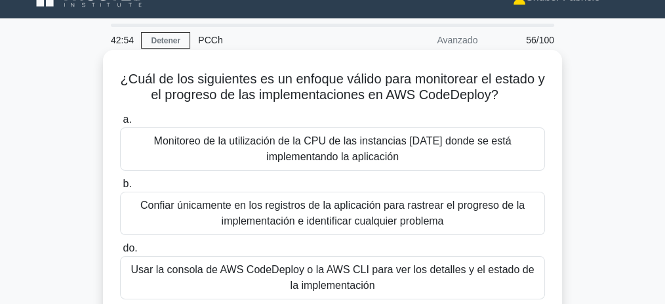
scroll to position [11, 0]
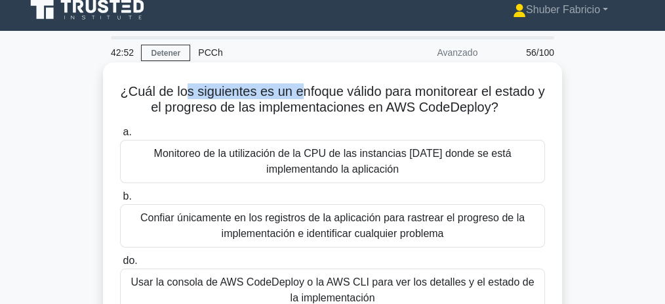
drag, startPoint x: 230, startPoint y: 89, endPoint x: 315, endPoint y: 88, distance: 85.3
click at [313, 87] on font "¿Cuál de los siguientes es un enfoque válido para monitorear el estado y el pro…" at bounding box center [332, 99] width 425 height 30
drag, startPoint x: 431, startPoint y: 93, endPoint x: 505, endPoint y: 115, distance: 77.4
click at [505, 114] on font "¿Cuál de los siguientes es un enfoque válido para monitorear el estado y el pro…" at bounding box center [332, 99] width 425 height 30
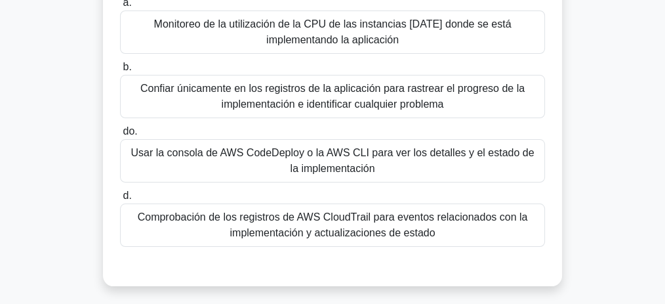
scroll to position [142, 0]
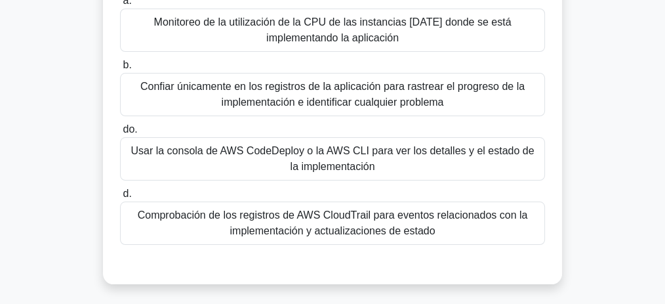
click at [365, 224] on font "Comprobación de los registros de AWS CloudTrail para eventos relacionados con l…" at bounding box center [333, 222] width 390 height 27
click at [120, 198] on input "d. Comprobación de los registros de AWS CloudTrail para eventos relacionados co…" at bounding box center [120, 194] width 0 height 9
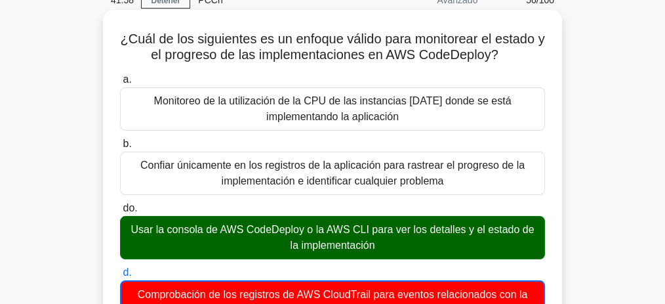
scroll to position [54, 0]
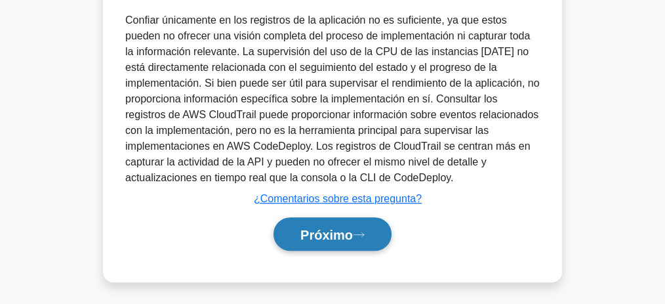
click at [353, 228] on font "Próximo" at bounding box center [327, 235] width 52 height 14
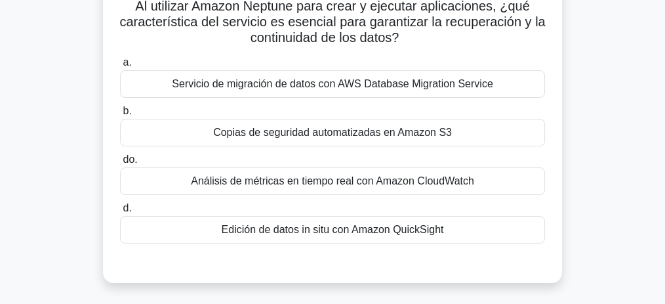
scroll to position [98, 0]
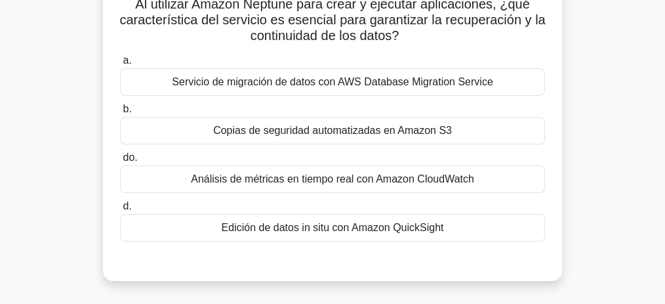
click at [379, 135] on font "Copias de seguridad automatizadas en Amazon S3" at bounding box center [332, 130] width 239 height 11
click at [120, 114] on input "b. Copias de seguridad automatizadas en Amazon S3" at bounding box center [120, 109] width 0 height 9
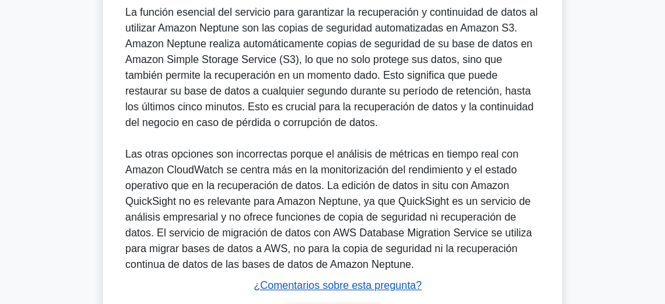
scroll to position [472, 0]
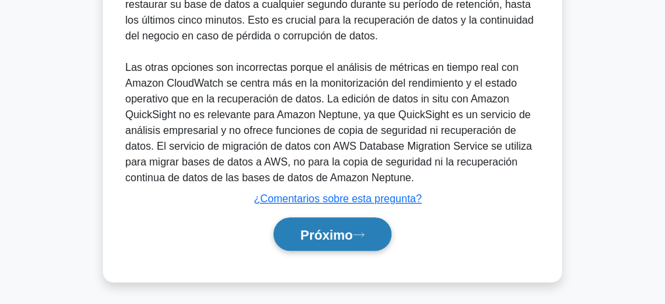
click at [375, 224] on button "Próximo" at bounding box center [333, 233] width 118 height 33
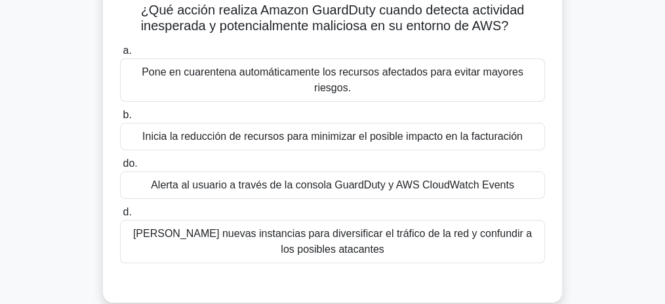
scroll to position [94, 0]
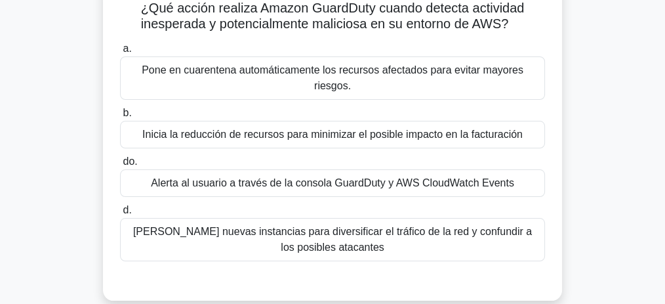
click at [383, 72] on font "Pone en cuarentena automáticamente los recursos afectados para evitar mayores r…" at bounding box center [333, 77] width 382 height 27
click at [120, 53] on input "a. Pone en cuarentena automáticamente los recursos afectados para evitar mayore…" at bounding box center [120, 49] width 0 height 9
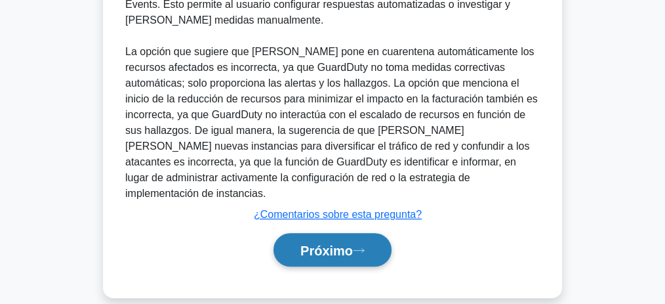
click at [353, 243] on font "Próximo" at bounding box center [327, 250] width 52 height 14
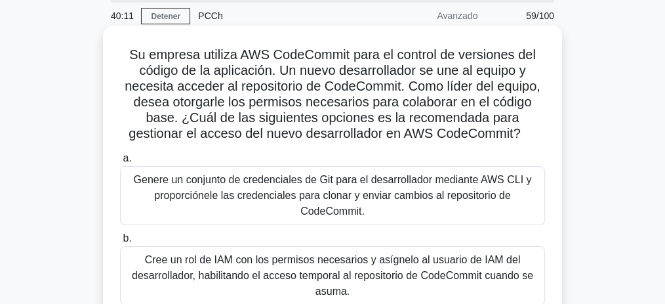
scroll to position [33, 0]
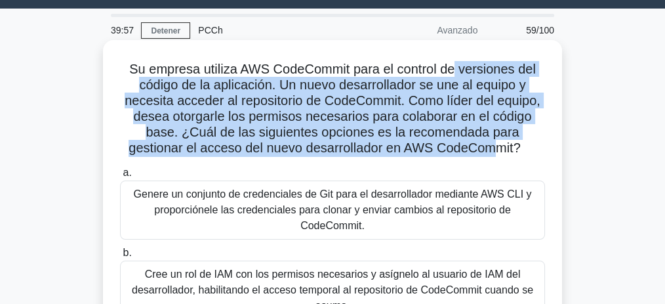
drag, startPoint x: 505, startPoint y: 62, endPoint x: 500, endPoint y: 156, distance: 93.9
click at [500, 155] on font "Su empresa utiliza AWS CodeCommit para el control de versiones del código de la…" at bounding box center [333, 108] width 416 height 93
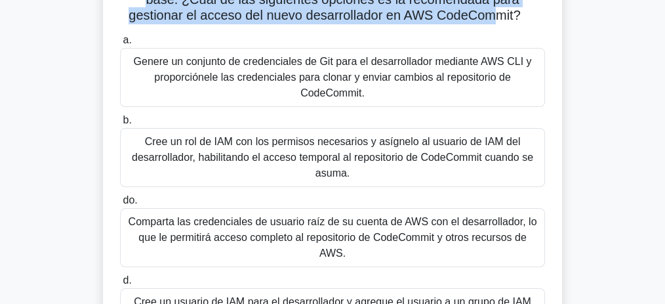
scroll to position [165, 0]
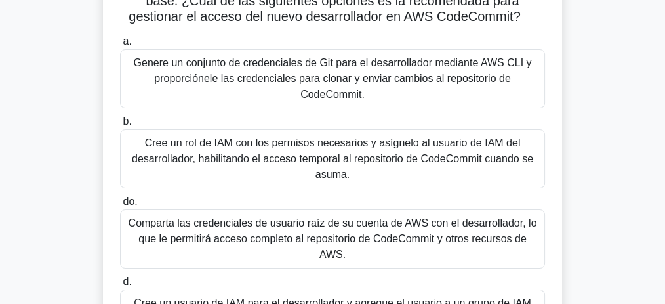
click at [401, 75] on font "Genere un conjunto de credenciales de Git para el desarrollador mediante AWS CL…" at bounding box center [333, 78] width 398 height 43
click at [120, 46] on input "a. Genere un conjunto de credenciales de Git para el desarrollador mediante AWS…" at bounding box center [120, 41] width 0 height 9
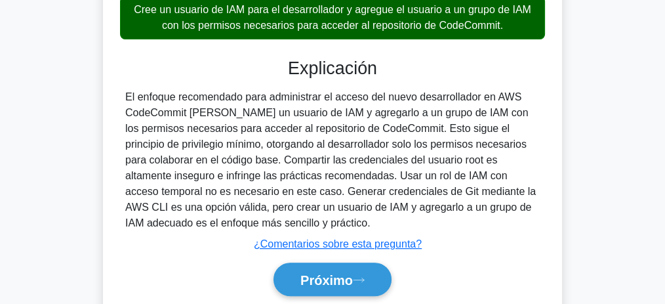
scroll to position [505, 0]
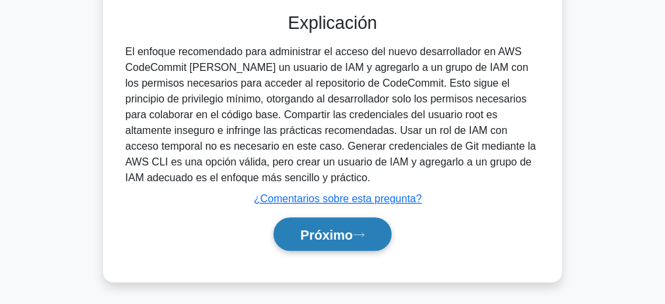
click at [369, 221] on button "Próximo" at bounding box center [333, 233] width 118 height 33
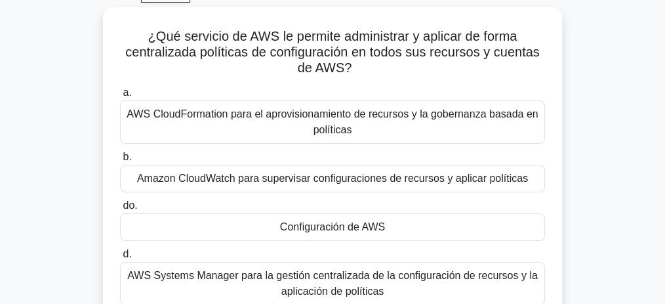
scroll to position [43, 0]
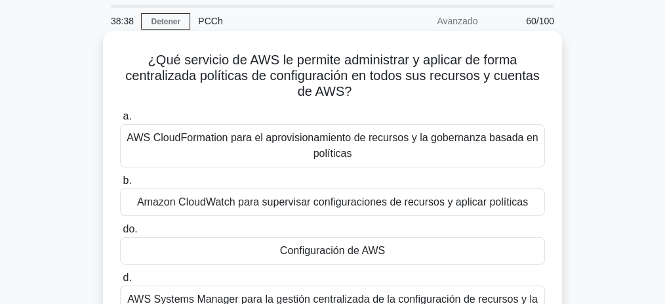
click at [383, 253] on font "Configuración de AWS" at bounding box center [332, 250] width 105 height 11
click at [120, 234] on input "do. Configuración de AWS" at bounding box center [120, 229] width 0 height 9
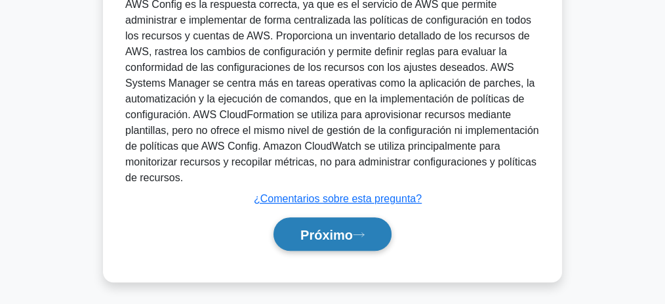
click at [336, 235] on font "Próximo" at bounding box center [327, 235] width 52 height 14
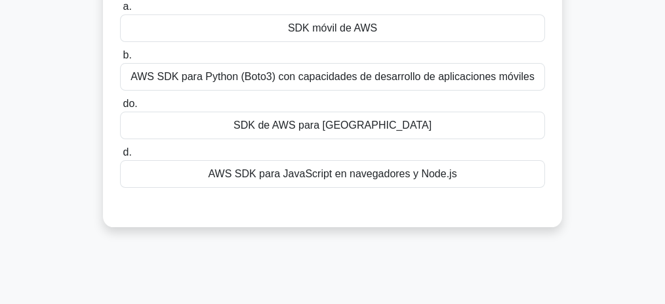
scroll to position [58, 0]
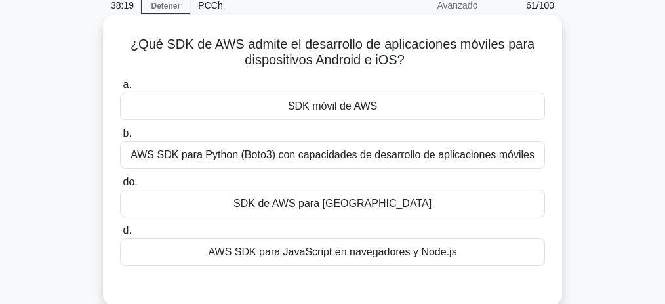
click at [331, 107] on font "SDK móvil de AWS" at bounding box center [332, 105] width 89 height 11
click at [120, 89] on input "a. SDK móvil de AWS" at bounding box center [120, 85] width 0 height 9
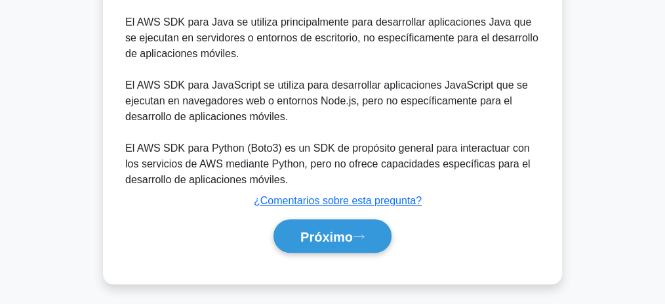
scroll to position [456, 0]
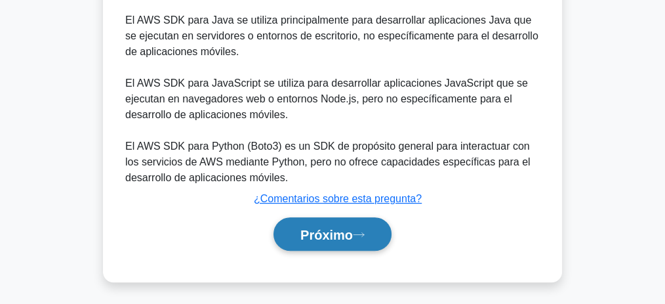
click at [349, 228] on font "Próximo" at bounding box center [327, 235] width 52 height 14
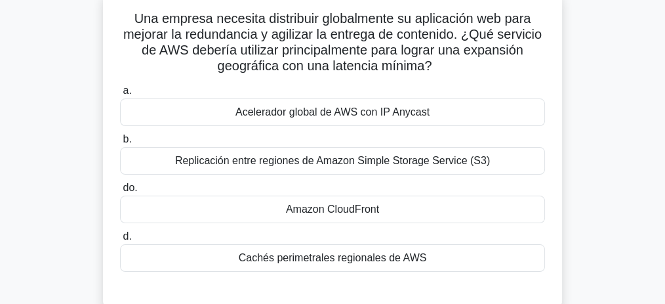
scroll to position [106, 0]
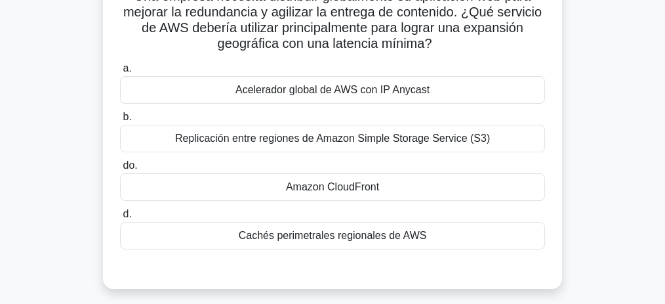
click at [354, 192] on font "Amazon CloudFront" at bounding box center [332, 186] width 93 height 11
click at [120, 170] on input "do. Amazon CloudFront" at bounding box center [120, 165] width 0 height 9
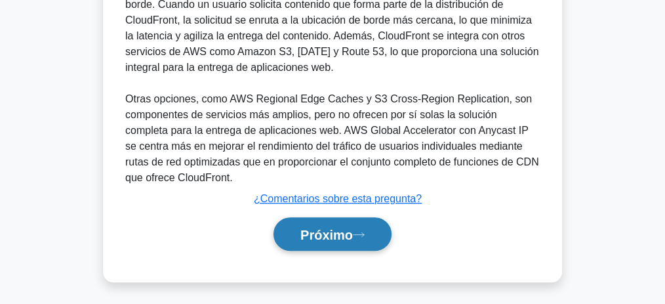
click at [337, 228] on font "Próximo" at bounding box center [327, 235] width 52 height 14
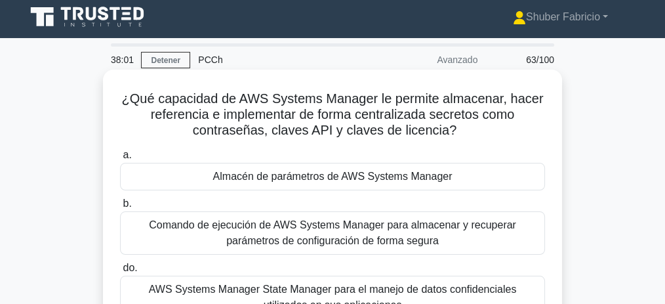
scroll to position [0, 0]
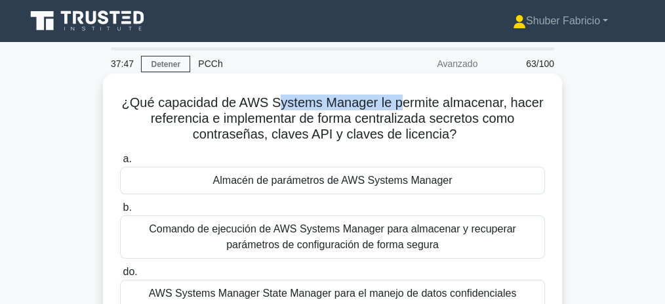
drag, startPoint x: 275, startPoint y: 104, endPoint x: 443, endPoint y: 112, distance: 168.2
click at [395, 104] on font "¿Qué capacidad de AWS Systems Manager le permite almacenar, hacer referencia e …" at bounding box center [333, 118] width 422 height 46
click at [325, 102] on font "¿Qué capacidad de AWS Systems Manager le permite almacenar, hacer referencia e …" at bounding box center [333, 118] width 422 height 46
drag, startPoint x: 272, startPoint y: 102, endPoint x: 375, endPoint y: 104, distance: 103.0
click at [375, 104] on font "¿Qué capacidad de AWS Systems Manager le permite almacenar, hacer referencia e …" at bounding box center [333, 118] width 422 height 46
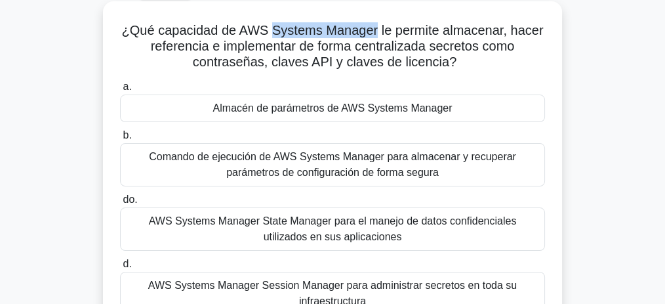
scroll to position [43, 0]
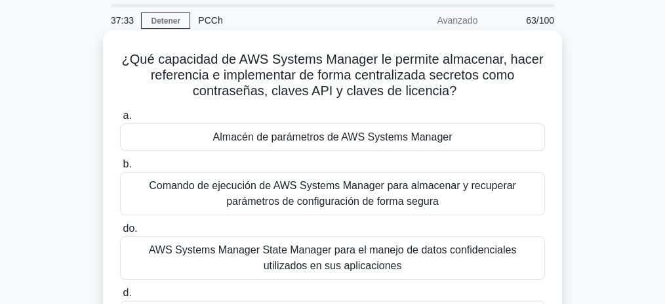
click at [360, 136] on font "Almacén de parámetros de AWS Systems Manager" at bounding box center [332, 136] width 239 height 11
click at [120, 120] on input "[PERSON_NAME] de parámetros de AWS Systems Manager" at bounding box center [120, 116] width 0 height 9
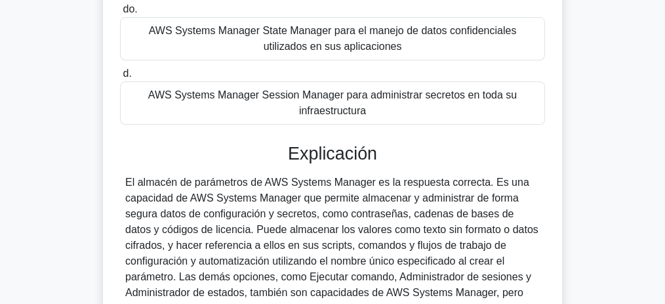
scroll to position [409, 0]
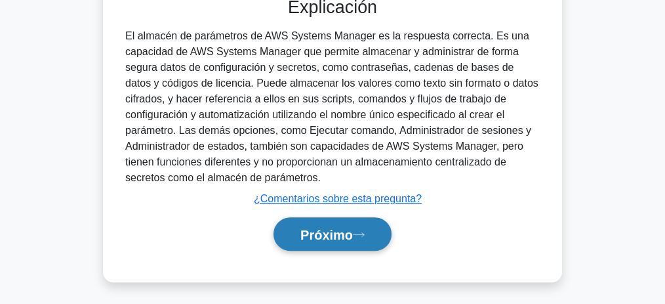
click at [370, 222] on button "Próximo" at bounding box center [333, 233] width 118 height 33
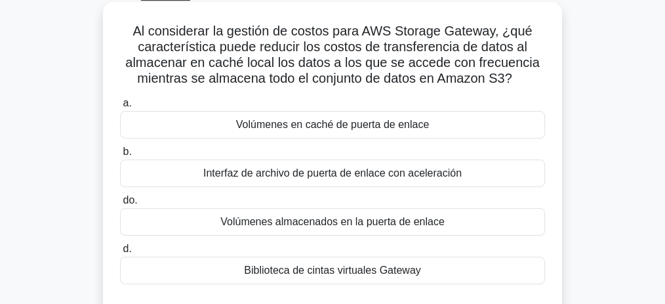
scroll to position [75, 0]
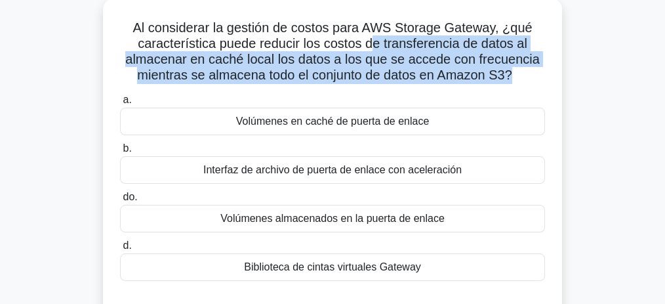
drag, startPoint x: 376, startPoint y: 46, endPoint x: 513, endPoint y: 77, distance: 140.7
click at [513, 77] on font "Al considerar la gestión de costos para AWS Storage Gateway, ¿qué característic…" at bounding box center [332, 51] width 415 height 62
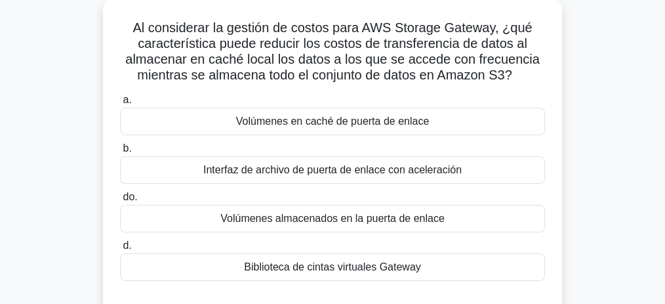
click at [558, 89] on div "Al considerar la gestión de costos para AWS Storage Gateway, ¿qué característic…" at bounding box center [332, 159] width 459 height 321
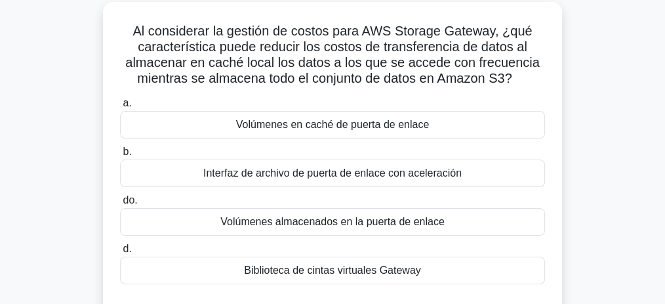
click at [352, 121] on font "Volúmenes en caché de puerta de enlace" at bounding box center [332, 124] width 193 height 11
click at [120, 108] on input "a. [GEOGRAPHIC_DATA] en caché de puerta de enlace" at bounding box center [120, 103] width 0 height 9
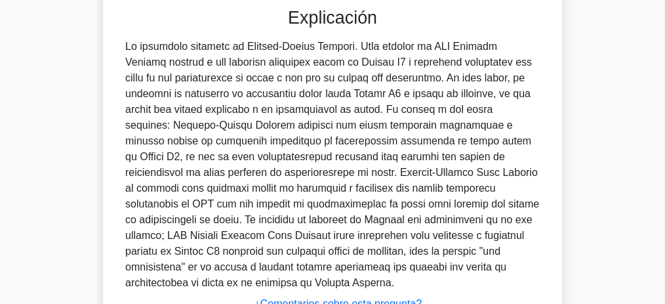
scroll to position [472, 0]
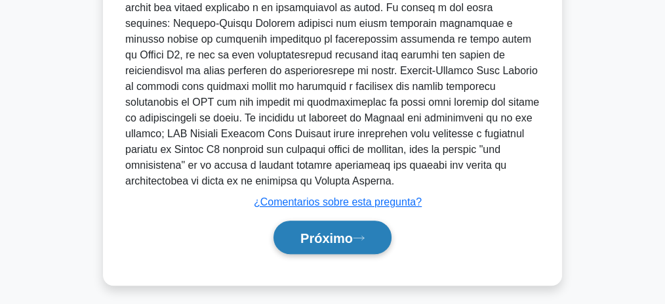
click at [365, 226] on button "Próximo" at bounding box center [333, 236] width 118 height 33
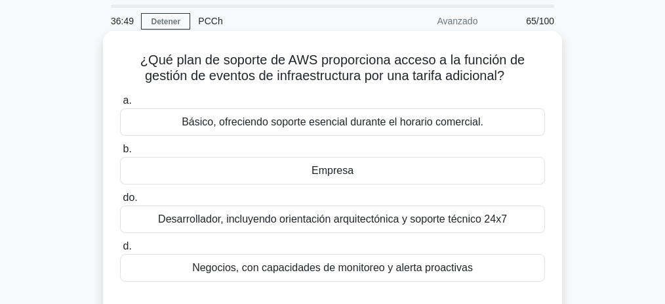
scroll to position [43, 0]
click at [358, 173] on div "Empresa" at bounding box center [332, 170] width 425 height 28
click at [120, 153] on input "b. Empresa" at bounding box center [120, 148] width 0 height 9
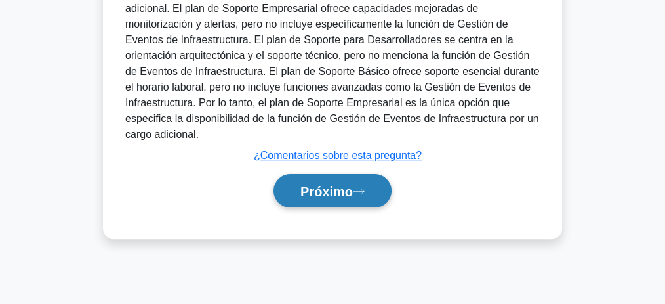
click at [353, 191] on font "Próximo" at bounding box center [327, 191] width 52 height 14
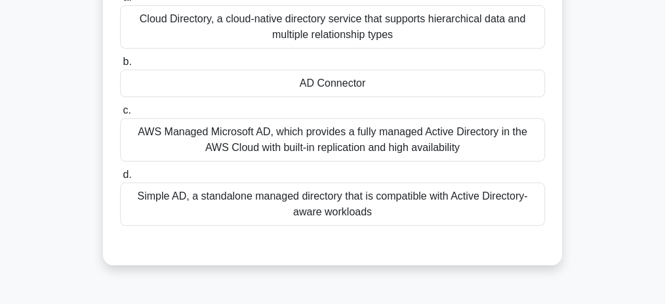
scroll to position [54, 0]
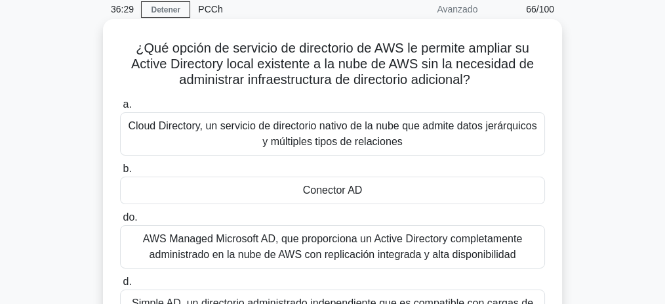
click at [354, 190] on font "Conector AD" at bounding box center [333, 189] width 60 height 11
click at [120, 173] on input "b. Conector AD" at bounding box center [120, 169] width 0 height 9
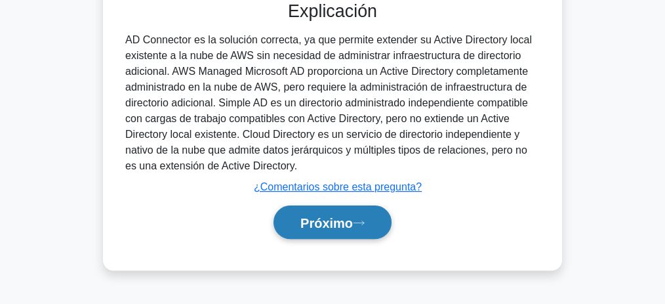
click at [341, 210] on button "Próximo" at bounding box center [333, 221] width 118 height 33
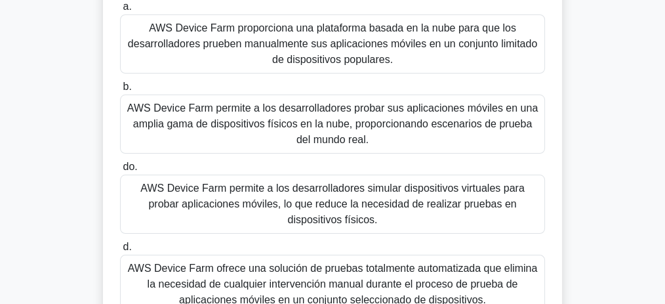
scroll to position [142, 0]
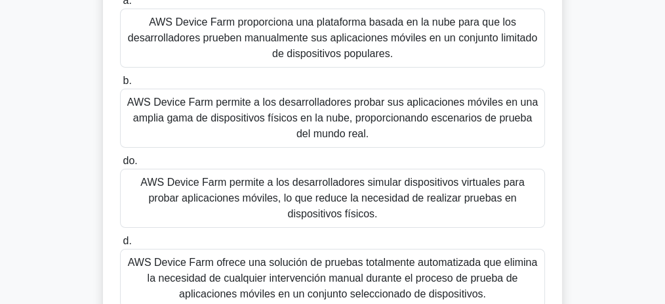
click at [377, 126] on font "AWS Device Farm permite a los desarrolladores probar sus aplicaciones móviles e…" at bounding box center [332, 117] width 413 height 47
click at [120, 85] on input "b. AWS Device Farm permite a los desarrolladores probar sus aplicaciones móvile…" at bounding box center [120, 81] width 0 height 9
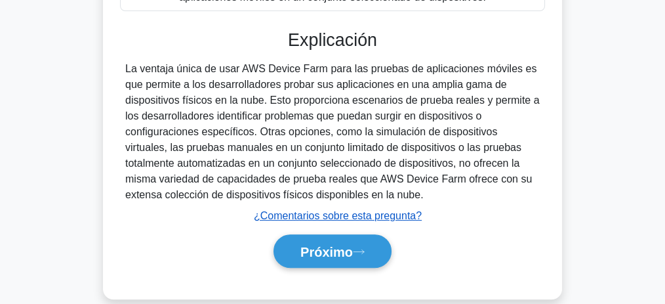
scroll to position [456, 0]
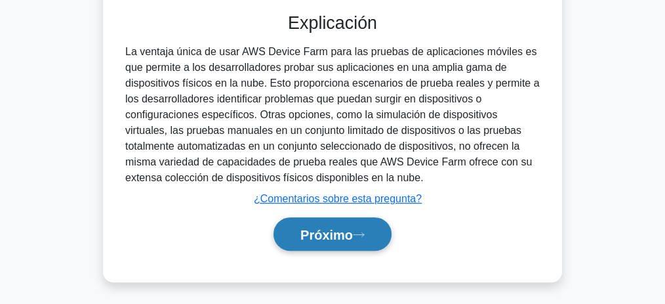
click at [361, 238] on button "Próximo" at bounding box center [333, 233] width 118 height 33
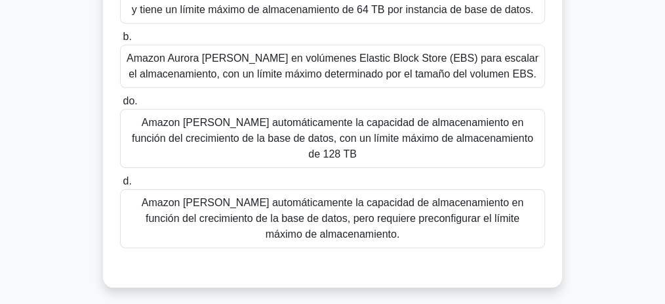
scroll to position [175, 0]
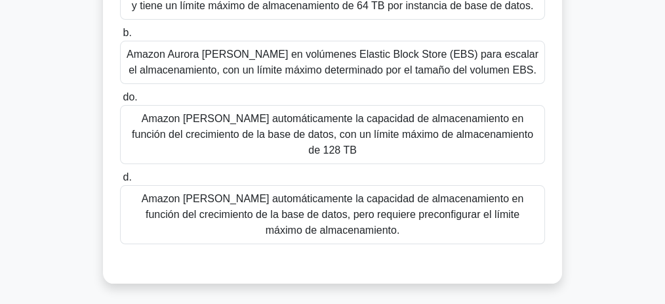
click at [342, 207] on font "Amazon [PERSON_NAME] automáticamente la capacidad de almacenamiento en función …" at bounding box center [333, 214] width 383 height 43
click at [120, 182] on input "d. Amazon [PERSON_NAME] automáticamente la capacidad de almacenamiento en funci…" at bounding box center [120, 177] width 0 height 9
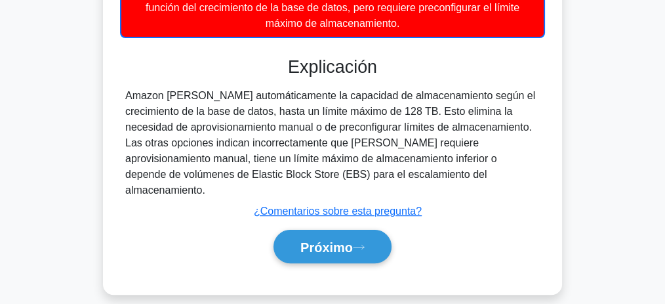
scroll to position [394, 0]
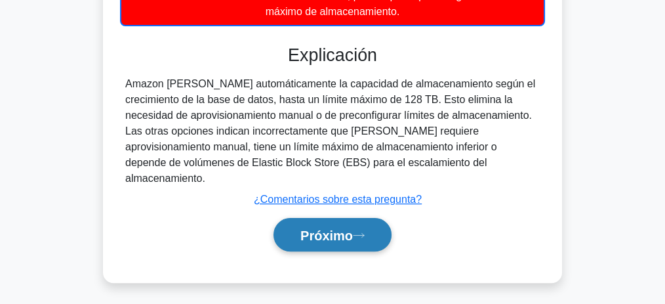
click at [347, 236] on font "Próximo" at bounding box center [327, 235] width 52 height 14
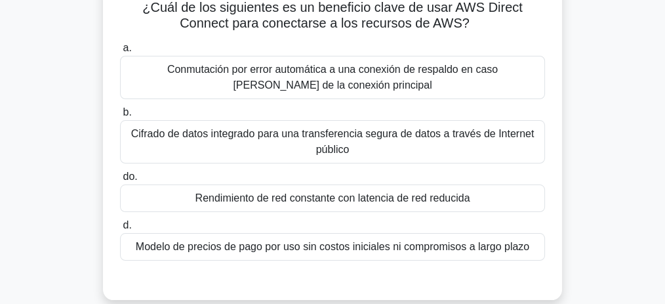
scroll to position [103, 0]
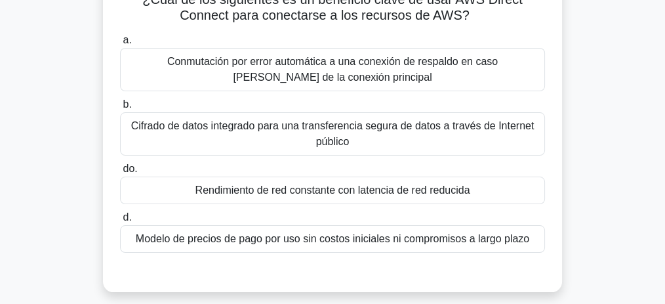
click at [357, 190] on font "Rendimiento de red constante con latencia de red reducida" at bounding box center [333, 189] width 275 height 11
click at [120, 173] on input "do. Rendimiento de red constante con latencia de red reducida" at bounding box center [120, 169] width 0 height 9
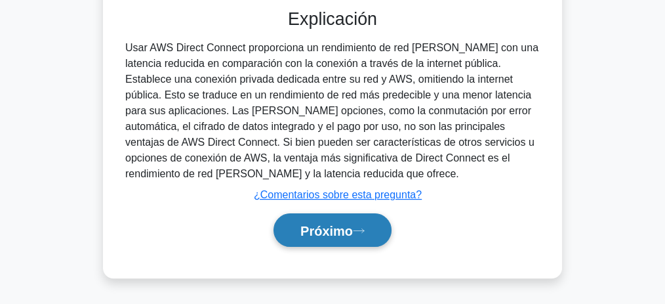
click at [338, 226] on font "Próximo" at bounding box center [327, 231] width 52 height 14
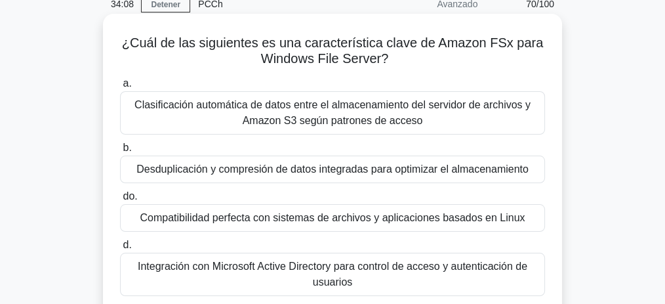
scroll to position [59, 0]
drag, startPoint x: 487, startPoint y: 42, endPoint x: 393, endPoint y: 62, distance: 95.9
click at [393, 62] on h5 "¿Cuál de las siguientes es una característica clave de Amazon FSx para Windows …" at bounding box center [333, 51] width 428 height 33
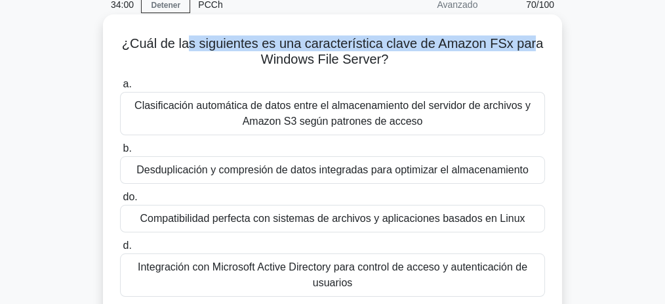
drag, startPoint x: 234, startPoint y: 41, endPoint x: 534, endPoint y: 46, distance: 299.9
click at [534, 46] on font "¿Cuál de las siguientes es una característica clave de Amazon FSx para Windows …" at bounding box center [333, 51] width 422 height 30
click at [522, 51] on font "¿Cuál de las siguientes es una característica clave de Amazon FSx para Windows …" at bounding box center [333, 51] width 422 height 30
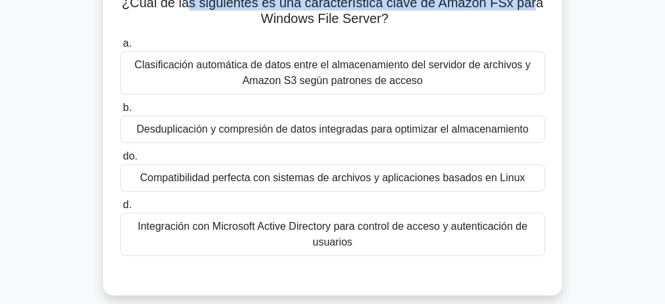
scroll to position [103, 0]
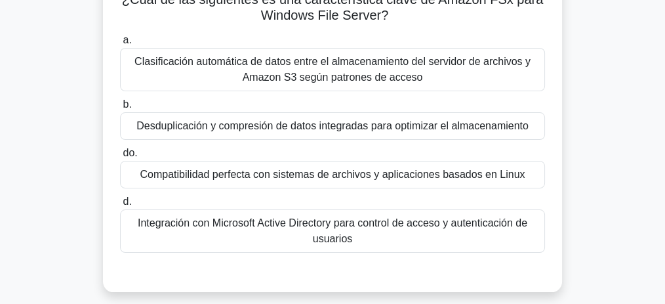
click at [494, 176] on font "Compatibilidad perfecta con sistemas de archivos y aplicaciones basados ​​en Li…" at bounding box center [332, 174] width 385 height 11
click at [120, 157] on input "do. Compatibilidad perfecta con sistemas de archivos y aplicaciones basados ​​e…" at bounding box center [120, 153] width 0 height 9
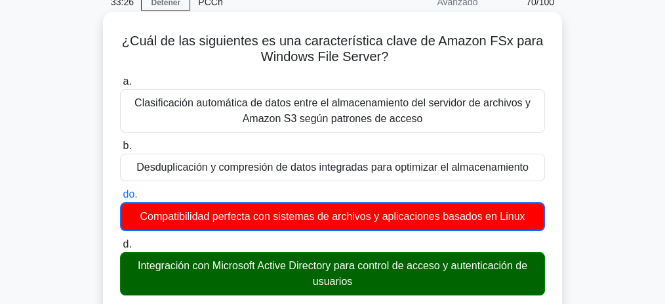
scroll to position [59, 0]
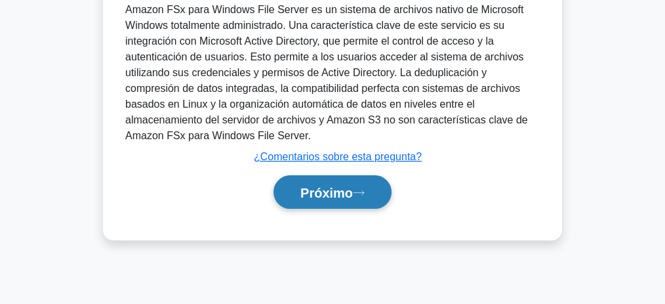
click at [365, 189] on icon at bounding box center [359, 192] width 12 height 7
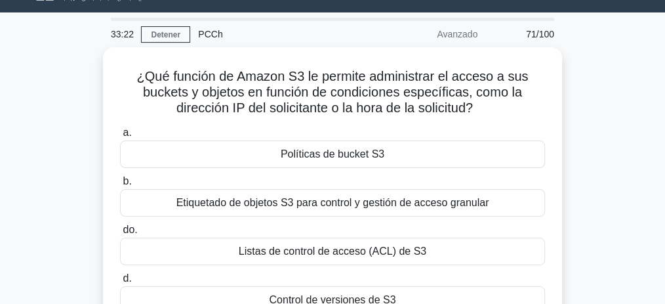
scroll to position [11, 0]
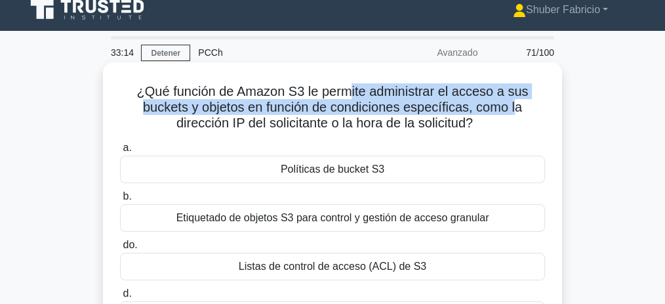
drag, startPoint x: 352, startPoint y: 94, endPoint x: 520, endPoint y: 109, distance: 169.2
click at [520, 109] on font "¿Qué función de Amazon S3 le permite administrar el acceso a sus buckets y obje…" at bounding box center [333, 107] width 392 height 46
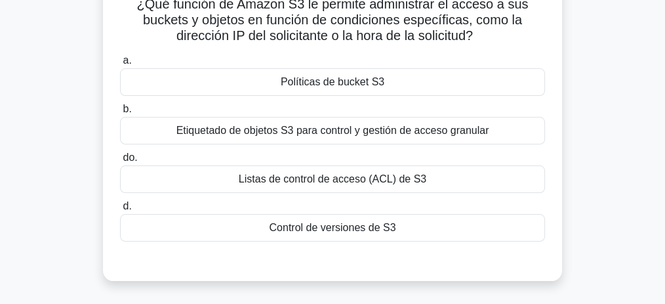
click at [342, 87] on font "Políticas de bucket S3" at bounding box center [333, 81] width 104 height 11
click at [120, 65] on input "a. Políticas de bucket S3" at bounding box center [120, 60] width 0 height 9
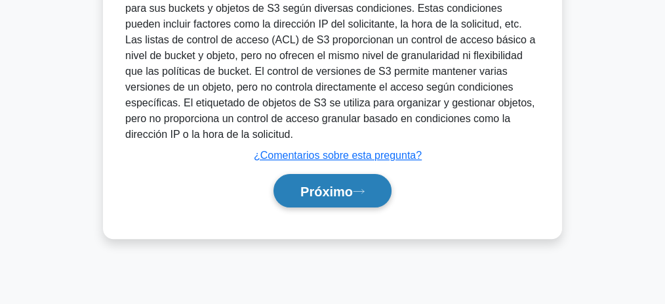
click at [338, 188] on font "Próximo" at bounding box center [327, 191] width 52 height 14
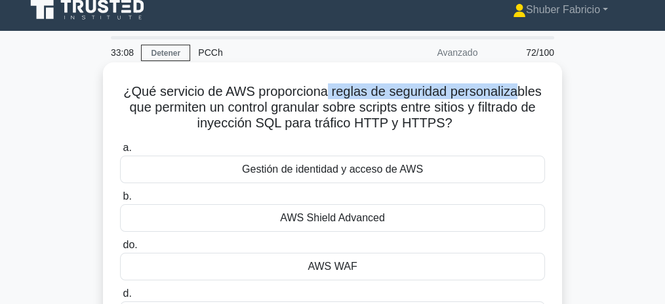
drag, startPoint x: 328, startPoint y: 93, endPoint x: 521, endPoint y: 97, distance: 193.0
click at [523, 97] on font "¿Qué servicio de AWS proporciona reglas de seguridad personalizables que permit…" at bounding box center [332, 107] width 418 height 46
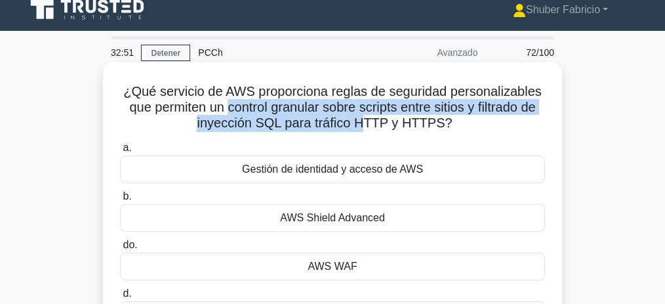
drag, startPoint x: 238, startPoint y: 108, endPoint x: 368, endPoint y: 120, distance: 130.5
click at [368, 120] on font "¿Qué servicio de AWS proporciona reglas de seguridad personalizables que permit…" at bounding box center [332, 107] width 418 height 46
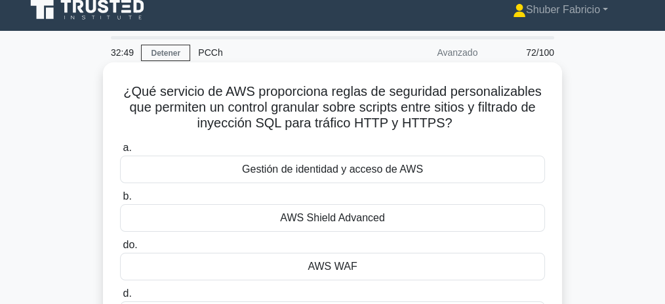
click at [362, 265] on div "AWS WAF" at bounding box center [332, 267] width 425 height 28
click at [120, 249] on input "do. AWS WAF" at bounding box center [120, 245] width 0 height 9
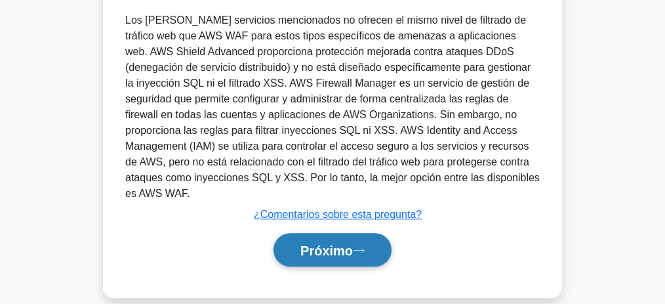
click at [331, 243] on font "Próximo" at bounding box center [327, 250] width 52 height 14
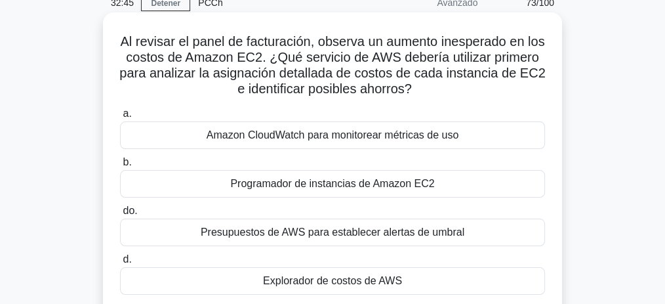
scroll to position [60, 0]
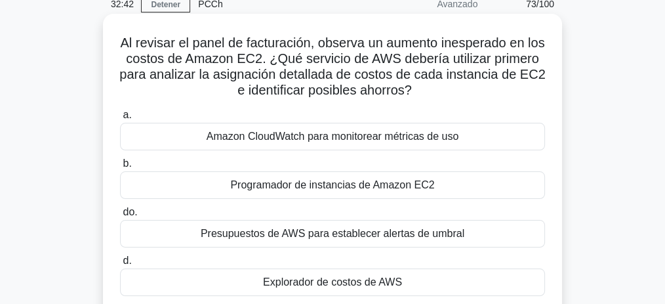
click at [426, 41] on font "Al revisar el panel de facturación, observa un aumento inesperado en los costos…" at bounding box center [332, 66] width 426 height 62
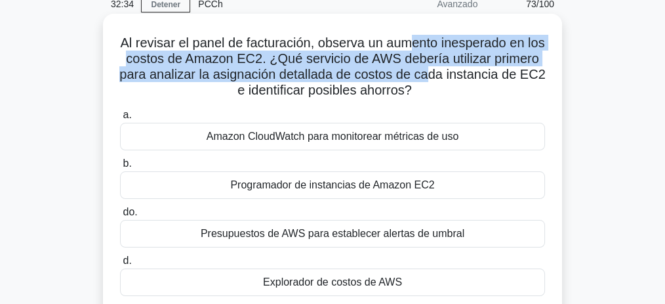
drag, startPoint x: 426, startPoint y: 41, endPoint x: 419, endPoint y: 66, distance: 26.6
click at [507, 77] on font "Al revisar el panel de facturación, observa un aumento inesperado en los costos…" at bounding box center [332, 66] width 426 height 62
click at [337, 59] on font "Al revisar el panel de facturación, observa un aumento inesperado en los costos…" at bounding box center [332, 66] width 426 height 62
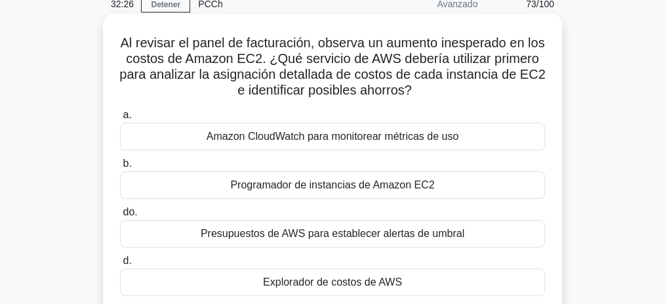
drag, startPoint x: 390, startPoint y: 60, endPoint x: 464, endPoint y: 96, distance: 81.6
click at [464, 96] on font "Al revisar el panel de facturación, observa un aumento inesperado en los costos…" at bounding box center [332, 66] width 426 height 62
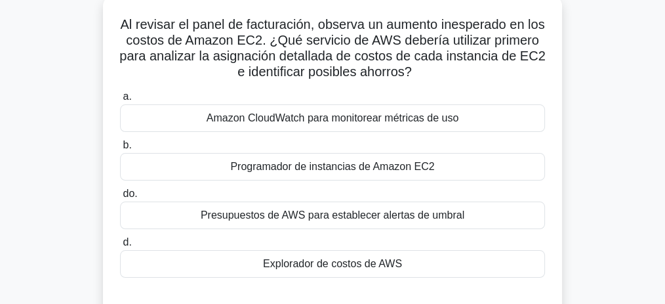
scroll to position [103, 0]
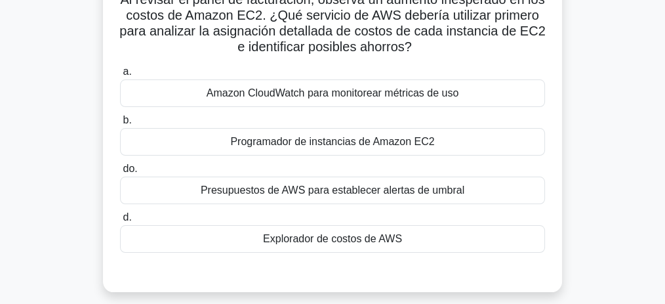
click at [378, 239] on font "Explorador de costos de AWS" at bounding box center [332, 238] width 139 height 11
click at [120, 222] on input "d. Explorador de costos de AWS" at bounding box center [120, 217] width 0 height 9
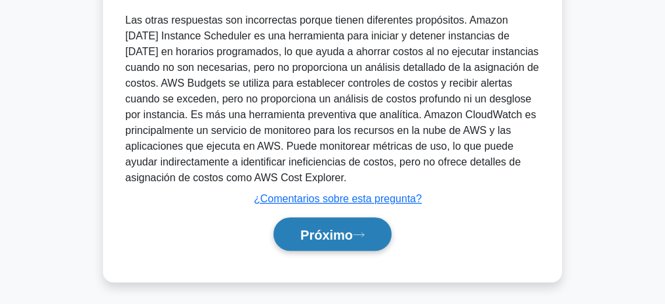
click at [352, 231] on font "Próximo" at bounding box center [327, 235] width 52 height 14
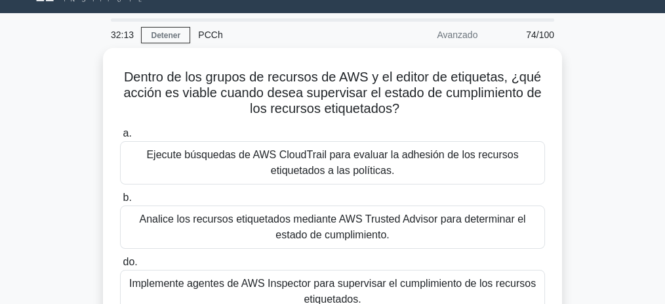
scroll to position [14, 0]
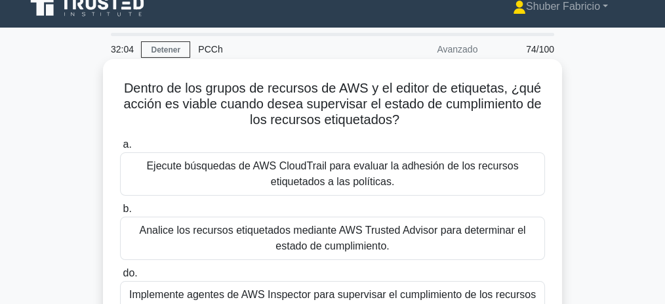
drag, startPoint x: 331, startPoint y: 90, endPoint x: 425, endPoint y: 123, distance: 100.2
click at [425, 123] on h5 "Dentro de los grupos de recursos de AWS y el editor de etiquetas, ¿qué acción e…" at bounding box center [333, 104] width 428 height 49
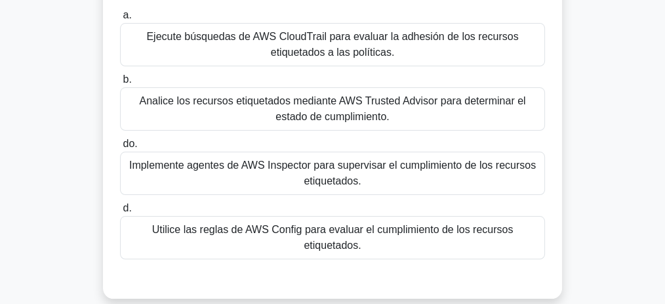
scroll to position [146, 0]
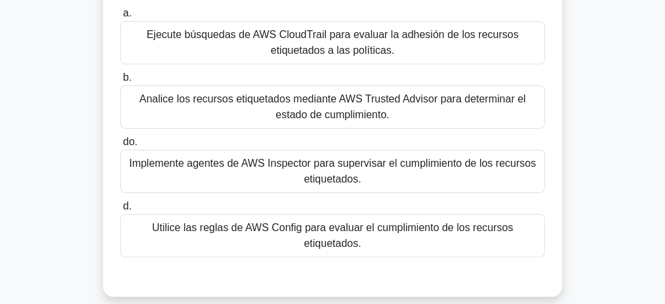
click at [373, 236] on font "Utilice las reglas de AWS Config para evaluar el cumplimiento de los recursos e…" at bounding box center [332, 235] width 413 height 31
click at [120, 211] on input "d. Utilice las reglas de AWS Config para evaluar el cumplimiento de los recurso…" at bounding box center [120, 206] width 0 height 9
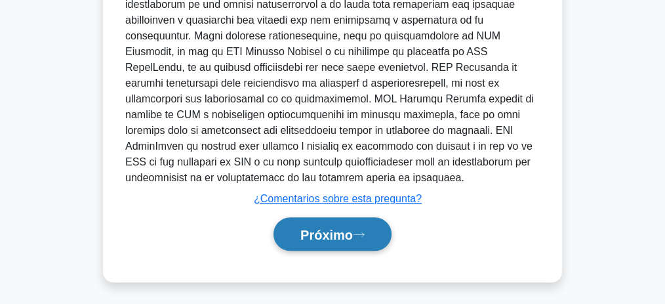
click at [338, 235] on font "Próximo" at bounding box center [327, 235] width 52 height 14
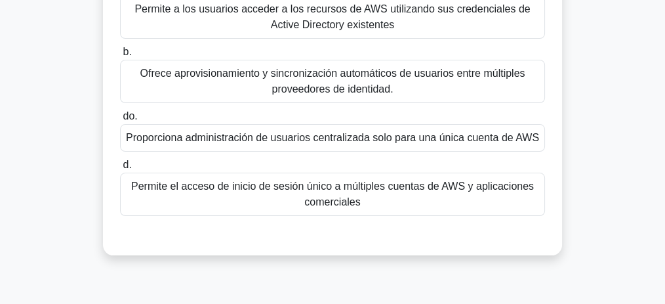
scroll to position [157, 0]
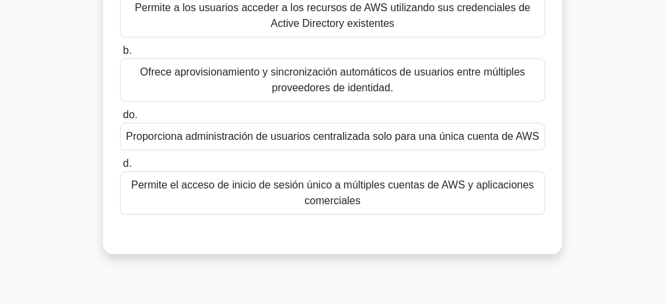
click at [407, 194] on font "Permite el acceso de inicio de sesión único a múltiples cuentas de AWS y aplica…" at bounding box center [332, 192] width 413 height 31
click at [120, 168] on input "d. Permite el acceso de inicio de sesión único a múltiples cuentas de AWS y apl…" at bounding box center [120, 163] width 0 height 9
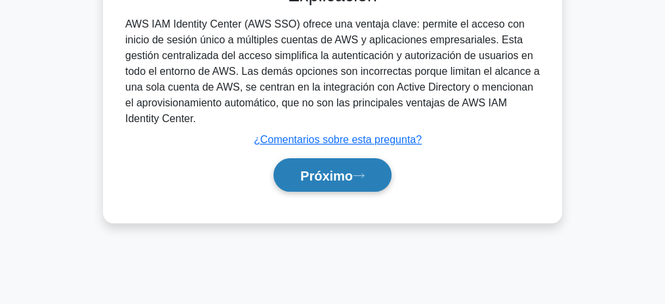
click at [360, 181] on button "Próximo" at bounding box center [333, 174] width 118 height 33
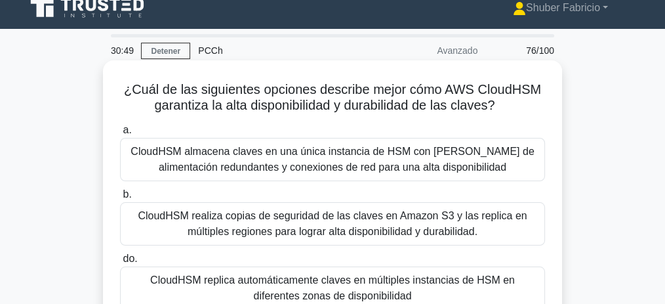
scroll to position [11, 0]
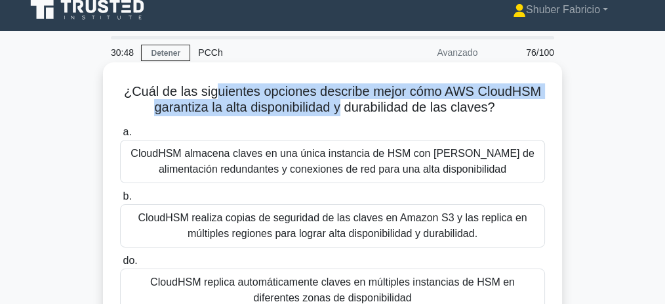
drag, startPoint x: 213, startPoint y: 98, endPoint x: 341, endPoint y: 115, distance: 128.3
click at [340, 110] on font "¿Cuál de las siguientes opciones describe mejor cómo AWS CloudHSM garantiza la …" at bounding box center [332, 99] width 417 height 30
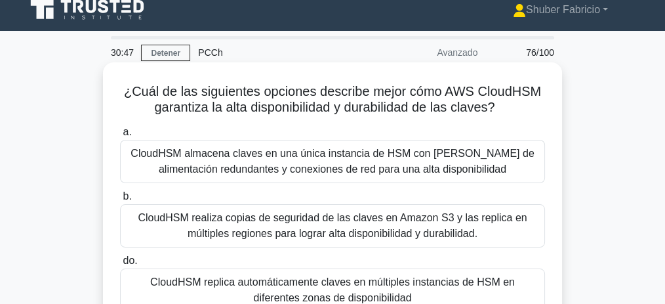
click at [352, 108] on font "¿Cuál de las siguientes opciones describe mejor cómo AWS CloudHSM garantiza la …" at bounding box center [332, 99] width 417 height 30
drag, startPoint x: 400, startPoint y: 99, endPoint x: 507, endPoint y: 94, distance: 107.0
click at [507, 94] on font "¿Cuál de las siguientes opciones describe mejor cómo AWS CloudHSM garantiza la …" at bounding box center [332, 99] width 417 height 30
click at [510, 94] on font "¿Cuál de las siguientes opciones describe mejor cómo AWS CloudHSM garantiza la …" at bounding box center [332, 99] width 417 height 30
drag, startPoint x: 513, startPoint y: 91, endPoint x: 522, endPoint y: 91, distance: 8.6
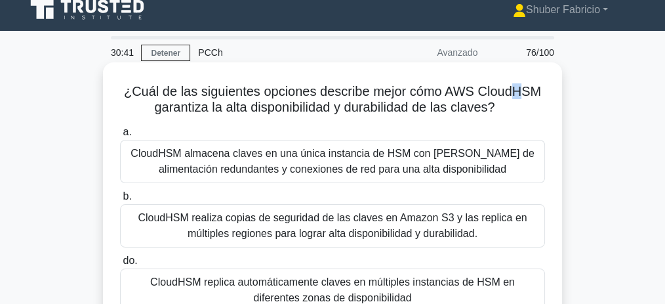
click at [522, 91] on font "¿Cuál de las siguientes opciones describe mejor cómo AWS CloudHSM garantiza la …" at bounding box center [332, 99] width 417 height 30
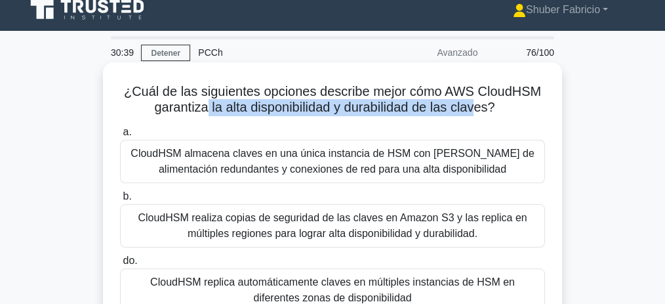
drag, startPoint x: 218, startPoint y: 112, endPoint x: 478, endPoint y: 116, distance: 259.9
click at [478, 116] on h5 "¿Cuál de las siguientes opciones describe mejor cómo AWS CloudHSM garantiza la …" at bounding box center [333, 99] width 428 height 33
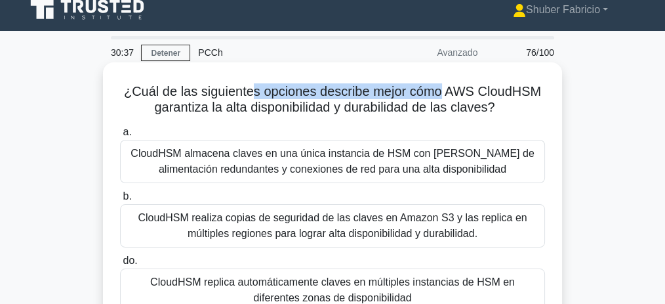
drag, startPoint x: 249, startPoint y: 94, endPoint x: 440, endPoint y: 96, distance: 190.3
click at [440, 96] on font "¿Cuál de las siguientes opciones describe mejor cómo AWS CloudHSM garantiza la …" at bounding box center [332, 99] width 417 height 30
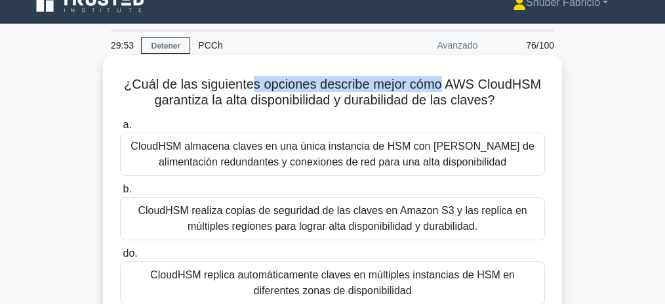
scroll to position [0, 0]
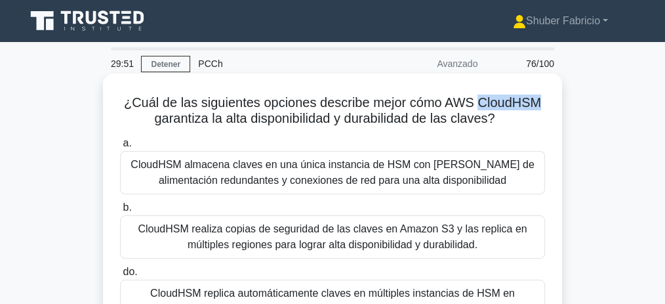
drag, startPoint x: 544, startPoint y: 103, endPoint x: 476, endPoint y: 96, distance: 68.0
click at [476, 96] on h5 "¿Cuál de las siguientes opciones describe mejor cómo AWS CloudHSM garantiza la …" at bounding box center [333, 110] width 428 height 33
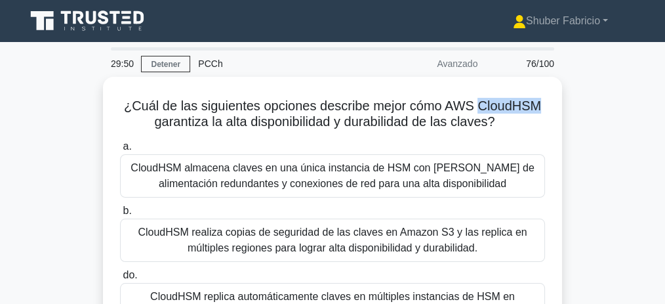
copy font "CloudHSM"
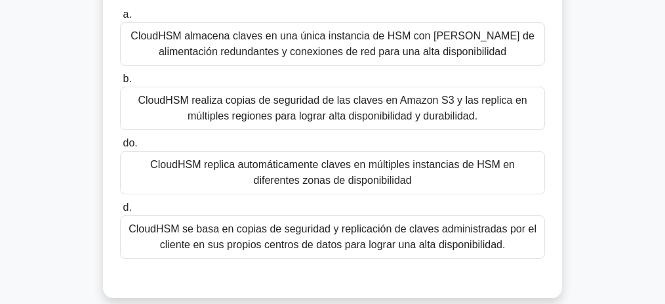
scroll to position [131, 0]
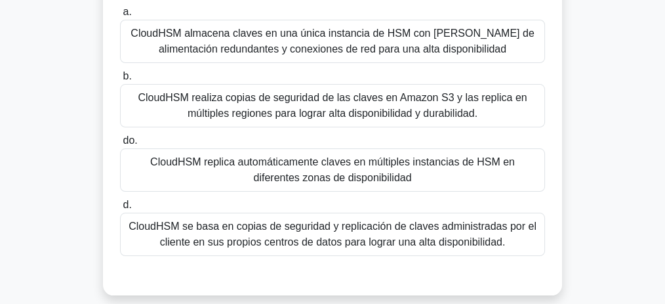
click at [423, 46] on font "CloudHSM almacena claves en una única instancia de HSM con [PERSON_NAME] de ali…" at bounding box center [333, 41] width 404 height 27
click at [120, 16] on input "a. CloudHSM almacena claves en una única instancia de HSM con fuentes de alimen…" at bounding box center [120, 12] width 0 height 9
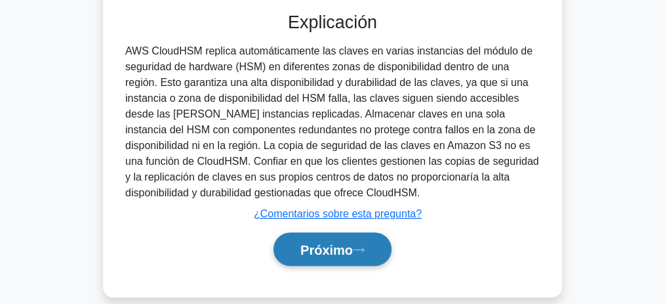
scroll to position [410, 0]
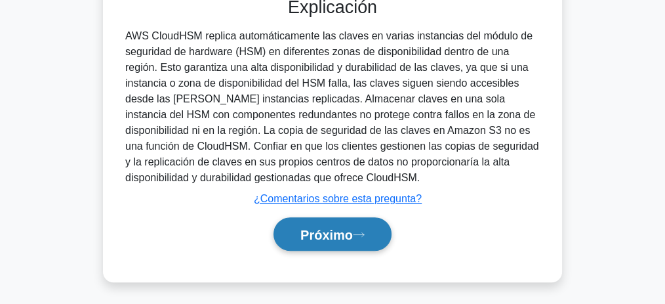
click at [353, 228] on font "Próximo" at bounding box center [327, 235] width 52 height 14
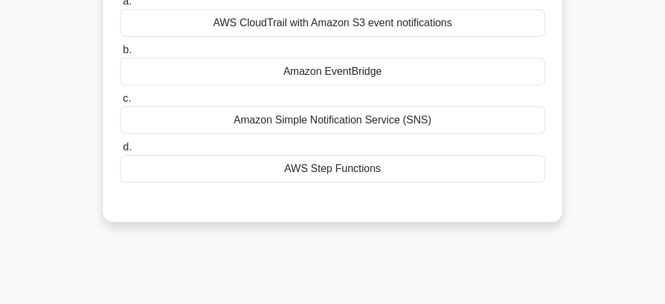
scroll to position [58, 0]
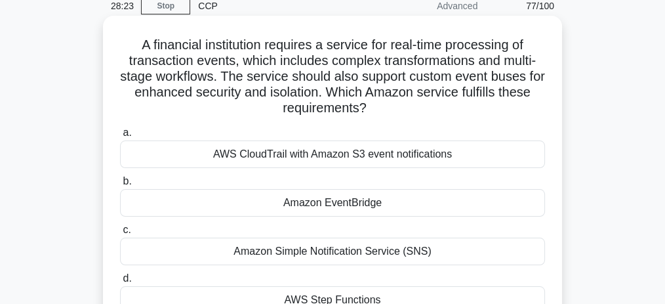
click at [356, 203] on div "Amazon EventBridge" at bounding box center [332, 203] width 425 height 28
click at [120, 186] on input "b. Amazon EventBridge" at bounding box center [120, 181] width 0 height 9
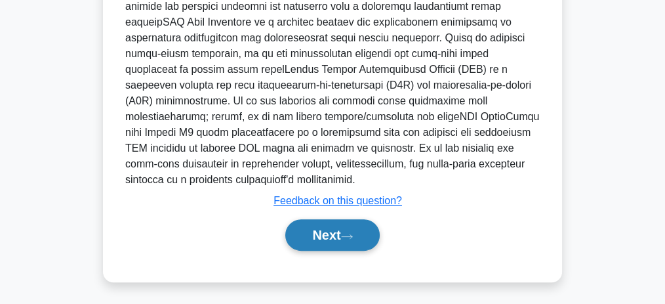
click at [341, 226] on button "Next" at bounding box center [332, 234] width 94 height 31
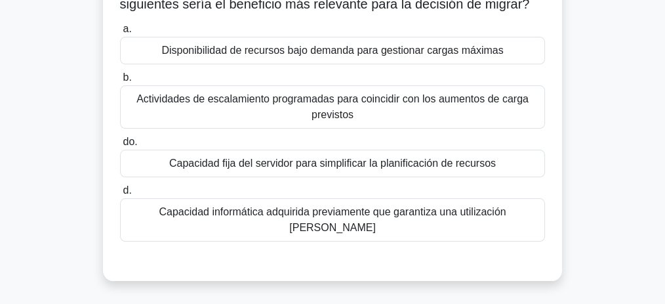
scroll to position [164, 0]
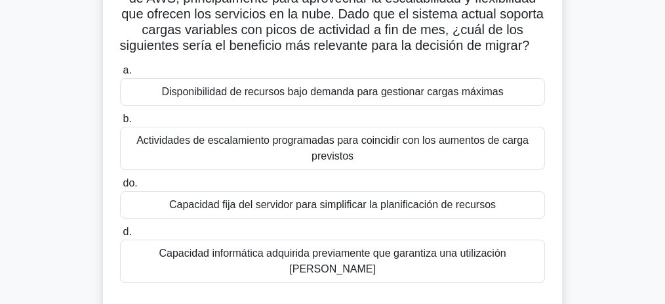
click at [361, 100] on font "Disponibilidad de recursos bajo demanda para gestionar cargas máximas" at bounding box center [332, 92] width 342 height 16
click at [120, 75] on input "a. Disponibilidad de recursos bajo demanda para gestionar cargas máximas" at bounding box center [120, 70] width 0 height 9
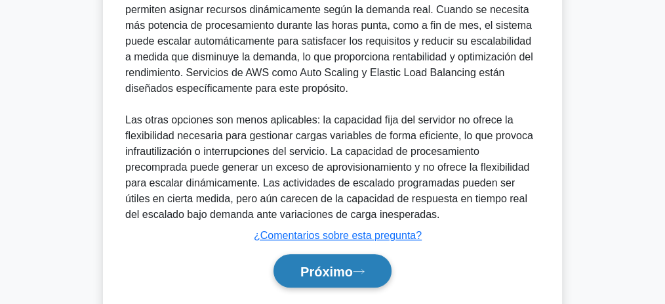
click at [350, 272] on font "Próximo" at bounding box center [327, 271] width 52 height 14
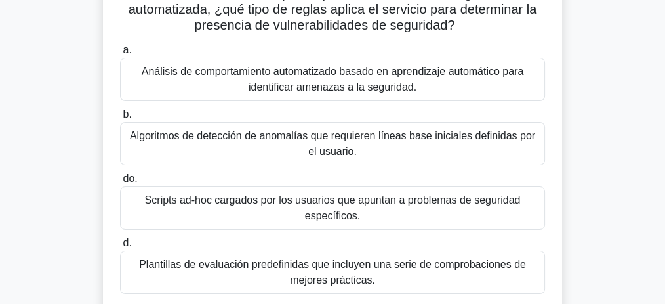
scroll to position [107, 0]
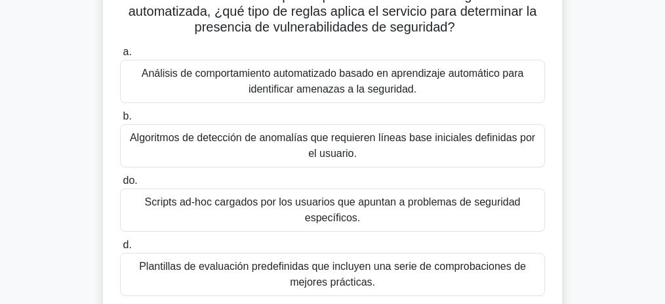
click at [333, 83] on font "Análisis de comportamiento automatizado basado en aprendizaje automático para i…" at bounding box center [333, 81] width 383 height 27
click at [293, 77] on font "Análisis de comportamiento automatizado basado en aprendizaje automático para i…" at bounding box center [333, 81] width 383 height 27
click at [120, 56] on input "a. Análisis de comportamiento automatizado basado en aprendizaje automático par…" at bounding box center [120, 52] width 0 height 9
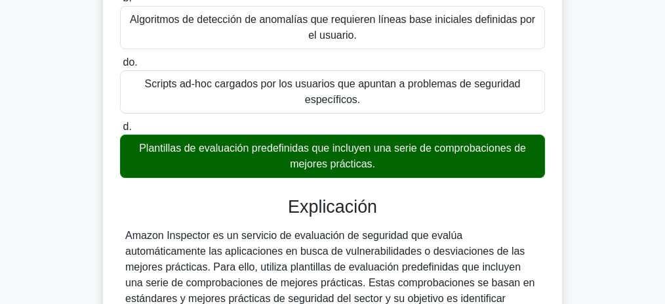
scroll to position [238, 0]
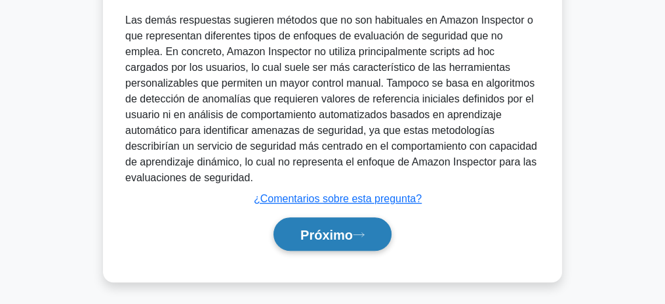
click at [354, 220] on button "Próximo" at bounding box center [333, 233] width 118 height 33
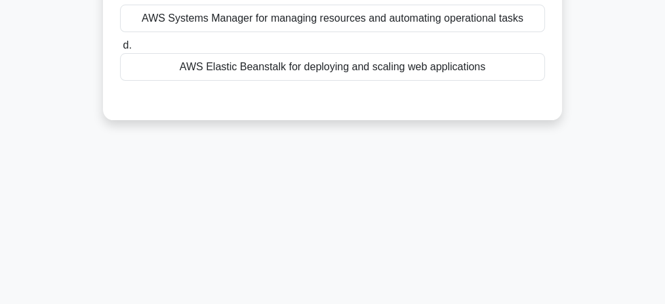
scroll to position [68, 0]
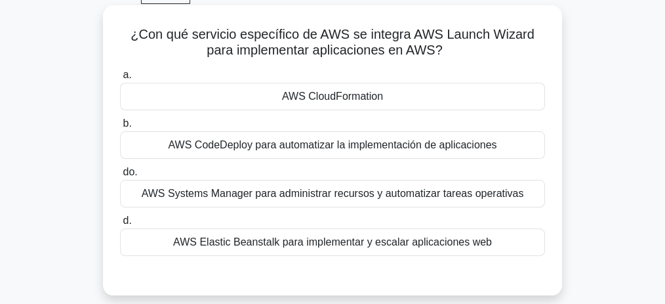
click at [386, 94] on div "AWS CloudFormation" at bounding box center [332, 97] width 425 height 28
click at [120, 79] on input "a. AWS CloudFormation" at bounding box center [120, 75] width 0 height 9
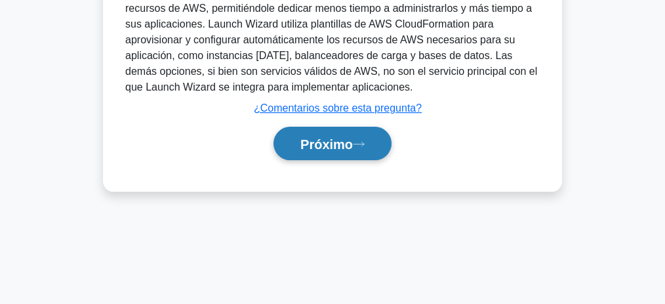
click at [362, 146] on button "Próximo" at bounding box center [333, 143] width 118 height 33
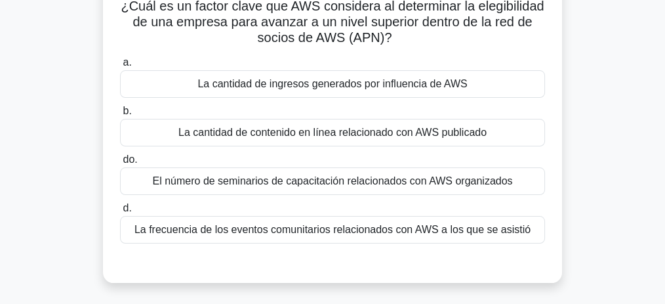
scroll to position [98, 0]
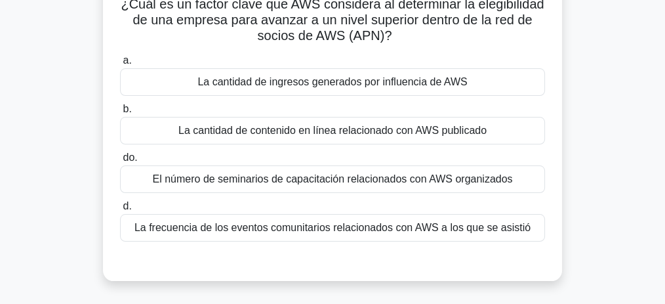
click at [371, 129] on font "La cantidad de contenido en línea relacionado con AWS publicado" at bounding box center [332, 130] width 308 height 11
click at [120, 114] on input "b. La cantidad de contenido en línea relacionado con AWS publicado" at bounding box center [120, 109] width 0 height 9
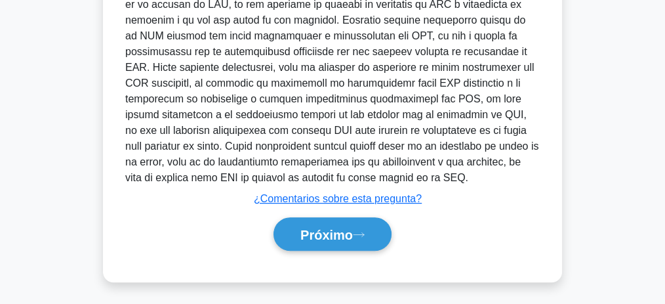
scroll to position [442, 0]
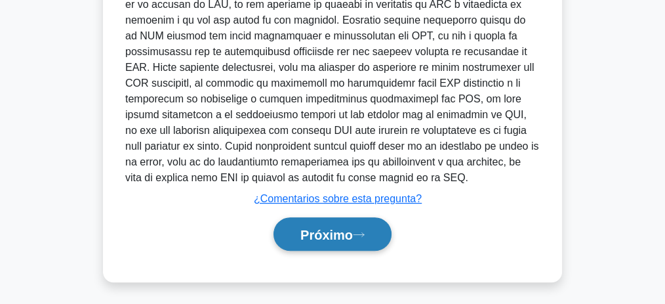
click at [371, 228] on button "Próximo" at bounding box center [333, 233] width 118 height 33
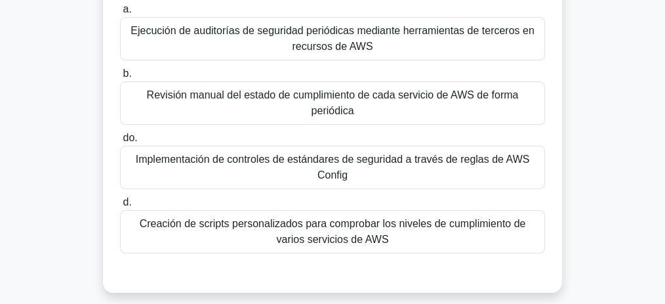
scroll to position [179, 0]
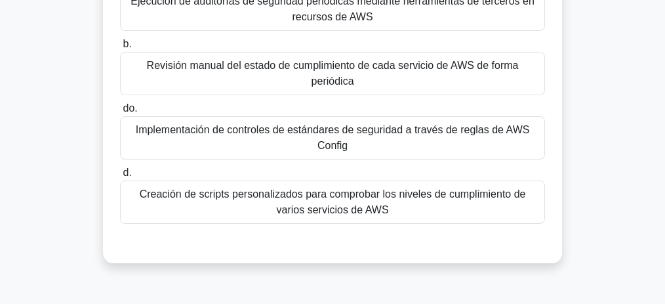
click at [287, 123] on font "Implementación de controles de estándares de seguridad a través de reglas de AW…" at bounding box center [332, 137] width 413 height 31
click at [120, 113] on input "do. Implementación de controles de estándares de seguridad a través de reglas d…" at bounding box center [120, 108] width 0 height 9
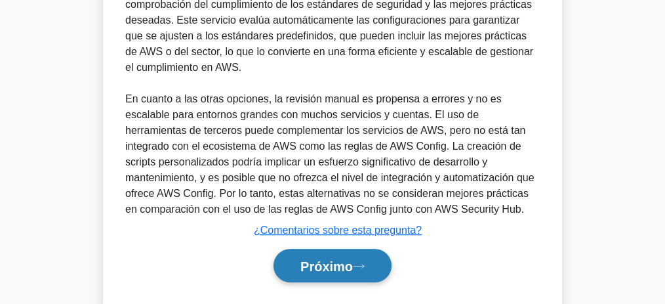
click at [359, 249] on button "Próximo" at bounding box center [333, 265] width 118 height 33
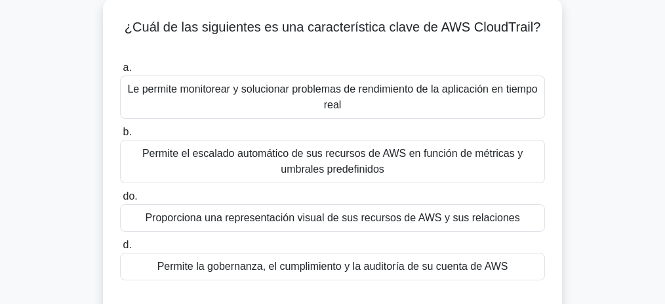
scroll to position [56, 0]
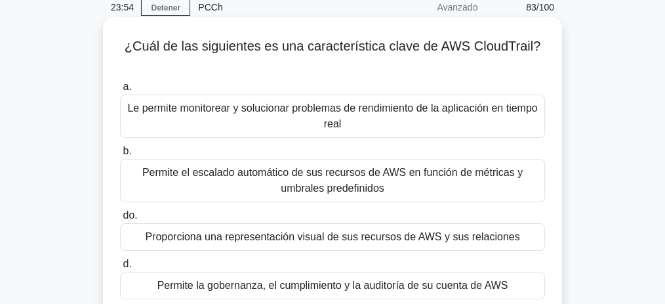
click at [368, 118] on font "Le permite monitorear y solucionar problemas de rendimiento de la aplicación en…" at bounding box center [332, 115] width 413 height 31
click at [120, 91] on input "a. Le permite monitorear y solucionar problemas de rendimiento de la aplicación…" at bounding box center [120, 87] width 0 height 9
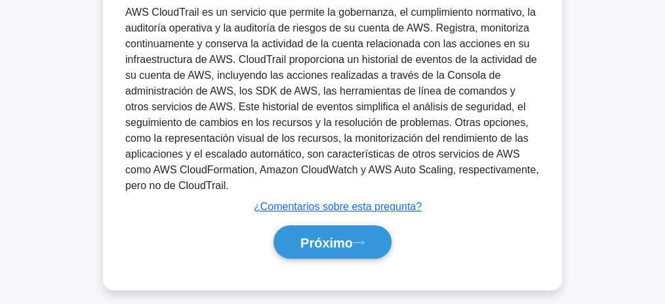
scroll to position [410, 0]
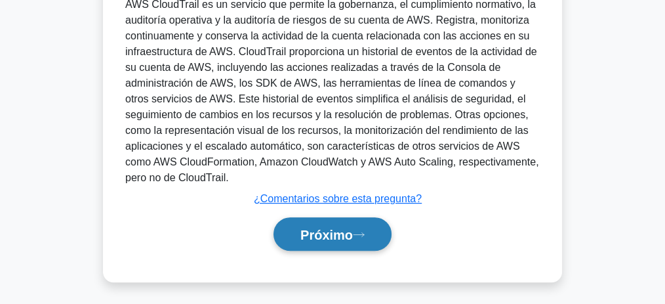
click at [329, 230] on font "Próximo" at bounding box center [327, 235] width 52 height 14
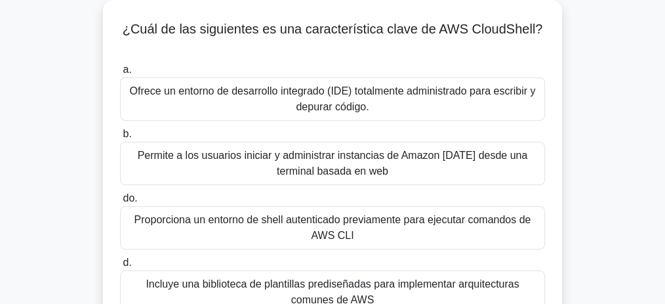
scroll to position [98, 0]
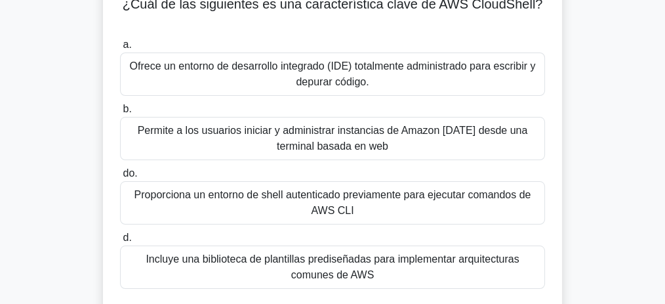
click at [340, 196] on font "Proporciona un entorno de shell autenticado previamente para ejecutar comandos …" at bounding box center [333, 202] width 397 height 27
click at [120, 178] on input "do. Proporciona un entorno de shell autenticado previamente para ejecutar coman…" at bounding box center [120, 173] width 0 height 9
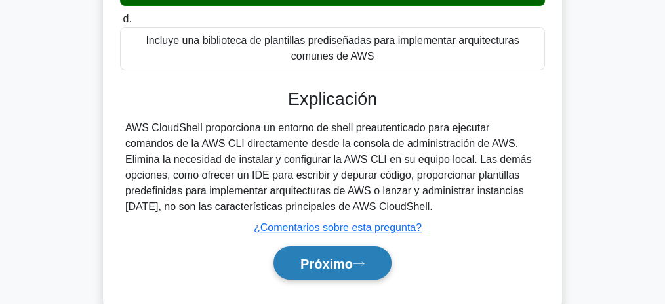
click at [364, 261] on icon at bounding box center [359, 263] width 10 height 4
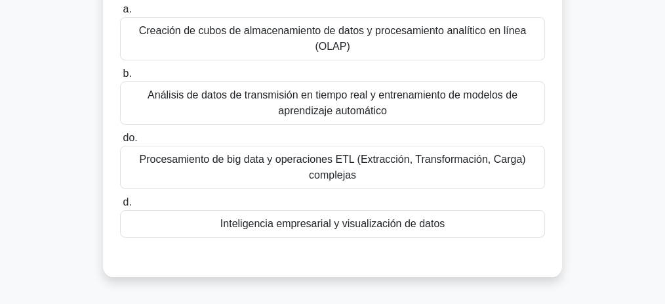
scroll to position [142, 0]
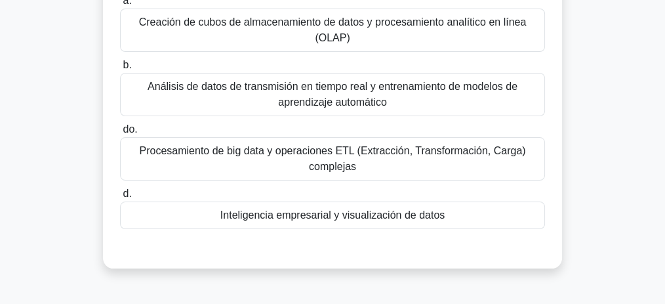
click at [365, 212] on font "Inteligencia empresarial y visualización de datos" at bounding box center [332, 214] width 224 height 11
click at [120, 198] on input "d. Inteligencia empresarial y visualización de datos" at bounding box center [120, 194] width 0 height 9
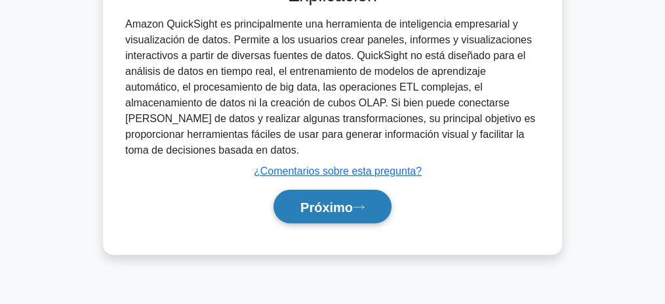
click at [341, 211] on font "Próximo" at bounding box center [327, 207] width 52 height 14
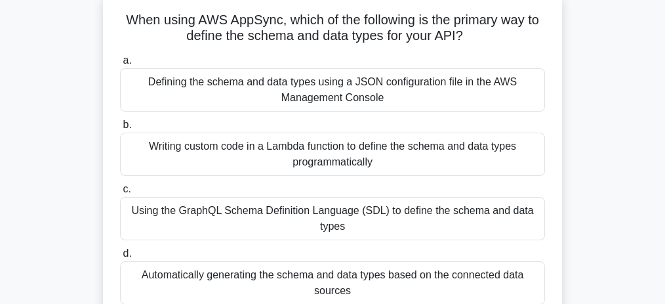
scroll to position [54, 0]
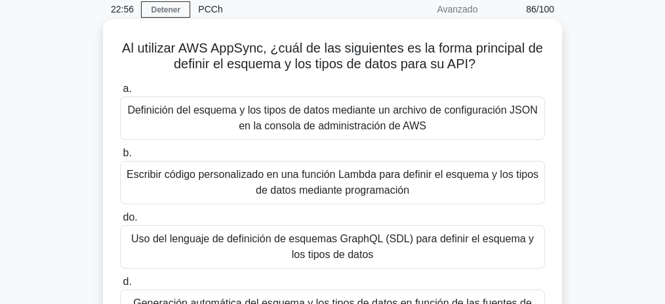
drag, startPoint x: 318, startPoint y: 51, endPoint x: 497, endPoint y: 71, distance: 179.6
click at [497, 71] on h5 "Al utilizar AWS AppSync, ¿cuál de las siguientes es la forma principal de defin…" at bounding box center [333, 56] width 428 height 33
click at [427, 60] on font "Al utilizar AWS AppSync, ¿cuál de las siguientes es la forma principal de defin…" at bounding box center [332, 56] width 421 height 30
drag, startPoint x: 437, startPoint y: 51, endPoint x: 478, endPoint y: 71, distance: 45.2
click at [478, 71] on font "Al utilizar AWS AppSync, ¿cuál de las siguientes es la forma principal de defin…" at bounding box center [332, 56] width 421 height 30
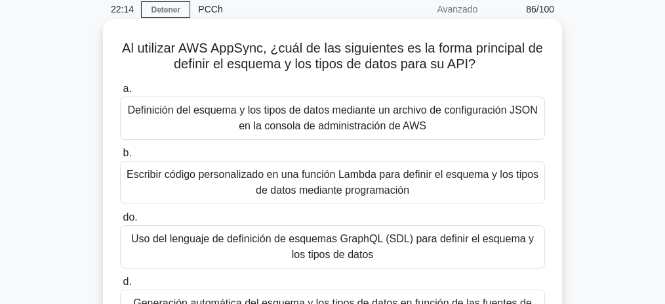
click at [379, 114] on font "Definición del esquema y los tipos de datos mediante un archivo de configuració…" at bounding box center [332, 117] width 410 height 27
click at [120, 93] on input "a. Definición del esquema y los tipos de datos mediante un archivo de configura…" at bounding box center [120, 89] width 0 height 9
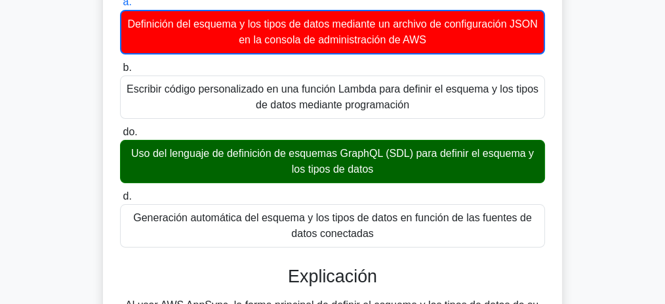
scroll to position [142, 0]
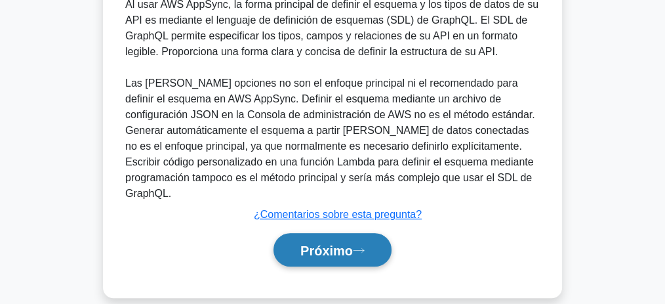
click at [344, 233] on button "Próximo" at bounding box center [333, 249] width 118 height 33
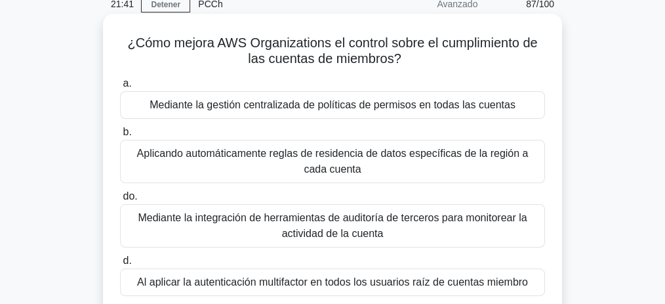
scroll to position [43, 0]
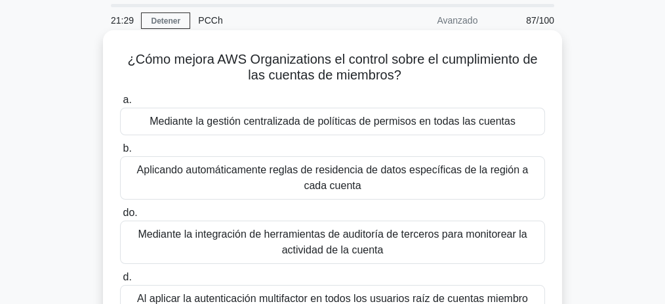
click at [331, 121] on font "Mediante la gestión centralizada de políticas de permisos en todas las cuentas" at bounding box center [333, 120] width 366 height 11
click at [120, 104] on input "a. Mediante la gestión centralizada de políticas de permisos en todas las cuent…" at bounding box center [120, 100] width 0 height 9
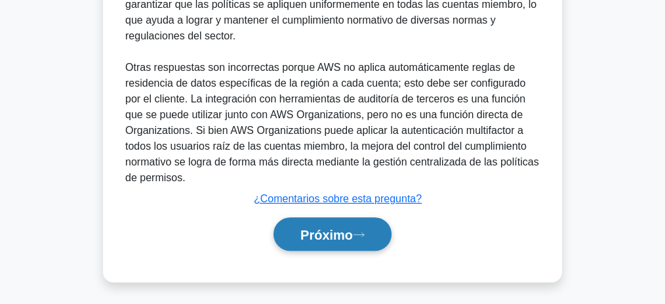
click at [360, 218] on button "Próximo" at bounding box center [333, 233] width 118 height 33
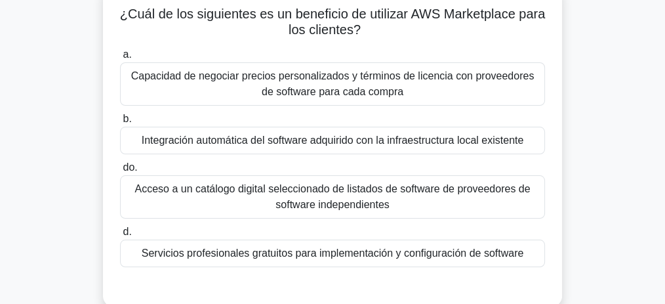
scroll to position [87, 0]
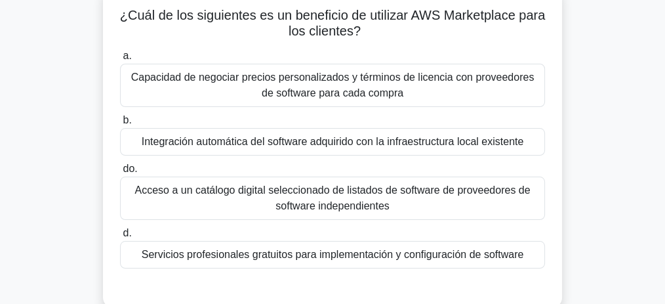
click at [395, 194] on font "Acceso a un catálogo digital seleccionado de listados de software de proveedore…" at bounding box center [333, 197] width 396 height 27
click at [120, 173] on input "do. Acceso a un catálogo digital seleccionado de listados de software de provee…" at bounding box center [120, 169] width 0 height 9
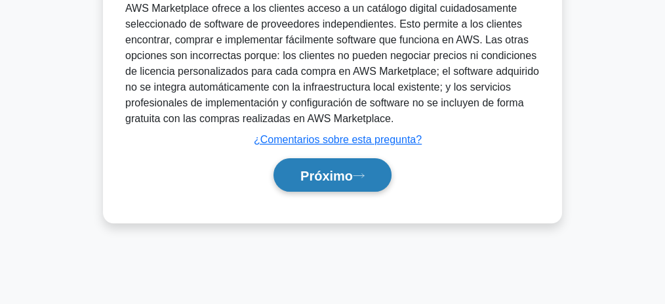
click at [345, 183] on button "Próximo" at bounding box center [333, 174] width 118 height 33
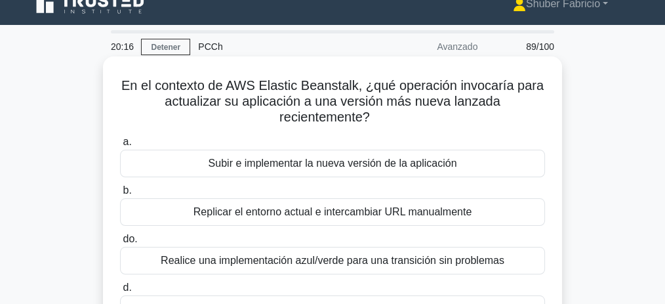
scroll to position [11, 0]
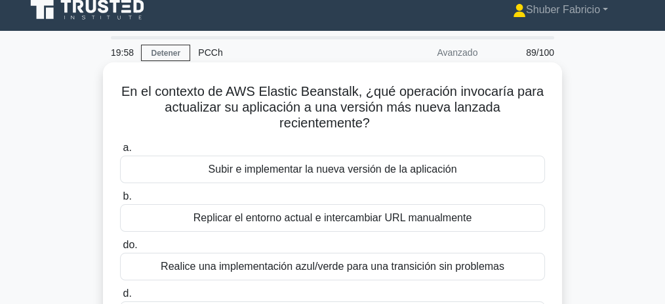
click at [373, 170] on font "Subir e implementar la nueva versión de la aplicación" at bounding box center [333, 168] width 249 height 11
click at [120, 152] on input "a. Subir e implementar la nueva versión de la aplicación" at bounding box center [120, 148] width 0 height 9
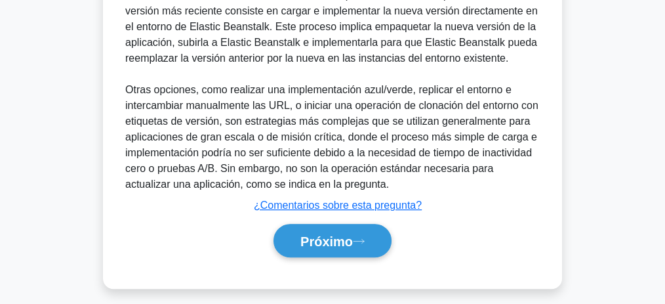
scroll to position [409, 0]
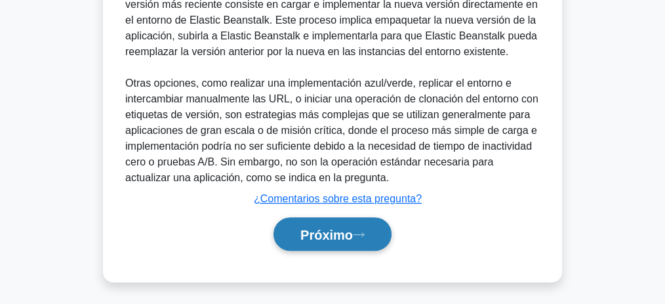
click at [376, 228] on button "Próximo" at bounding box center [333, 233] width 118 height 33
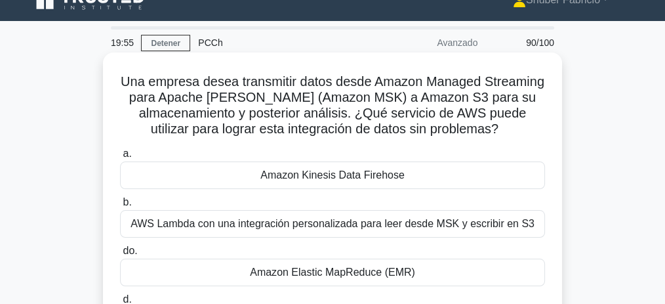
scroll to position [15, 0]
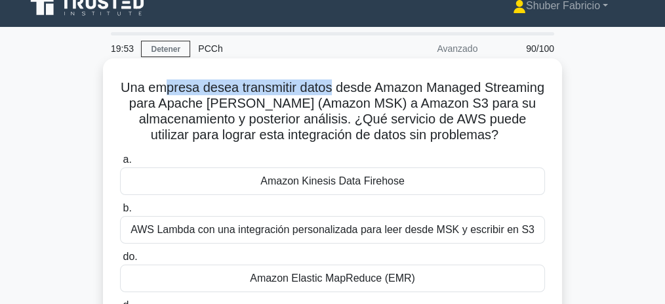
drag, startPoint x: 192, startPoint y: 86, endPoint x: 364, endPoint y: 93, distance: 172.7
click at [364, 93] on font "Una empresa desea transmitir datos desde Amazon Managed Streaming para Apache […" at bounding box center [333, 111] width 424 height 62
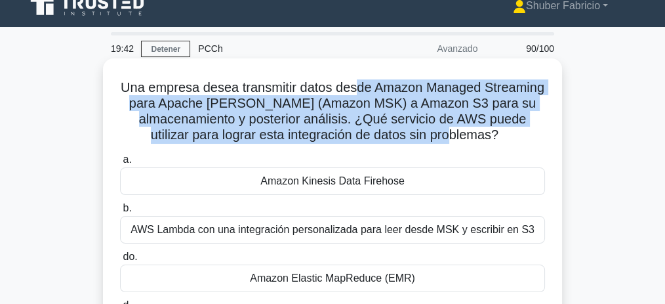
drag, startPoint x: 386, startPoint y: 92, endPoint x: 504, endPoint y: 138, distance: 127.0
click at [504, 138] on font "Una empresa desea transmitir datos desde Amazon Managed Streaming para Apache […" at bounding box center [333, 111] width 424 height 62
click at [253, 122] on font "Una empresa desea transmitir datos desde Amazon Managed Streaming para Apache […" at bounding box center [333, 111] width 424 height 62
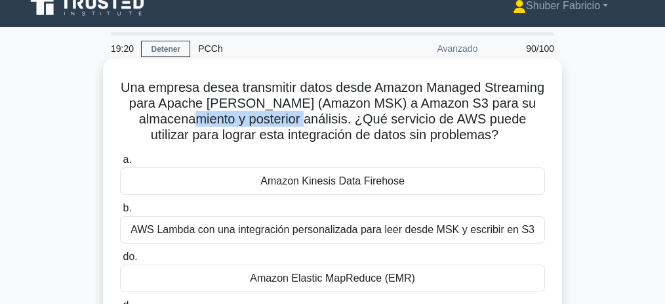
drag, startPoint x: 245, startPoint y: 123, endPoint x: 350, endPoint y: 121, distance: 105.6
click at [350, 121] on font "Una empresa desea transmitir datos desde Amazon Managed Streaming para Apache […" at bounding box center [333, 111] width 424 height 62
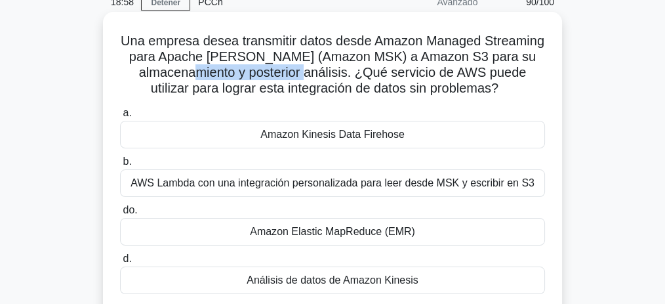
scroll to position [59, 0]
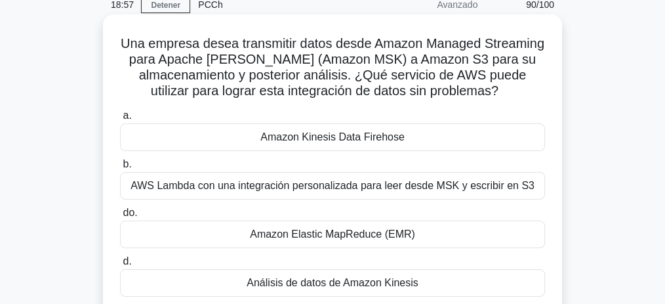
click at [381, 138] on font "Amazon Kinesis Data Firehose" at bounding box center [332, 136] width 144 height 11
click at [120, 120] on input "a. Amazon Kinesis Data Firehose" at bounding box center [120, 116] width 0 height 9
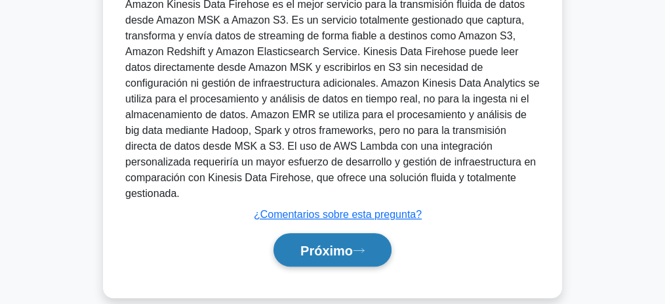
click at [353, 243] on font "Próximo" at bounding box center [327, 250] width 52 height 14
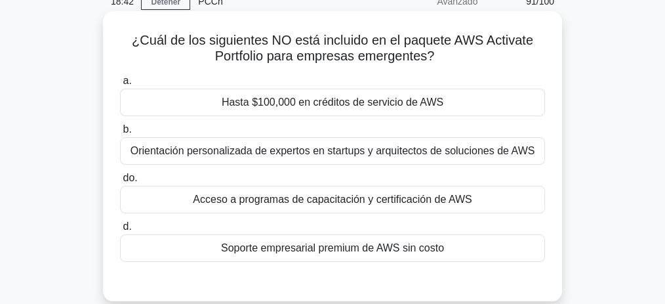
scroll to position [87, 0]
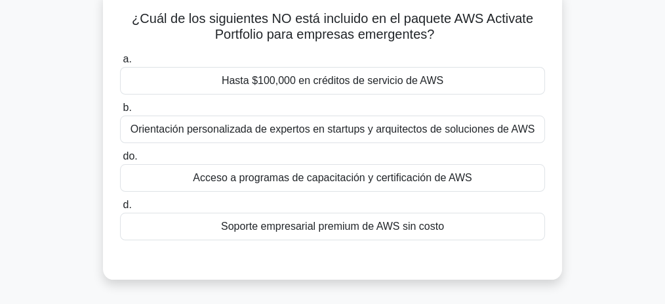
click at [27, 85] on div "¿Cuál de los siguientes NO está incluido en el paquete AWS Activate Portfolio p…" at bounding box center [333, 143] width 630 height 306
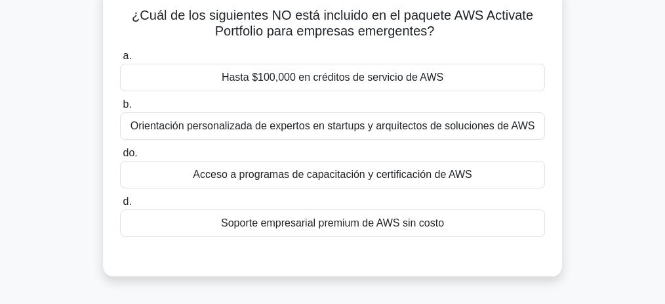
click at [315, 83] on font "Hasta $100,000 en créditos de servicio de AWS" at bounding box center [333, 77] width 222 height 11
click at [301, 78] on font "Hasta $100,000 en créditos de servicio de AWS" at bounding box center [333, 77] width 222 height 11
click at [120, 60] on input "a. Hasta $100,000 en créditos de servicio de AWS" at bounding box center [120, 56] width 0 height 9
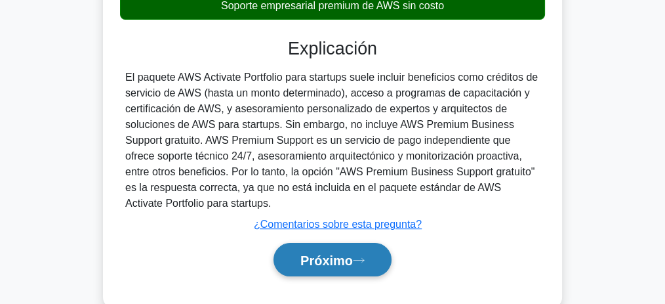
click at [322, 247] on button "Próximo" at bounding box center [333, 259] width 118 height 33
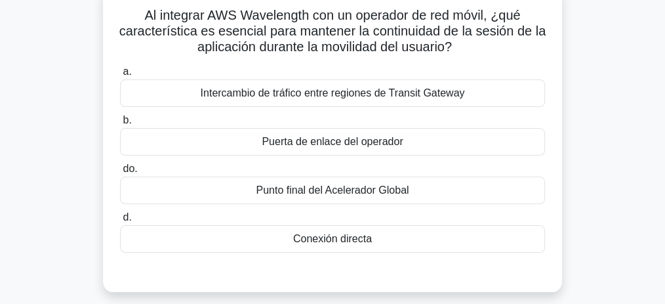
click at [400, 191] on font "Punto final del Acelerador Global" at bounding box center [332, 189] width 153 height 11
click at [120, 173] on input "do. Punto final del Acelerador Global" at bounding box center [120, 169] width 0 height 9
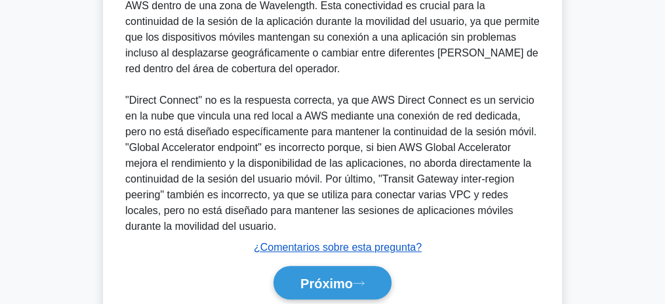
scroll to position [473, 0]
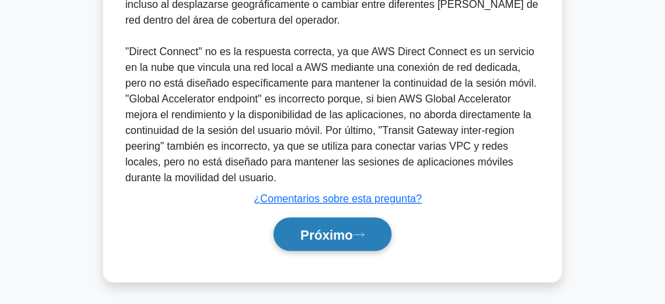
click at [353, 234] on font "Próximo" at bounding box center [327, 235] width 52 height 14
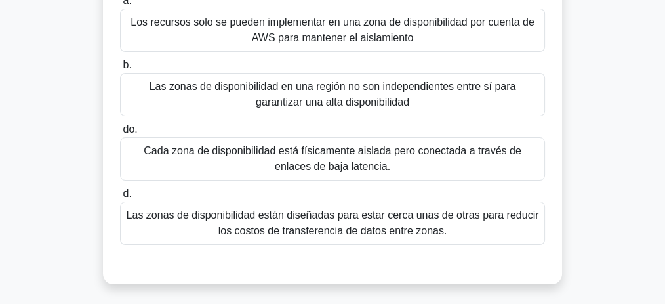
scroll to position [144, 0]
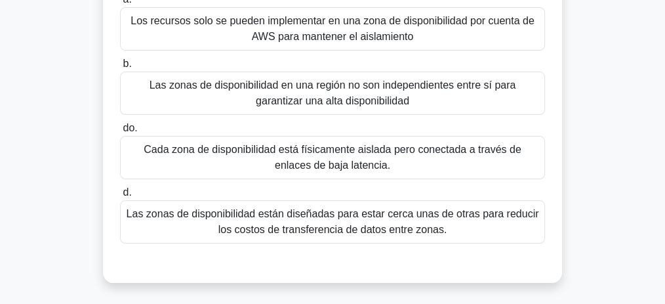
click at [326, 164] on font "Cada zona de disponibilidad está físicamente aislada pero conectada a través de…" at bounding box center [332, 157] width 377 height 27
click at [120, 133] on input "do. Cada zona de disponibilidad está físicamente aislada pero conectada a travé…" at bounding box center [120, 128] width 0 height 9
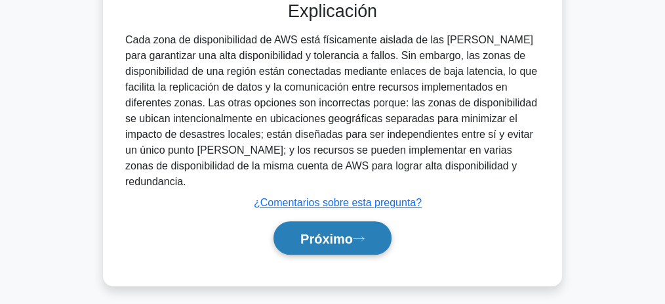
click at [345, 232] on font "Próximo" at bounding box center [327, 239] width 52 height 14
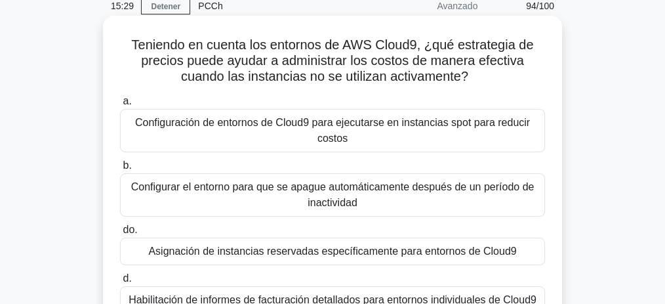
scroll to position [54, 0]
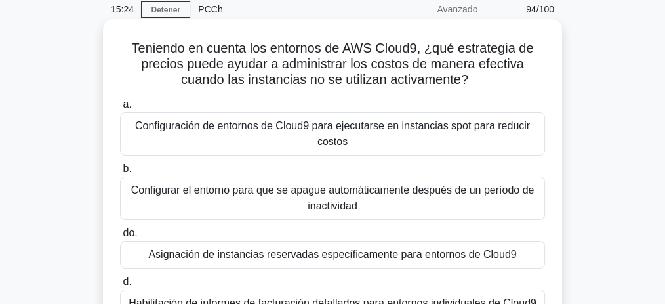
click at [371, 135] on font "Configuración de entornos de Cloud9 para ejecutarse en instancias spot para red…" at bounding box center [332, 133] width 413 height 31
click at [120, 109] on input "a. Configuración de entornos de Cloud9 para ejecutarse en instancias spot para …" at bounding box center [120, 104] width 0 height 9
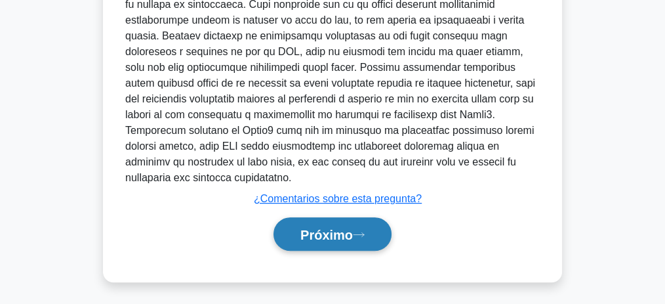
click at [353, 228] on font "Próximo" at bounding box center [327, 235] width 52 height 14
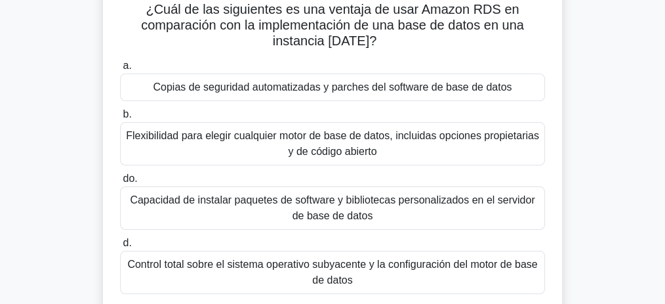
scroll to position [95, 0]
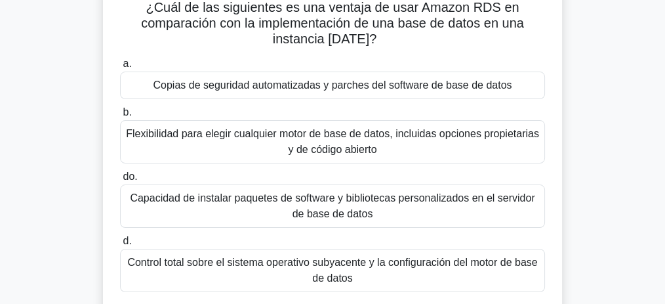
click at [402, 91] on font "Copias de seguridad automatizadas y parches del software de base de datos" at bounding box center [332, 84] width 359 height 11
click at [120, 68] on input "a. Copias de seguridad automatizadas y parches del software de base de datos" at bounding box center [120, 64] width 0 height 9
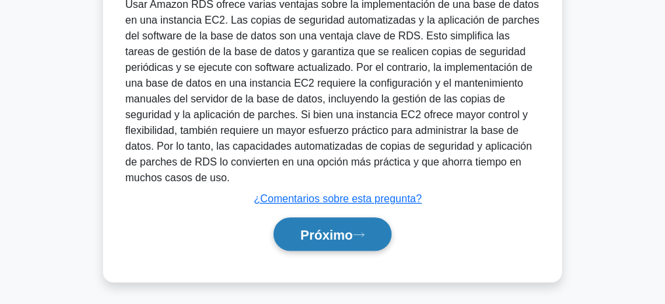
click at [363, 231] on icon at bounding box center [359, 234] width 12 height 7
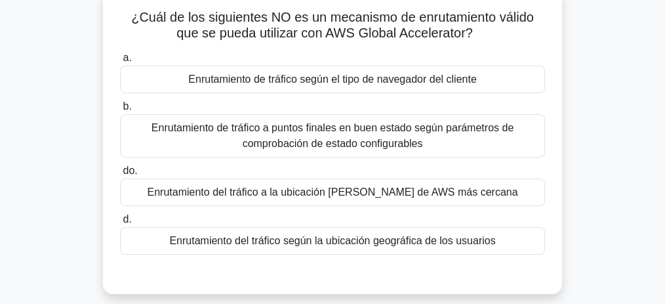
scroll to position [87, 0]
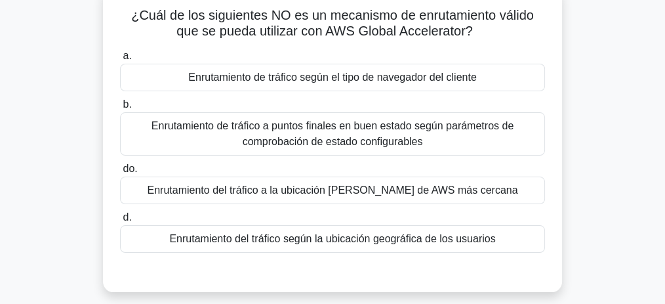
click at [335, 75] on font "Enrutamiento de tráfico según el tipo de navegador del cliente" at bounding box center [332, 77] width 288 height 11
click at [120, 60] on input "a. Enrutamiento de tráfico según el tipo de navegador del cliente" at bounding box center [120, 56] width 0 height 9
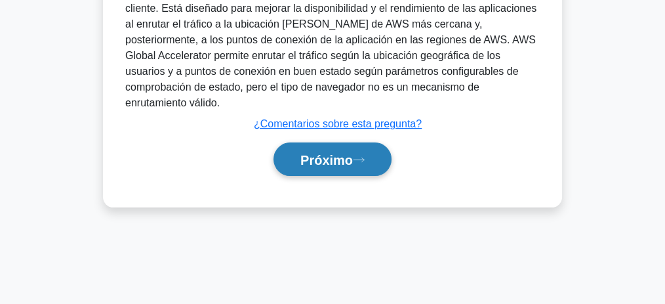
click at [337, 153] on button "Próximo" at bounding box center [333, 158] width 118 height 33
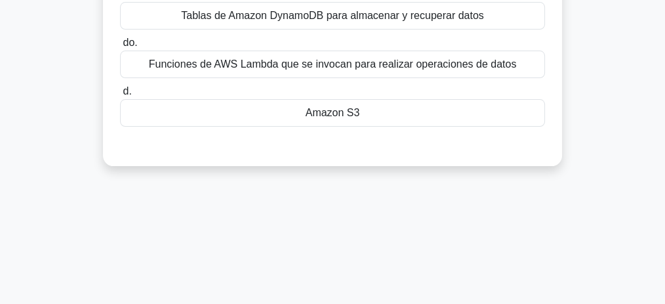
scroll to position [54, 0]
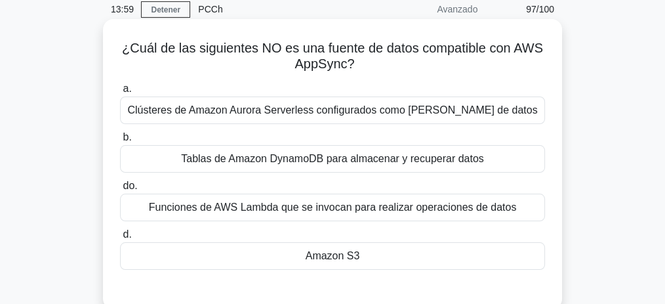
click at [363, 251] on div "Amazon S3" at bounding box center [332, 256] width 425 height 28
click at [120, 239] on input "d. Amazon S3" at bounding box center [120, 234] width 0 height 9
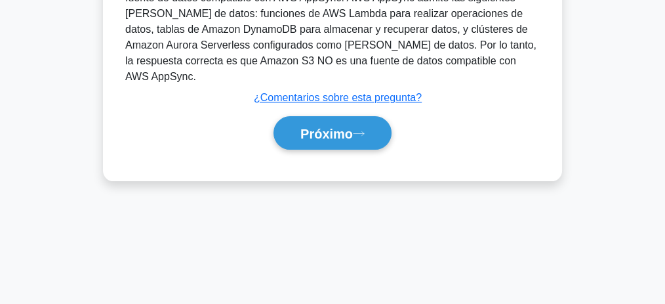
scroll to position [405, 0]
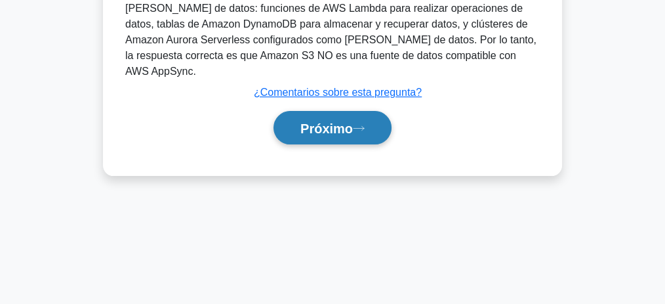
click at [320, 119] on button "Próximo" at bounding box center [333, 127] width 118 height 33
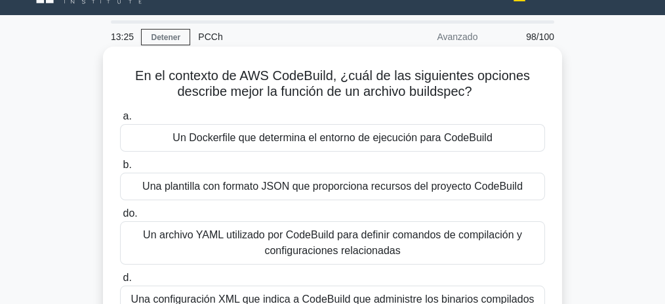
scroll to position [54, 0]
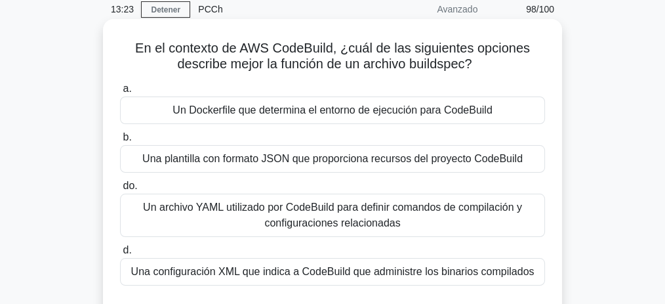
click at [371, 110] on font "Un Dockerfile que determina el entorno de ejecución para CodeBuild" at bounding box center [333, 109] width 320 height 11
click at [120, 93] on input "a. Un Dockerfile que determina el entorno de ejecución para CodeBuild" at bounding box center [120, 89] width 0 height 9
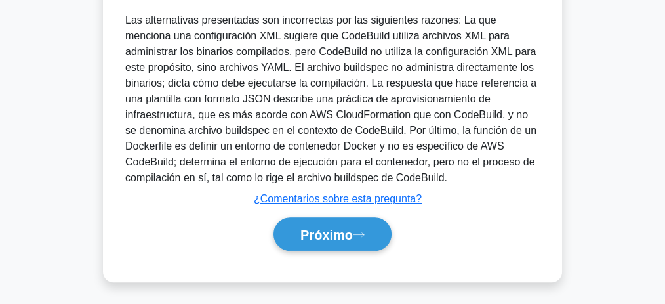
scroll to position [505, 0]
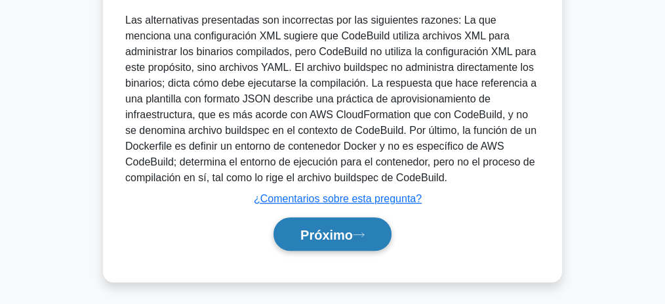
click at [350, 230] on font "Próximo" at bounding box center [327, 235] width 52 height 14
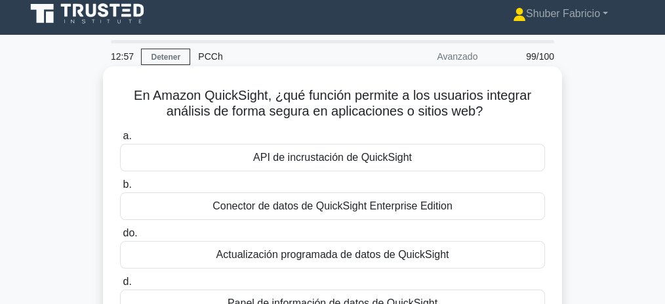
scroll to position [0, 0]
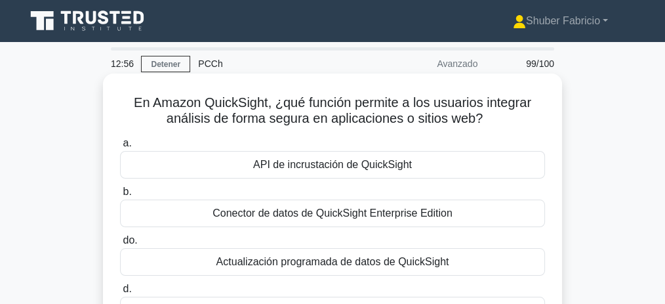
click at [317, 163] on font "API de incrustación de QuickSight" at bounding box center [332, 164] width 159 height 11
click at [120, 148] on input "a. API de incrustación de QuickSight" at bounding box center [120, 143] width 0 height 9
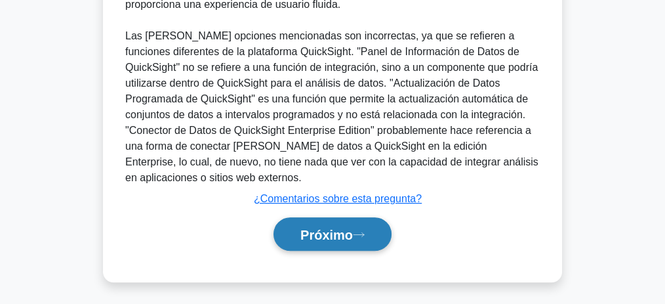
click at [333, 228] on font "Próximo" at bounding box center [327, 235] width 52 height 14
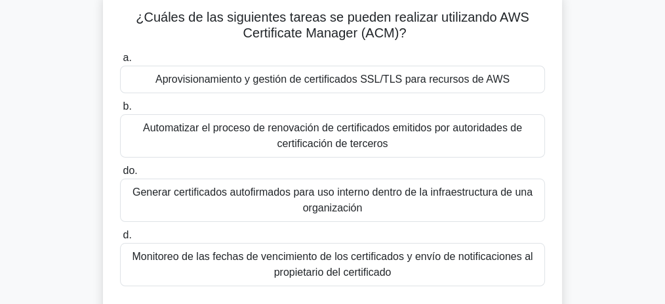
scroll to position [87, 0]
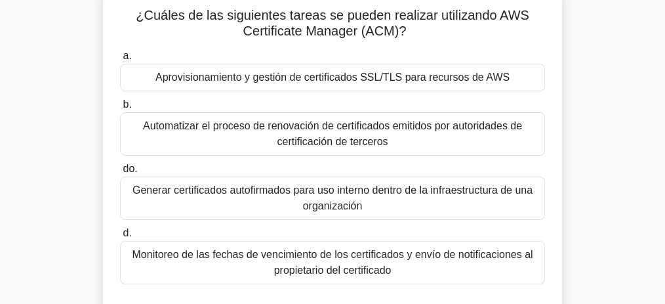
click at [367, 81] on font "Aprovisionamiento y gestión de certificados SSL/TLS para recursos de AWS" at bounding box center [333, 77] width 354 height 11
click at [120, 60] on input "a. Aprovisionamiento y gestión de certificados SSL/TLS para recursos de AWS" at bounding box center [120, 56] width 0 height 9
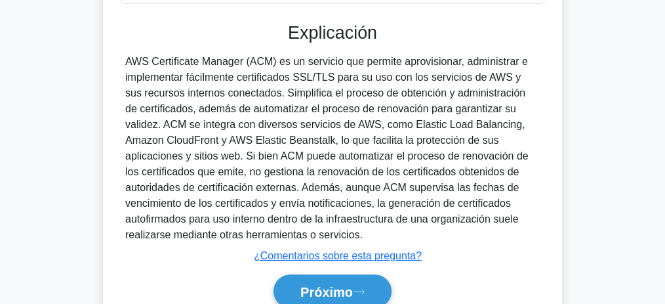
scroll to position [425, 0]
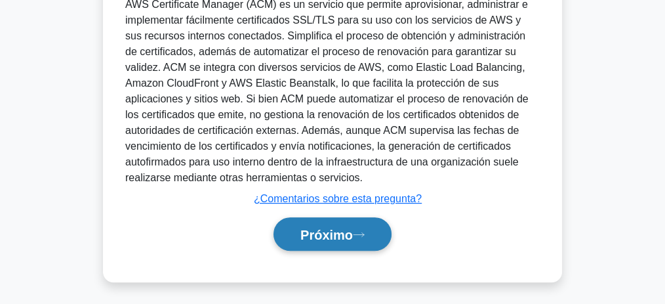
click at [344, 226] on font "Próximo" at bounding box center [327, 233] width 52 height 14
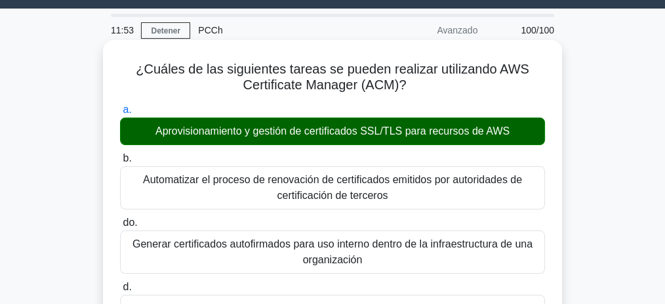
scroll to position [31, 0]
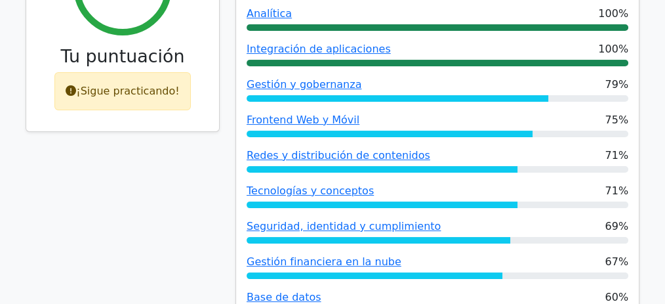
scroll to position [262, 0]
